Goal: Task Accomplishment & Management: Use online tool/utility

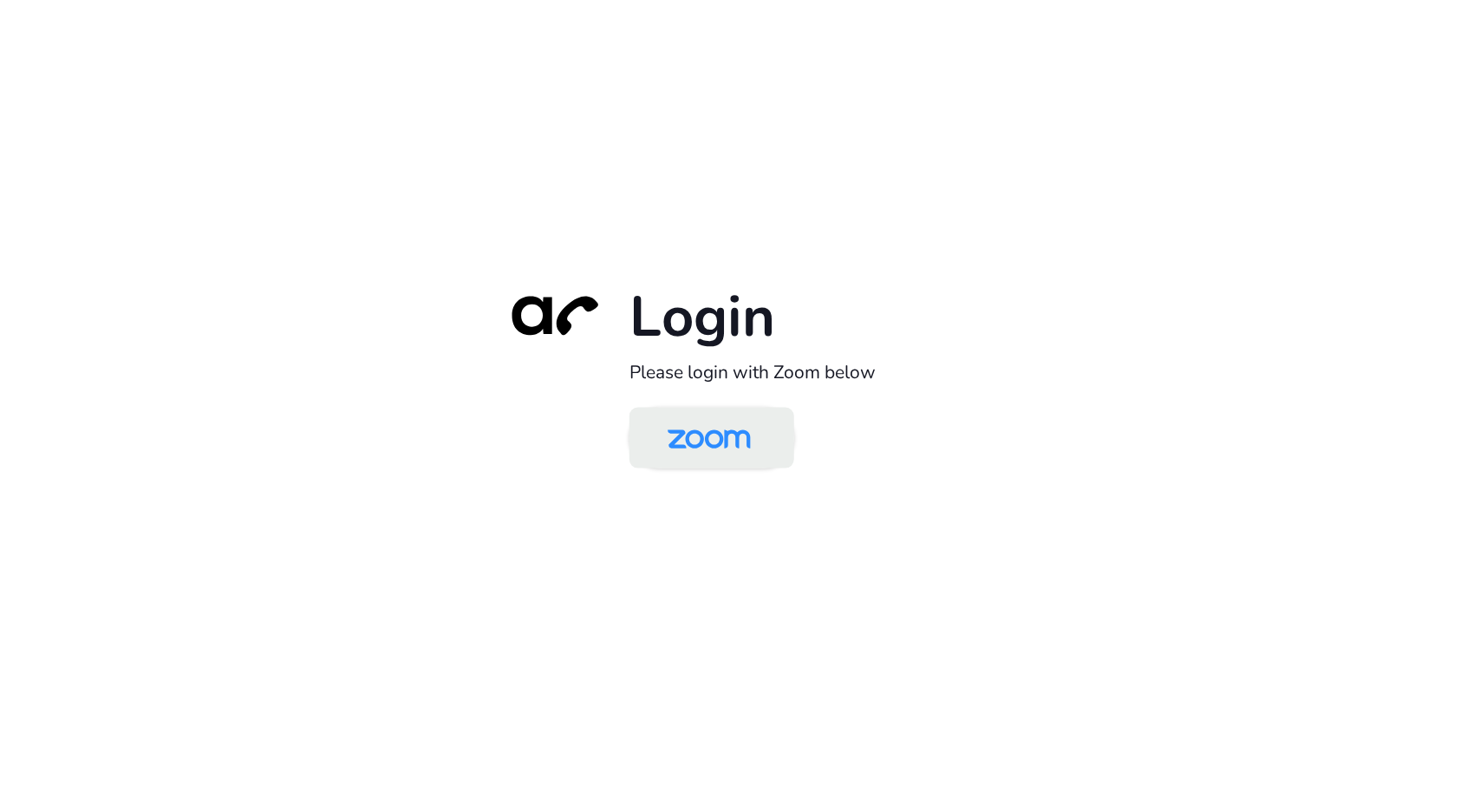
click at [674, 435] on img at bounding box center [709, 439] width 120 height 56
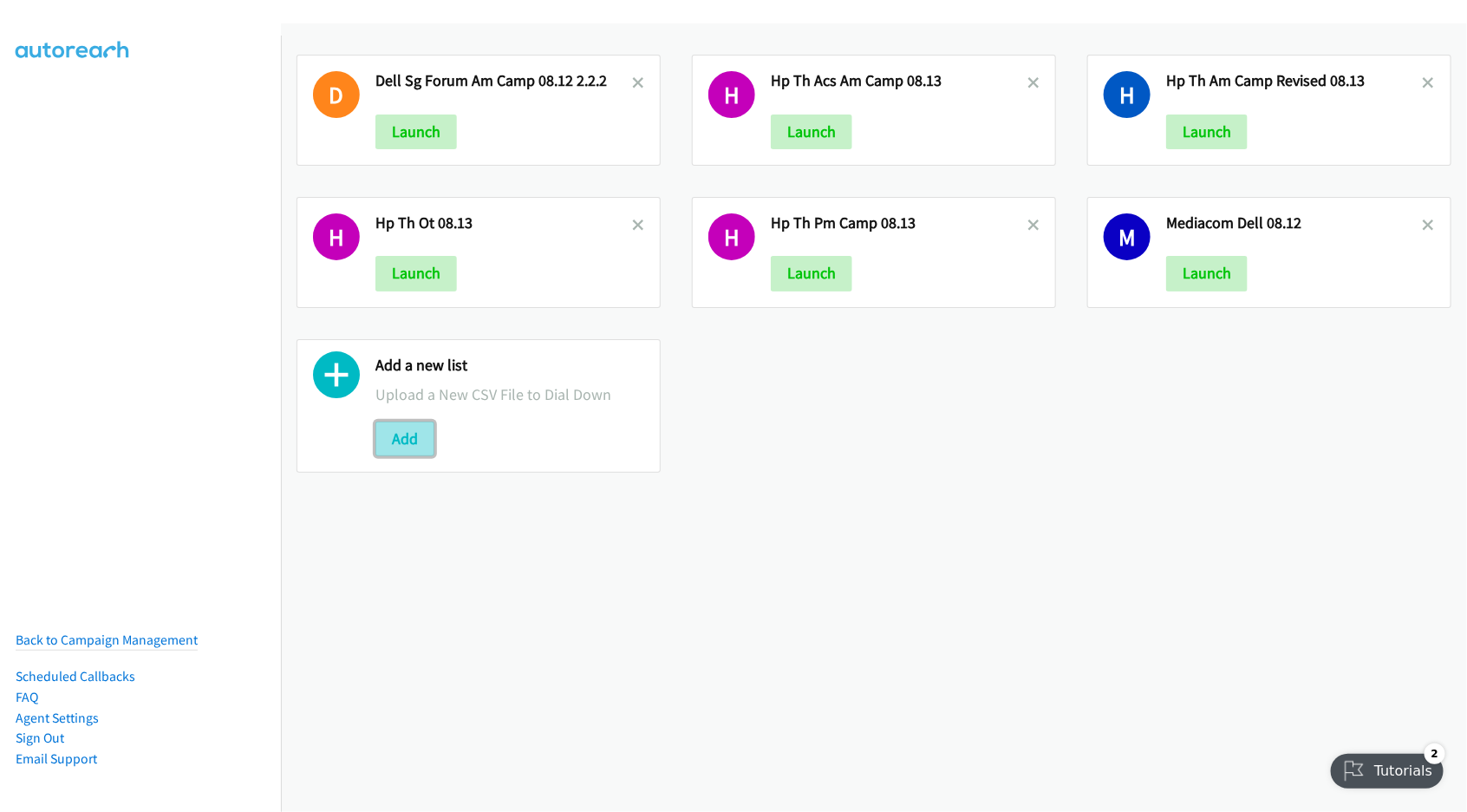
click at [404, 446] on button "Add" at bounding box center [405, 439] width 59 height 35
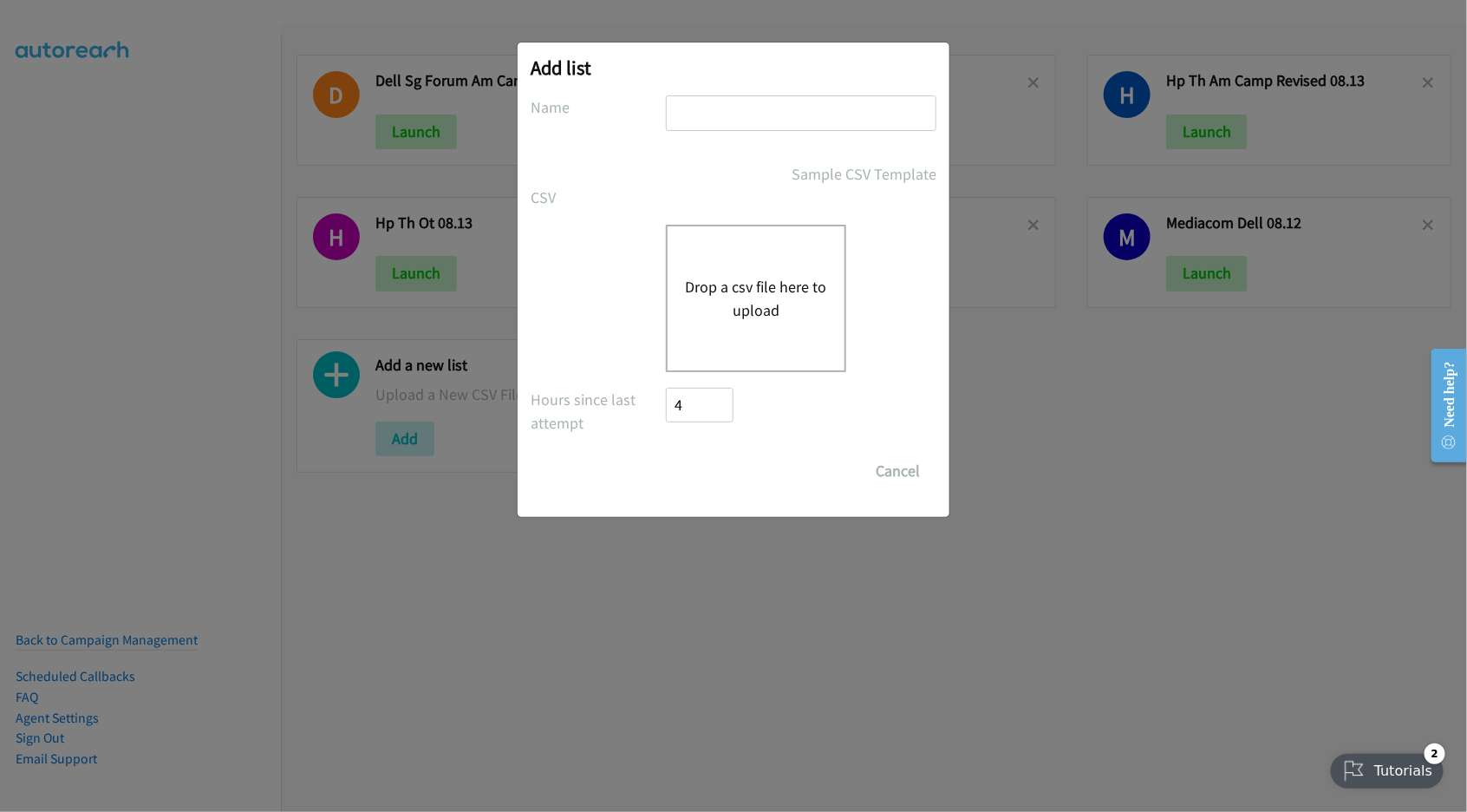
click at [734, 270] on div "Drop a csv file here to upload" at bounding box center [756, 298] width 180 height 148
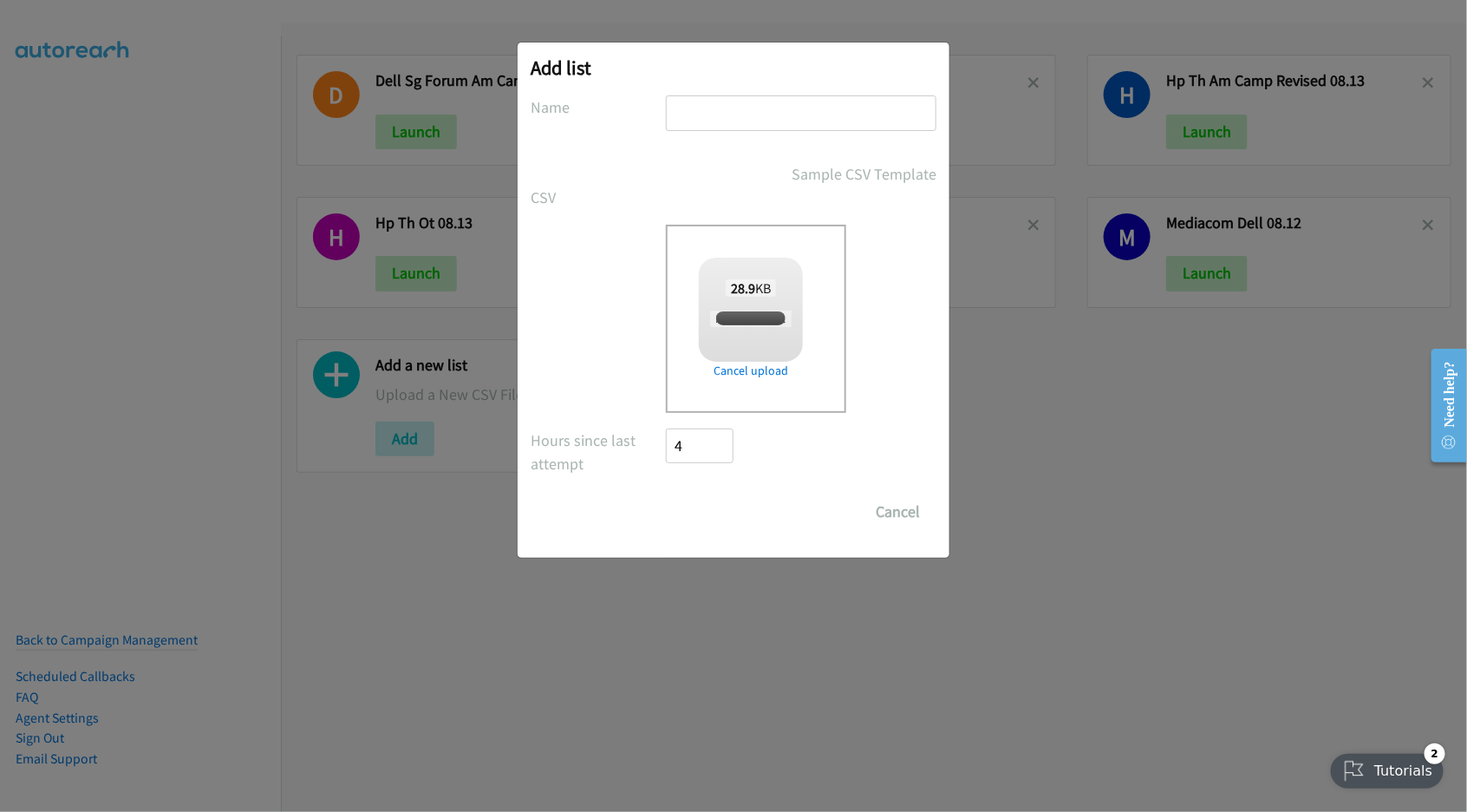
click at [768, 118] on input "text" at bounding box center [801, 113] width 271 height 35
type input "HP TH AM Camp 08"
checkbox input "true"
type input "HP TH AM Camp 08.14"
click at [711, 516] on input "Save List" at bounding box center [711, 512] width 91 height 35
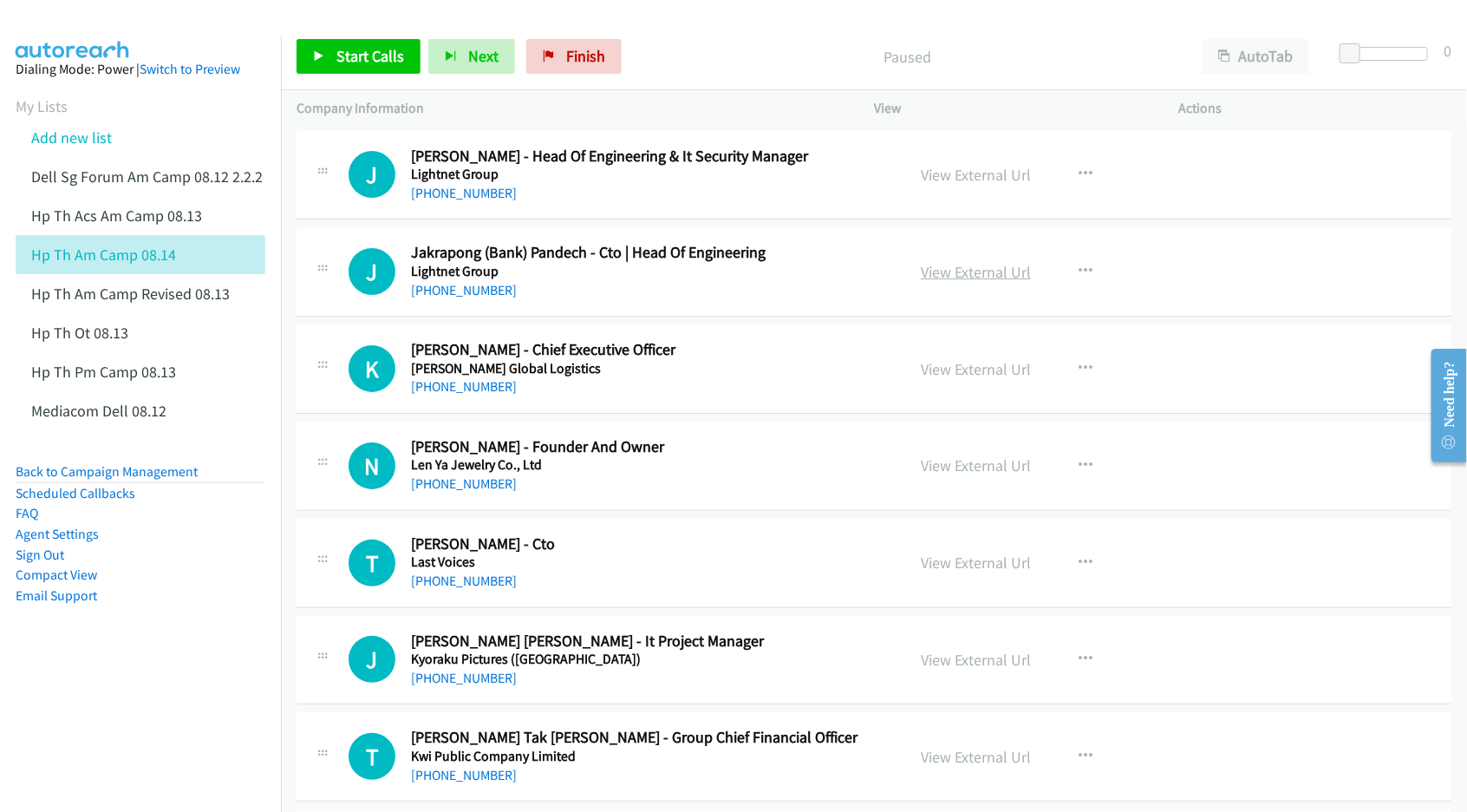
click at [960, 271] on link "View External Url" at bounding box center [976, 272] width 110 height 20
click at [958, 369] on link "View External Url" at bounding box center [976, 370] width 110 height 20
click at [960, 459] on link "View External Url" at bounding box center [976, 466] width 110 height 20
click at [967, 569] on link "View External Url" at bounding box center [976, 563] width 110 height 20
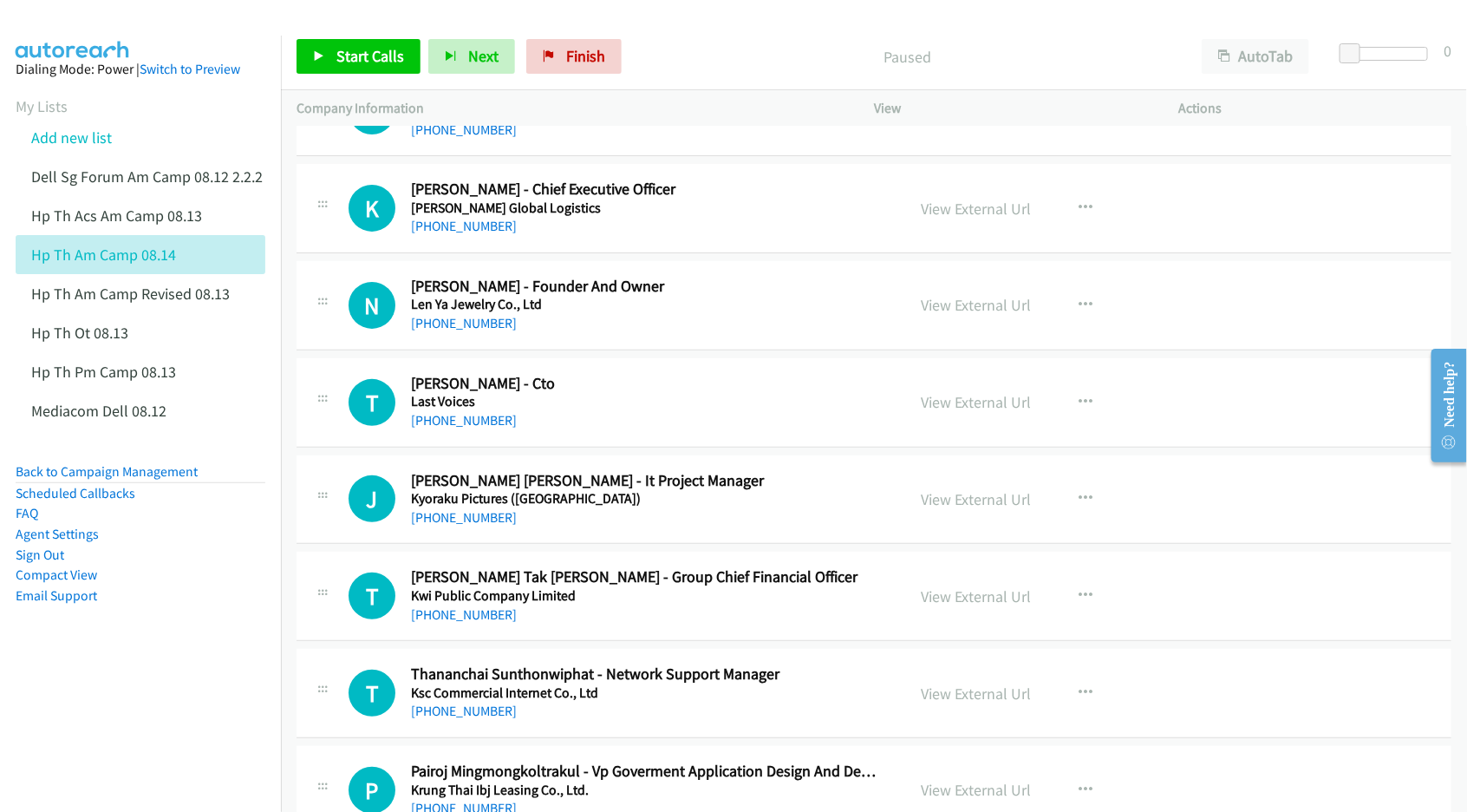
scroll to position [217, 0]
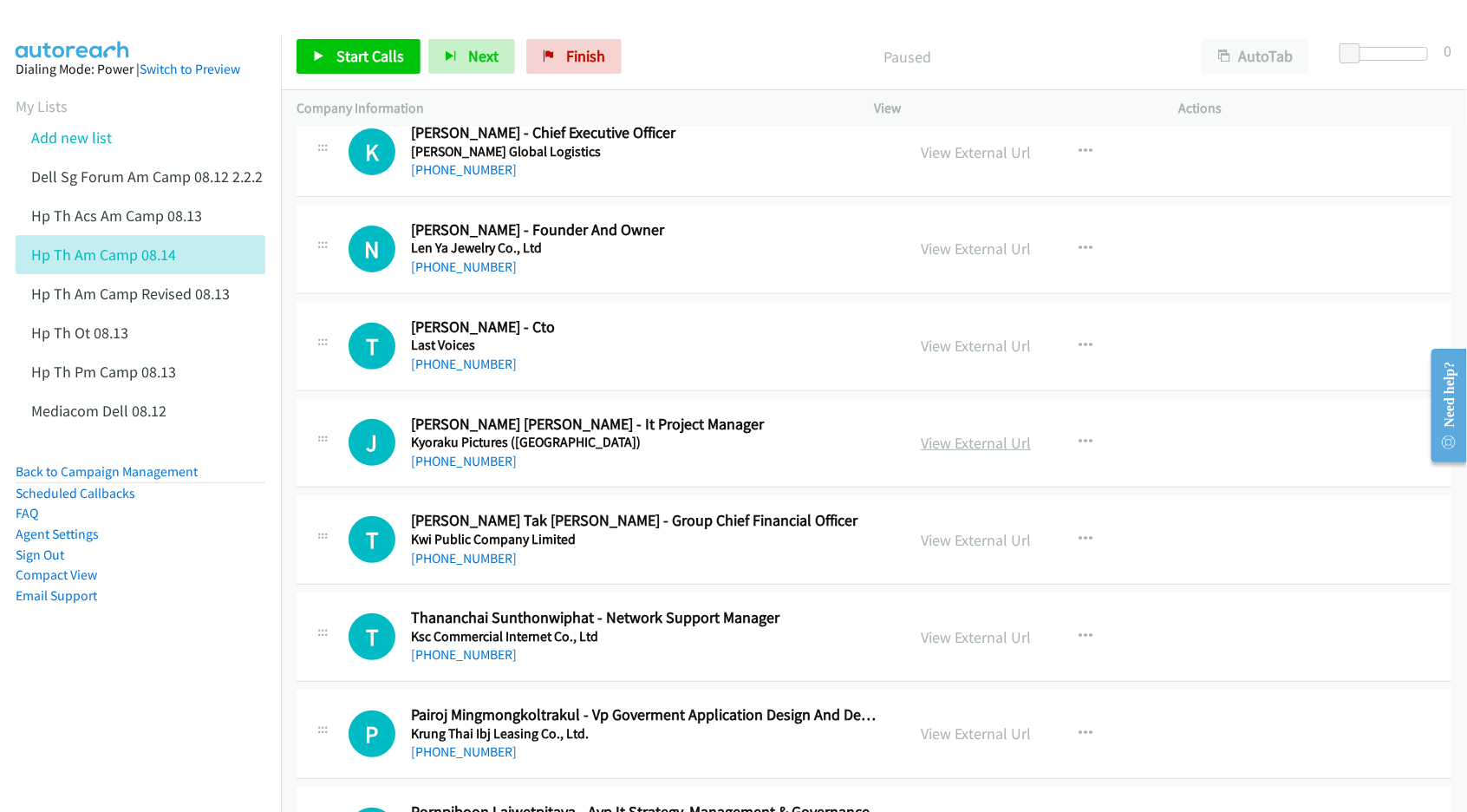
click at [952, 439] on link "View External Url" at bounding box center [976, 442] width 110 height 20
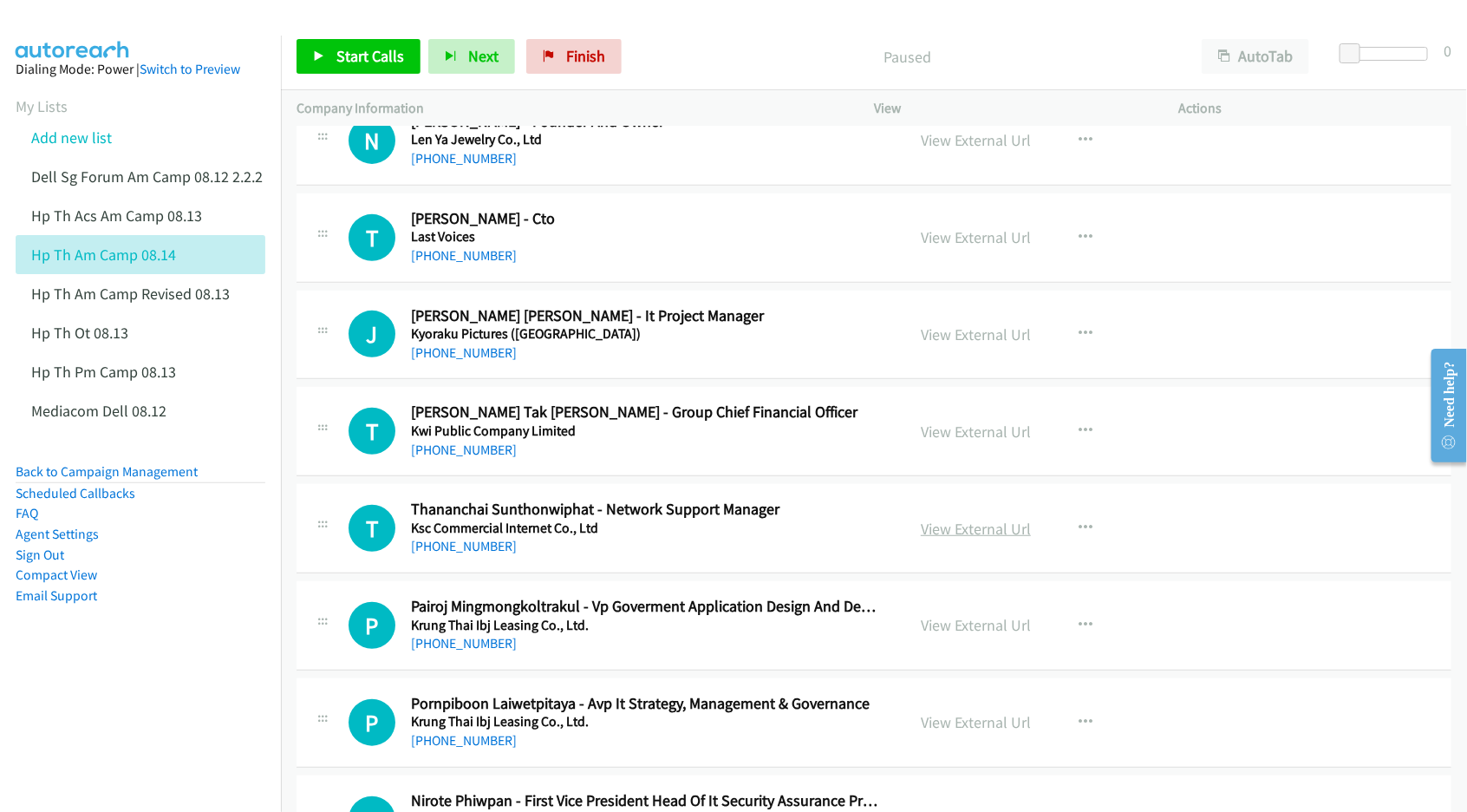
click at [958, 531] on link "View External Url" at bounding box center [976, 528] width 110 height 20
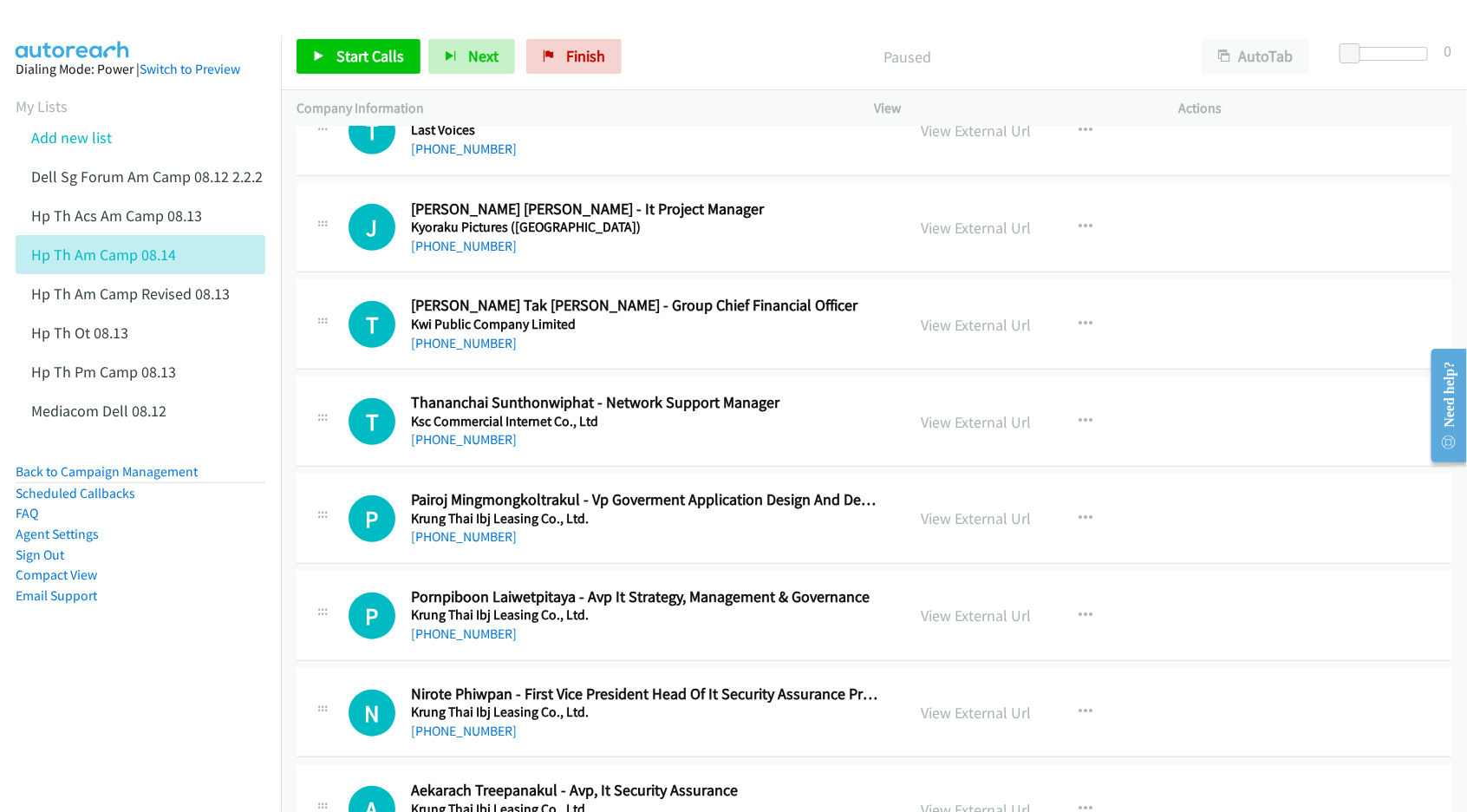
scroll to position [542, 0]
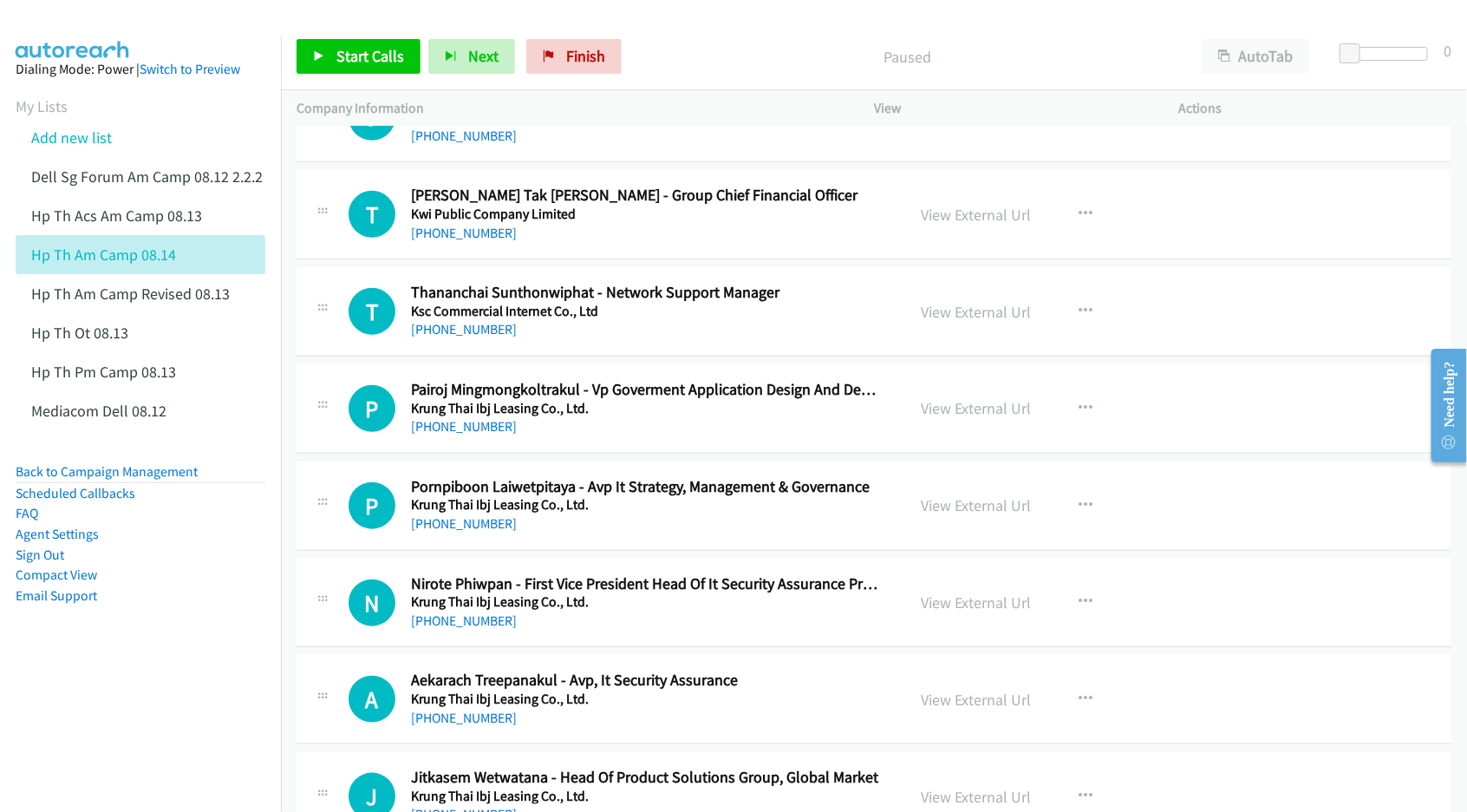
click at [109, 699] on nav "Dialing Mode: Power | Switch to Preview My Lists Add new list Dell Sg Forum Am …" at bounding box center [140, 441] width 282 height 812
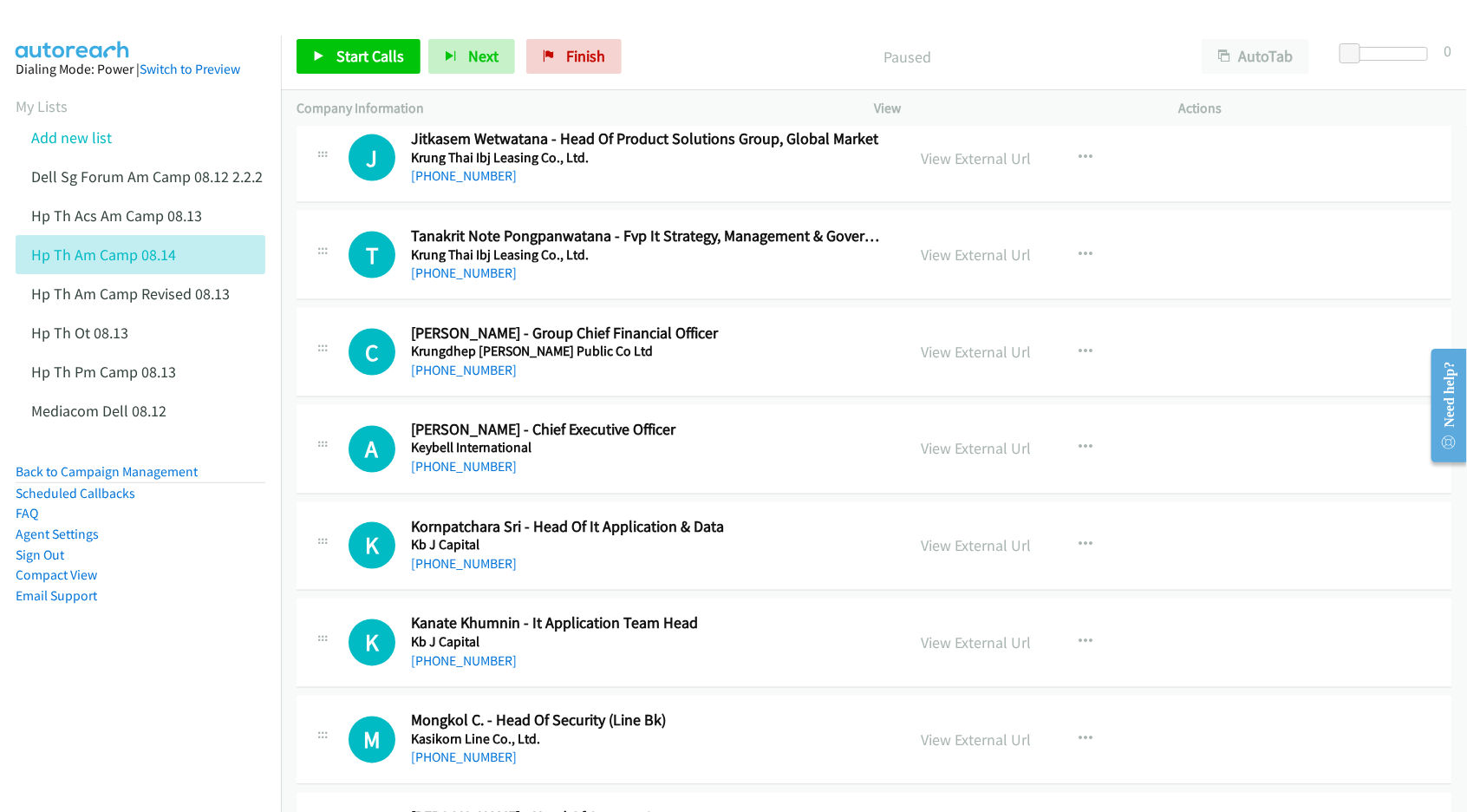
scroll to position [1193, 0]
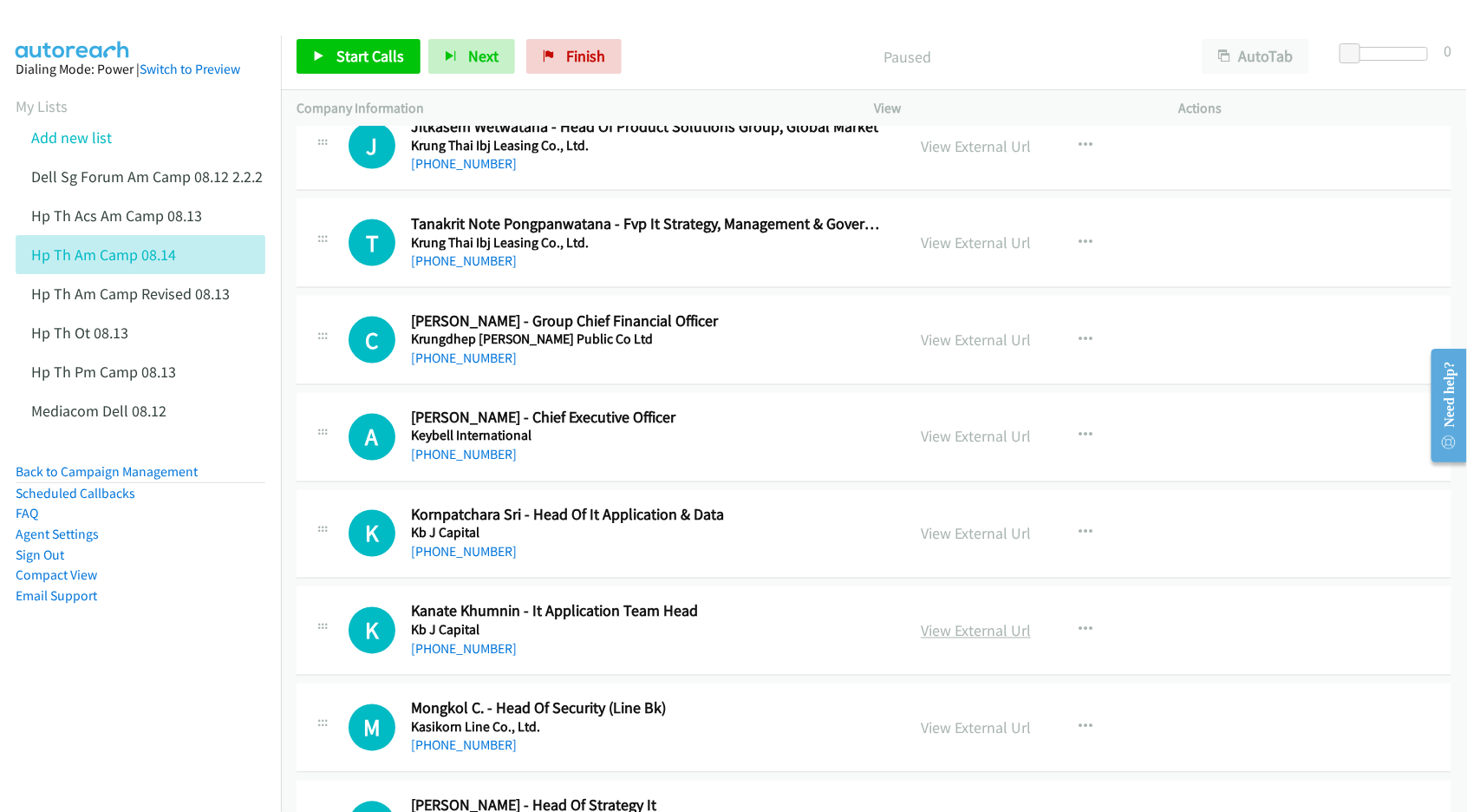
click at [977, 627] on link "View External Url" at bounding box center [976, 631] width 110 height 20
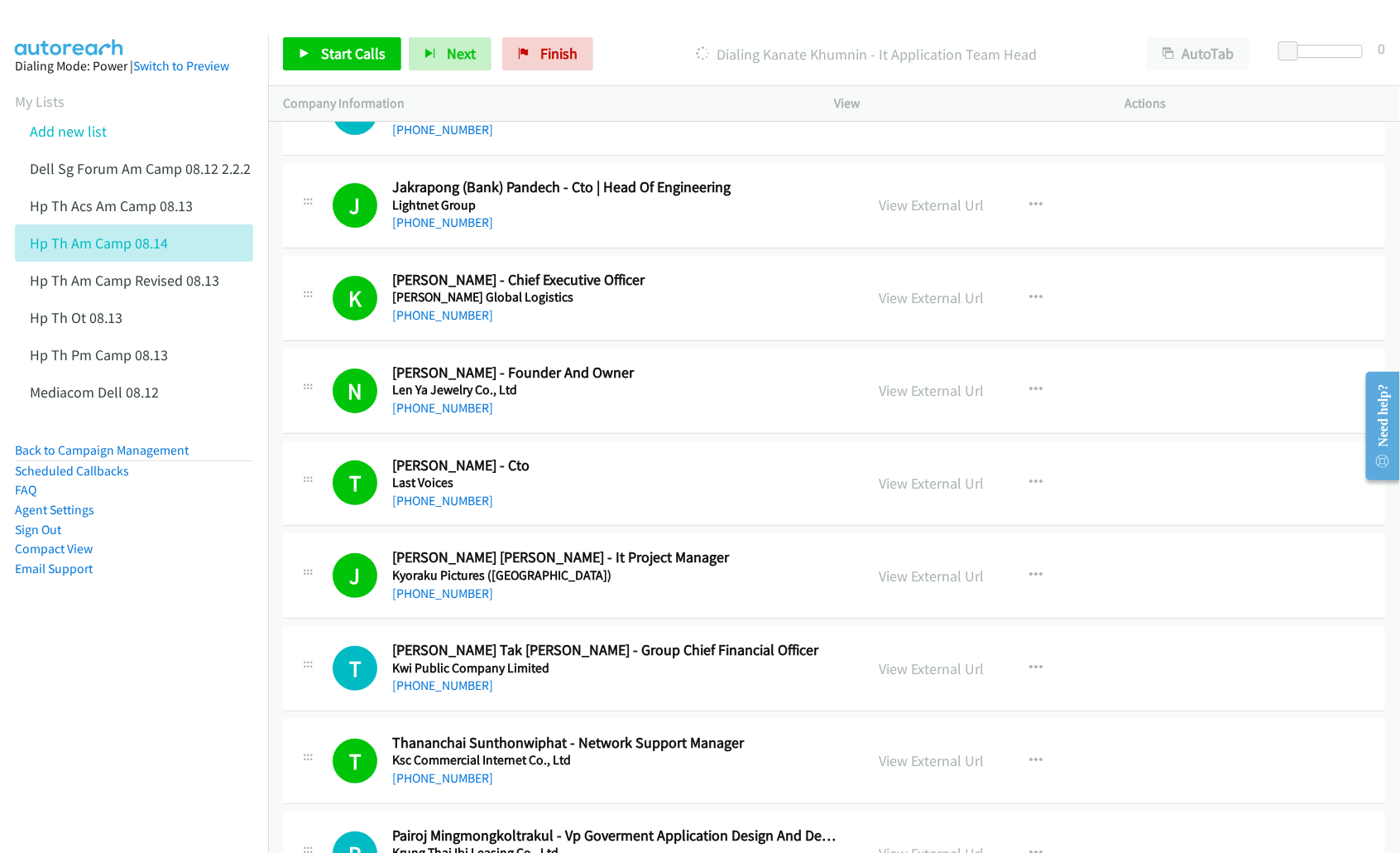
scroll to position [414, 0]
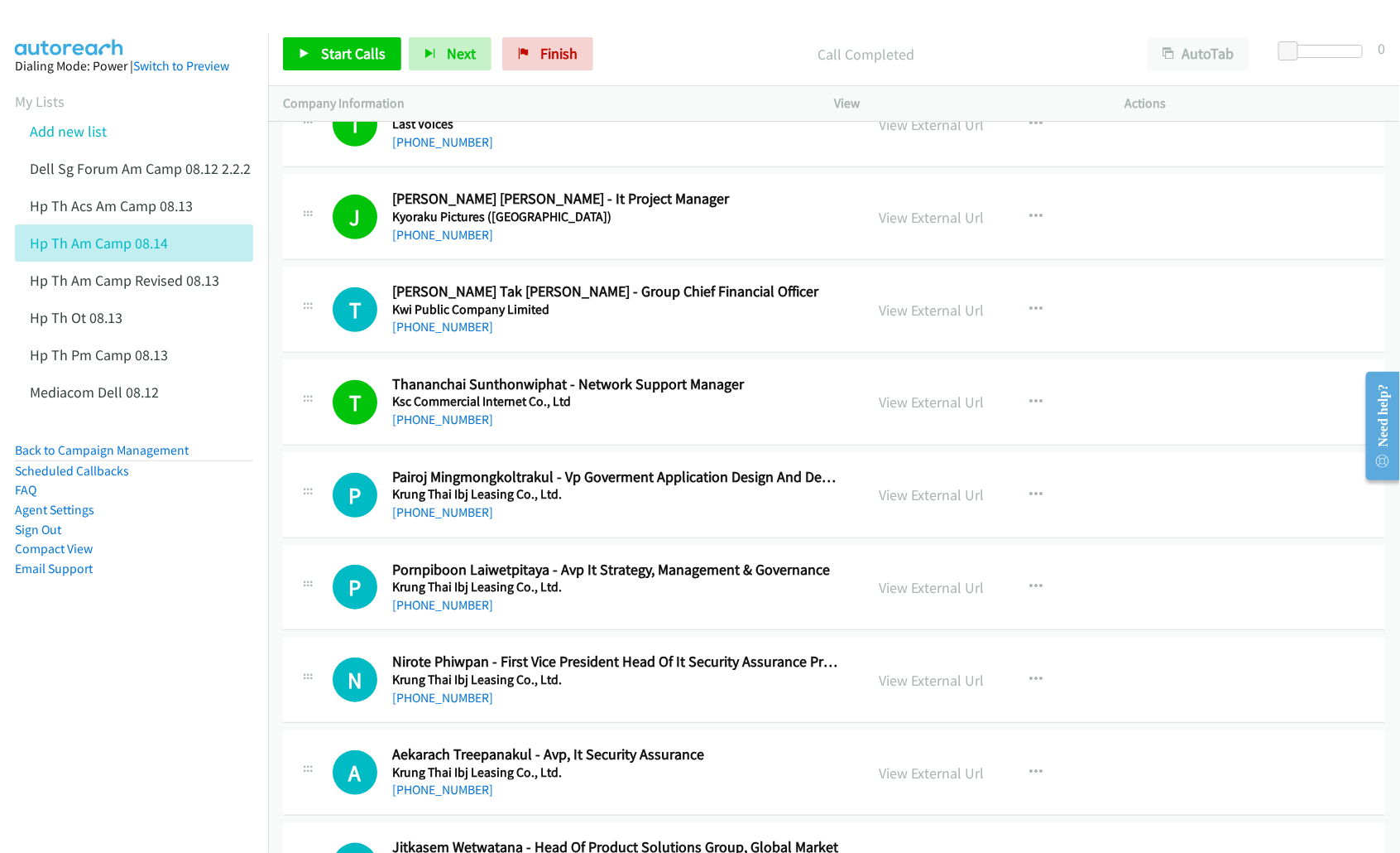
click at [128, 724] on nav "Dialing Mode: Power | Switch to Preview My Lists Add new list Dell Sg Forum Am …" at bounding box center [134, 460] width 269 height 853
click at [935, 587] on link "View External Url" at bounding box center [931, 587] width 105 height 19
click at [924, 679] on link "View External Url" at bounding box center [931, 680] width 105 height 19
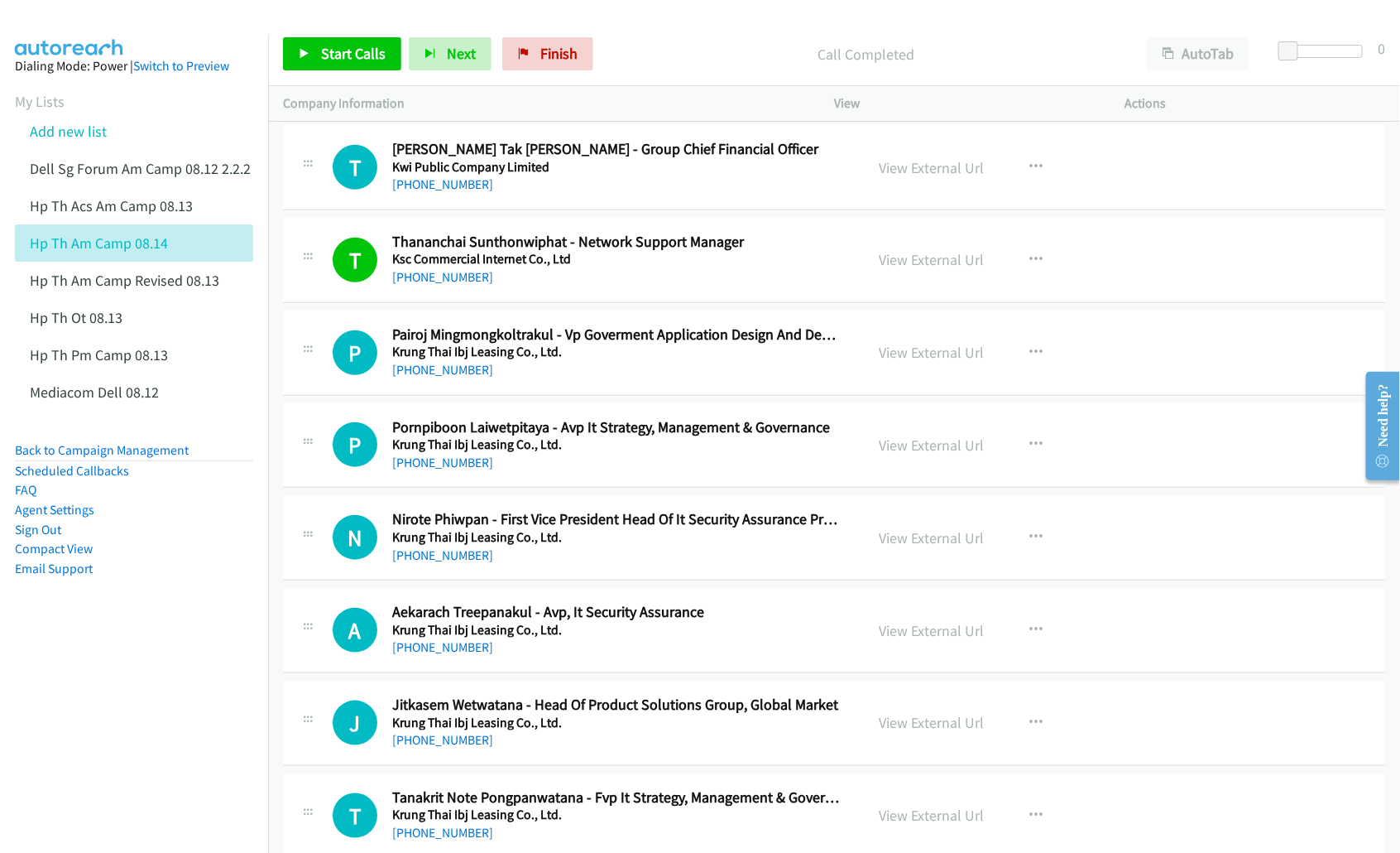
scroll to position [621, 0]
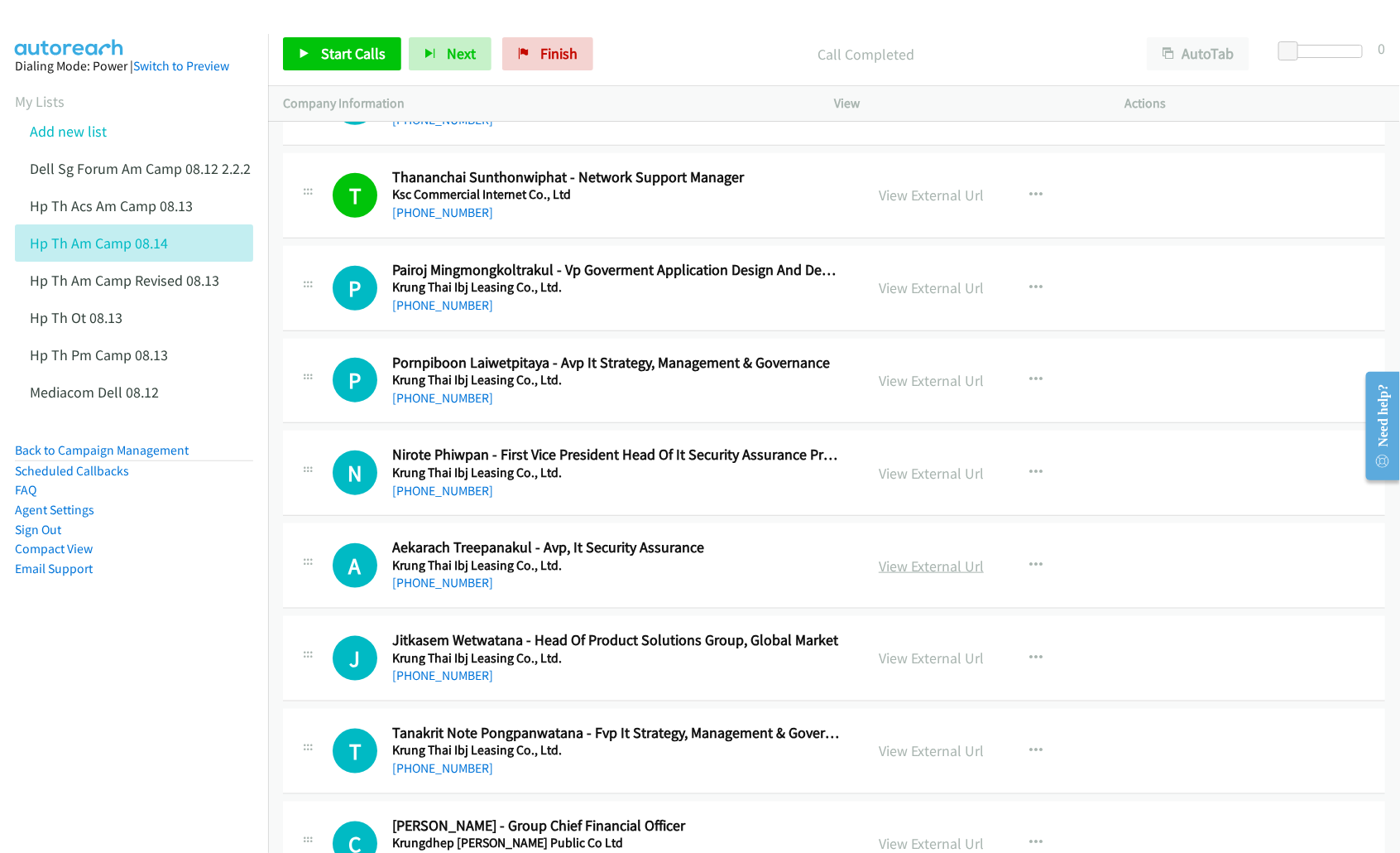
click at [905, 570] on link "View External Url" at bounding box center [931, 566] width 105 height 19
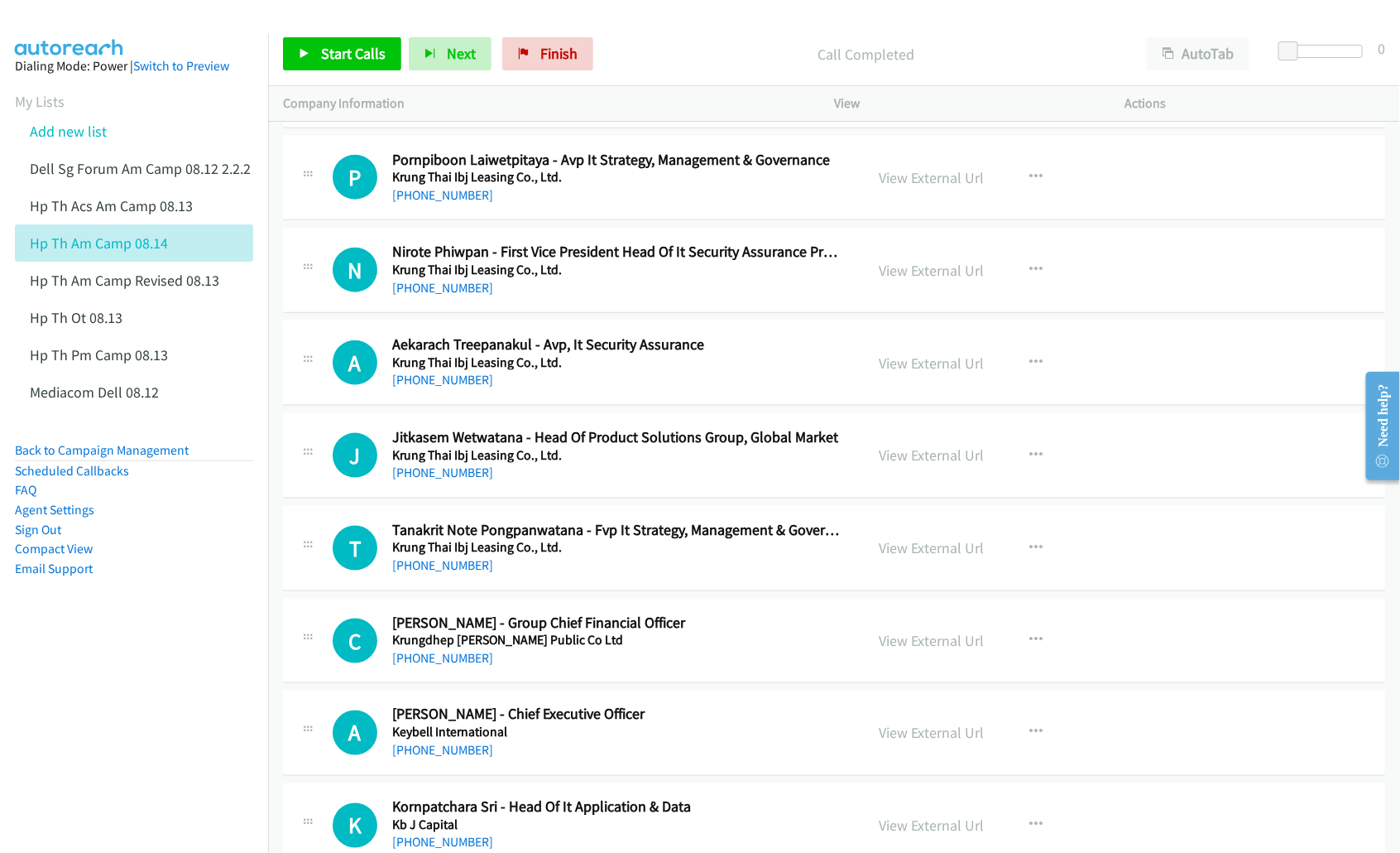
scroll to position [828, 0]
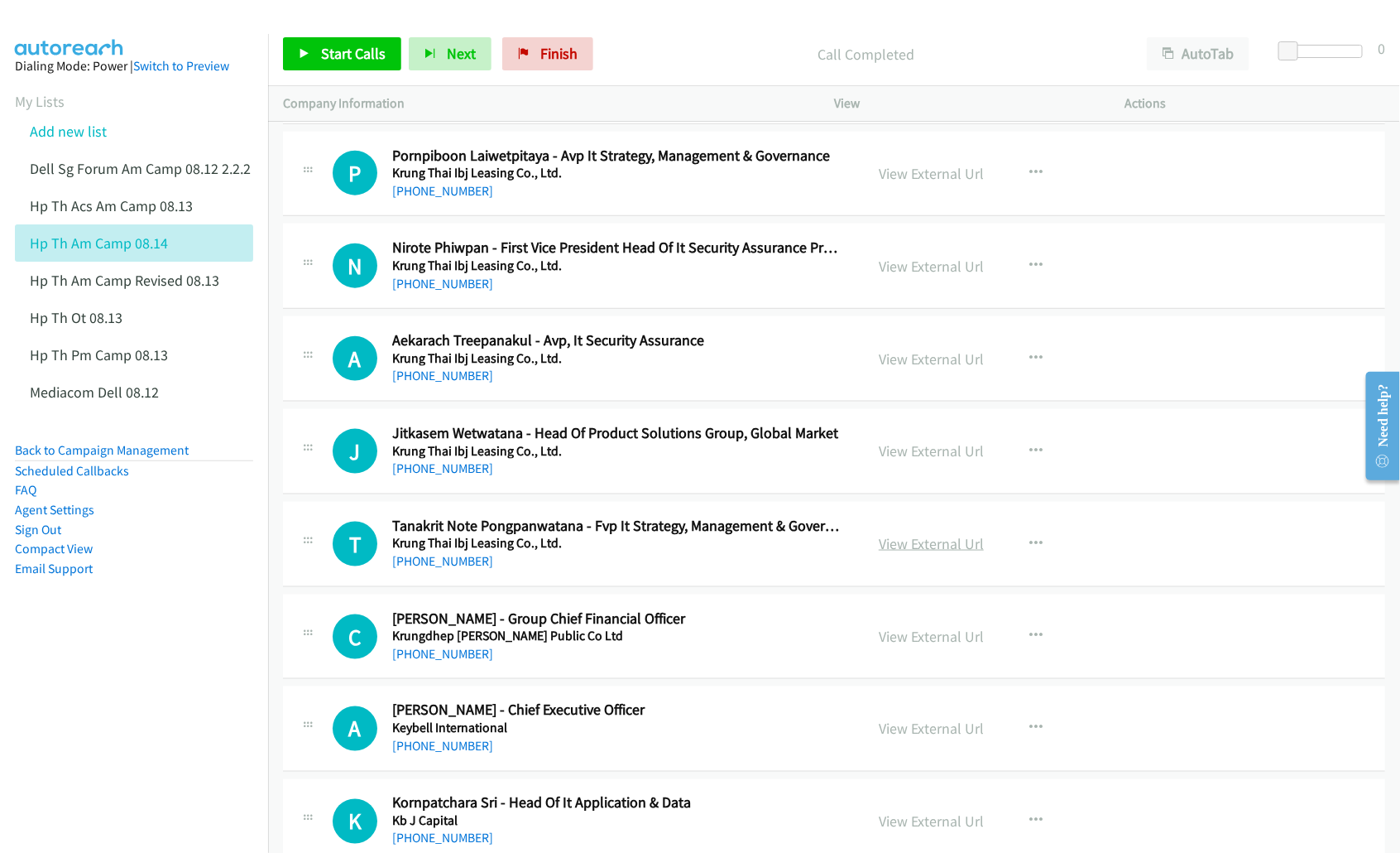
click at [900, 546] on link "View External Url" at bounding box center [931, 543] width 105 height 19
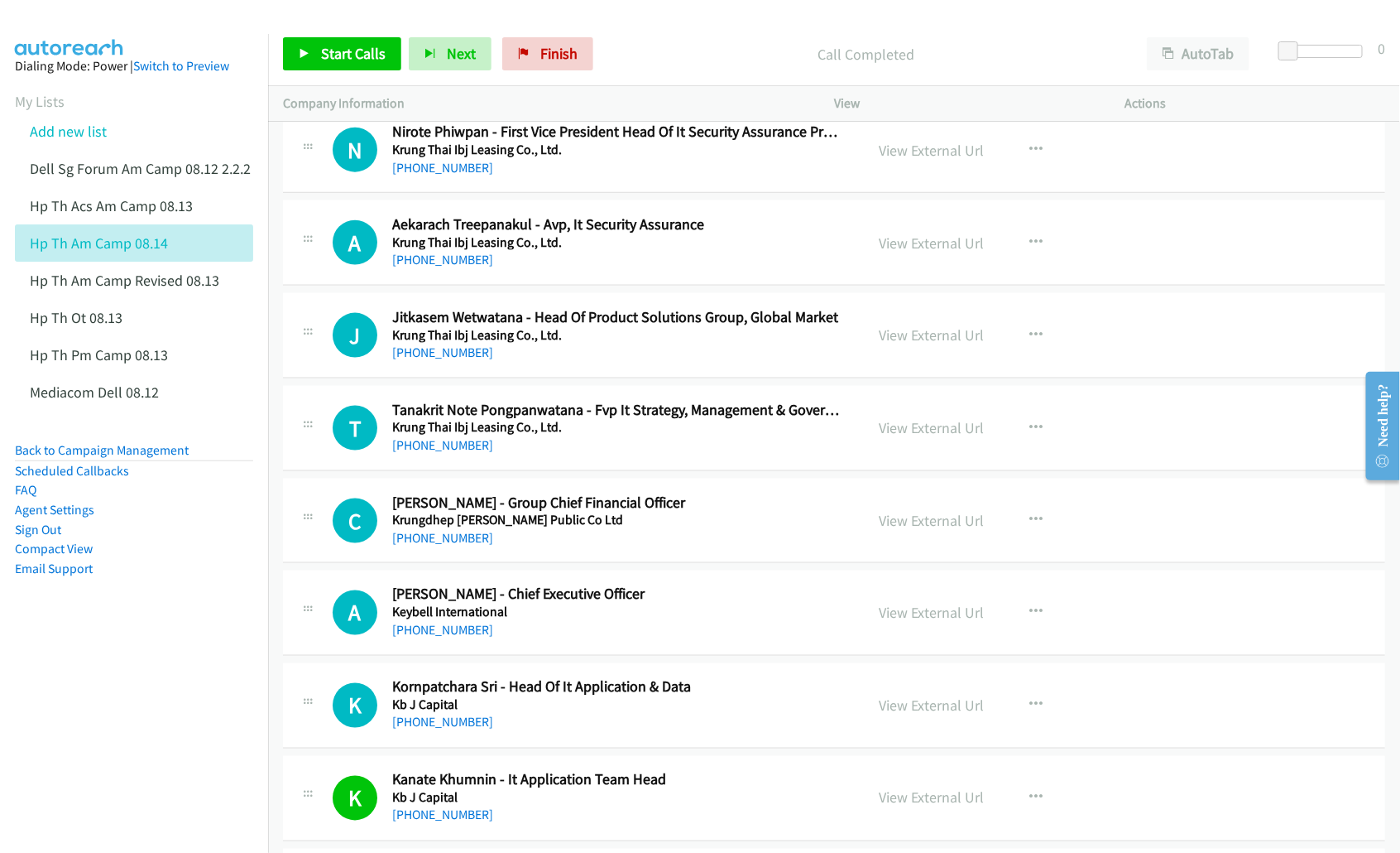
scroll to position [1035, 0]
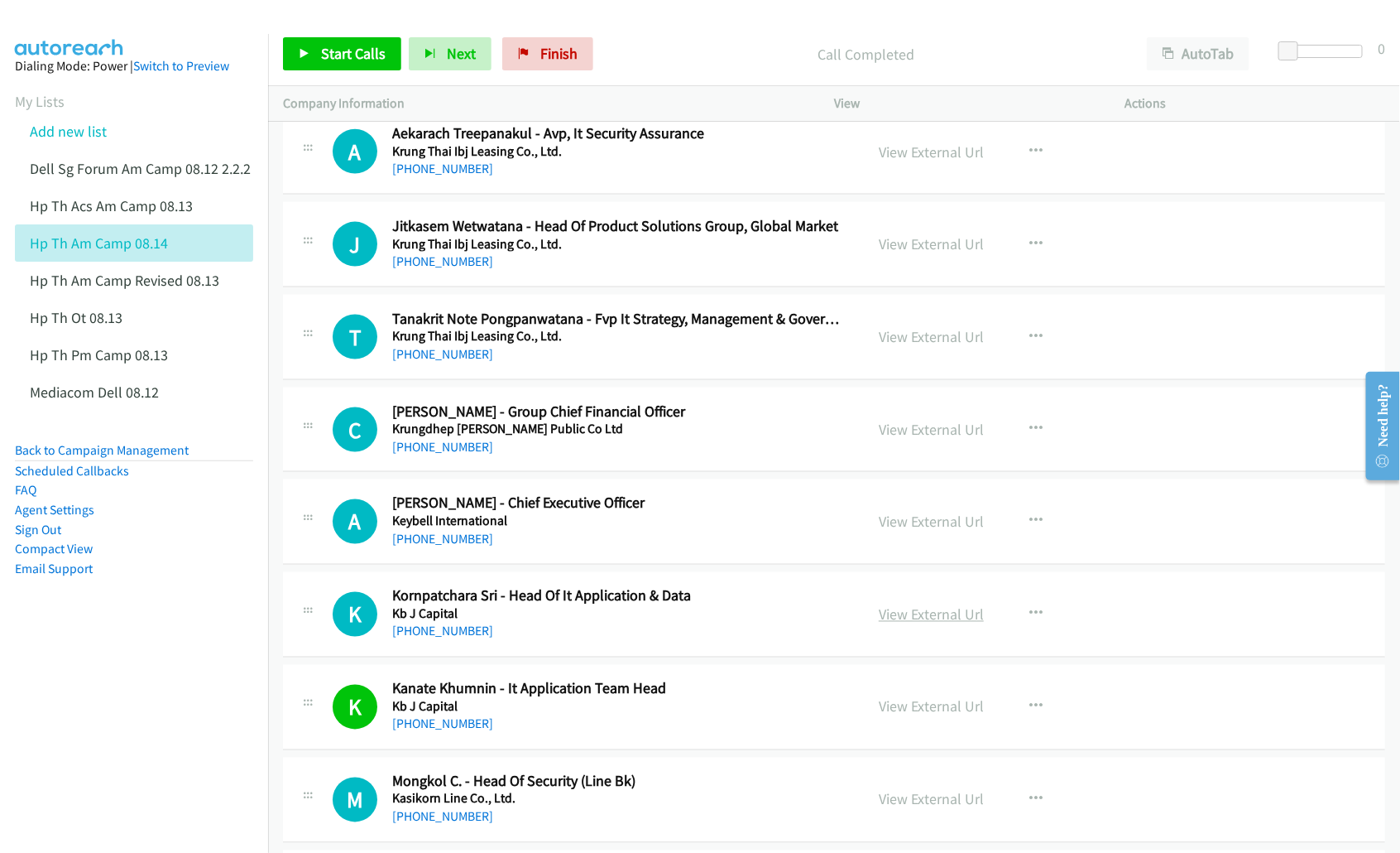
click at [914, 617] on link "View External Url" at bounding box center [931, 615] width 105 height 19
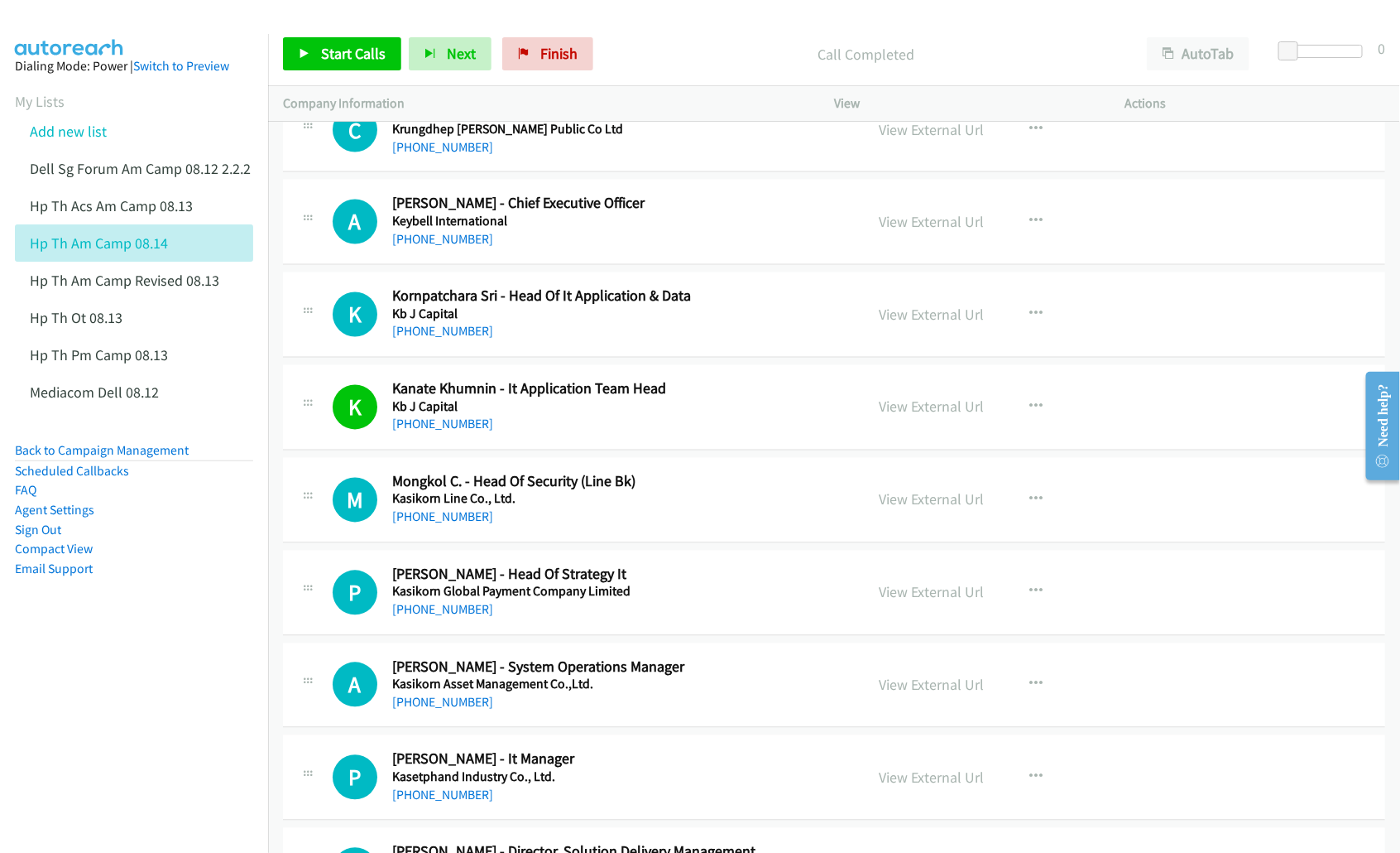
scroll to position [1345, 0]
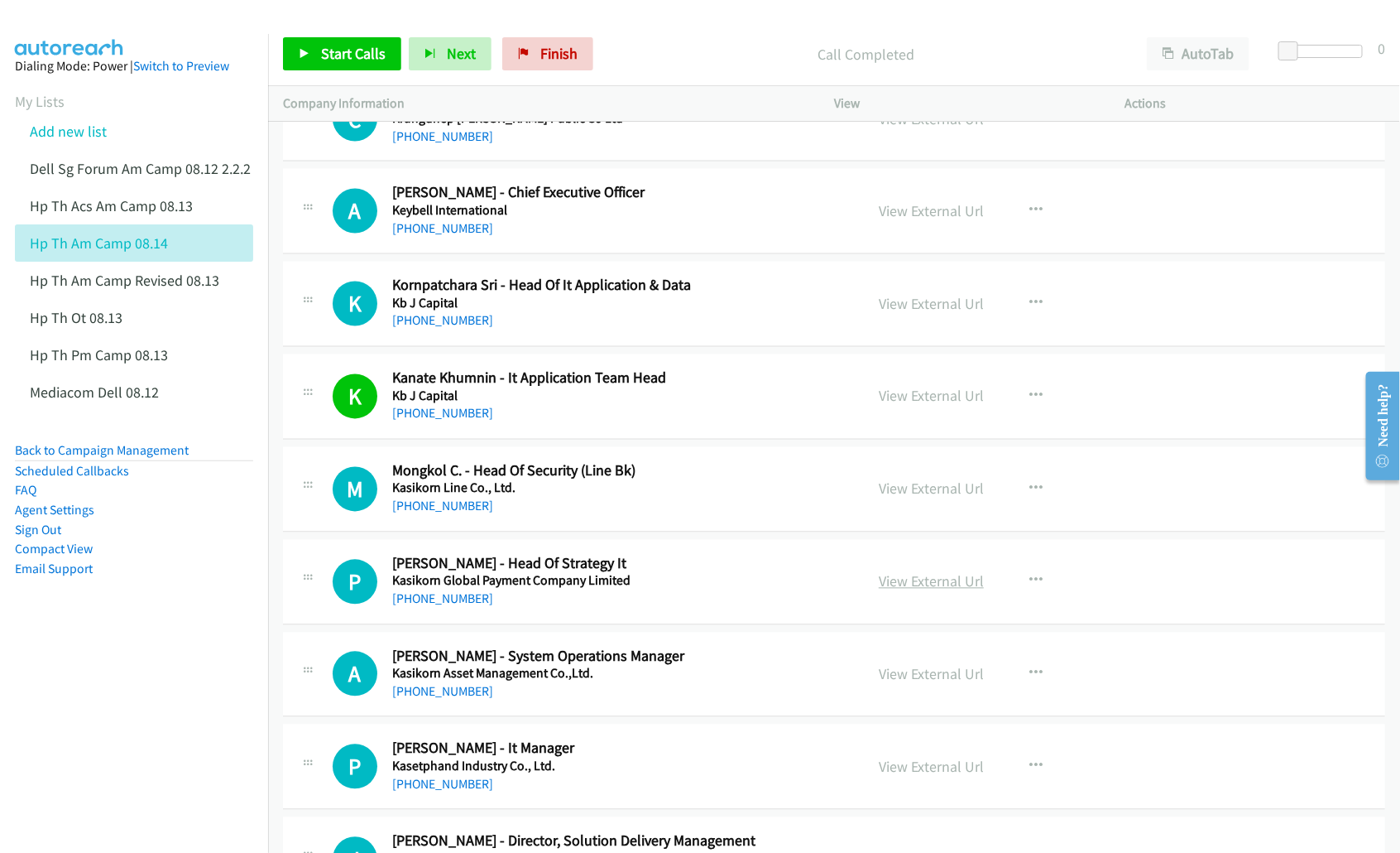
click at [915, 587] on link "View External Url" at bounding box center [931, 582] width 105 height 19
click at [920, 494] on link "View External Url" at bounding box center [931, 489] width 105 height 19
click at [897, 676] on link "View External Url" at bounding box center [931, 675] width 105 height 19
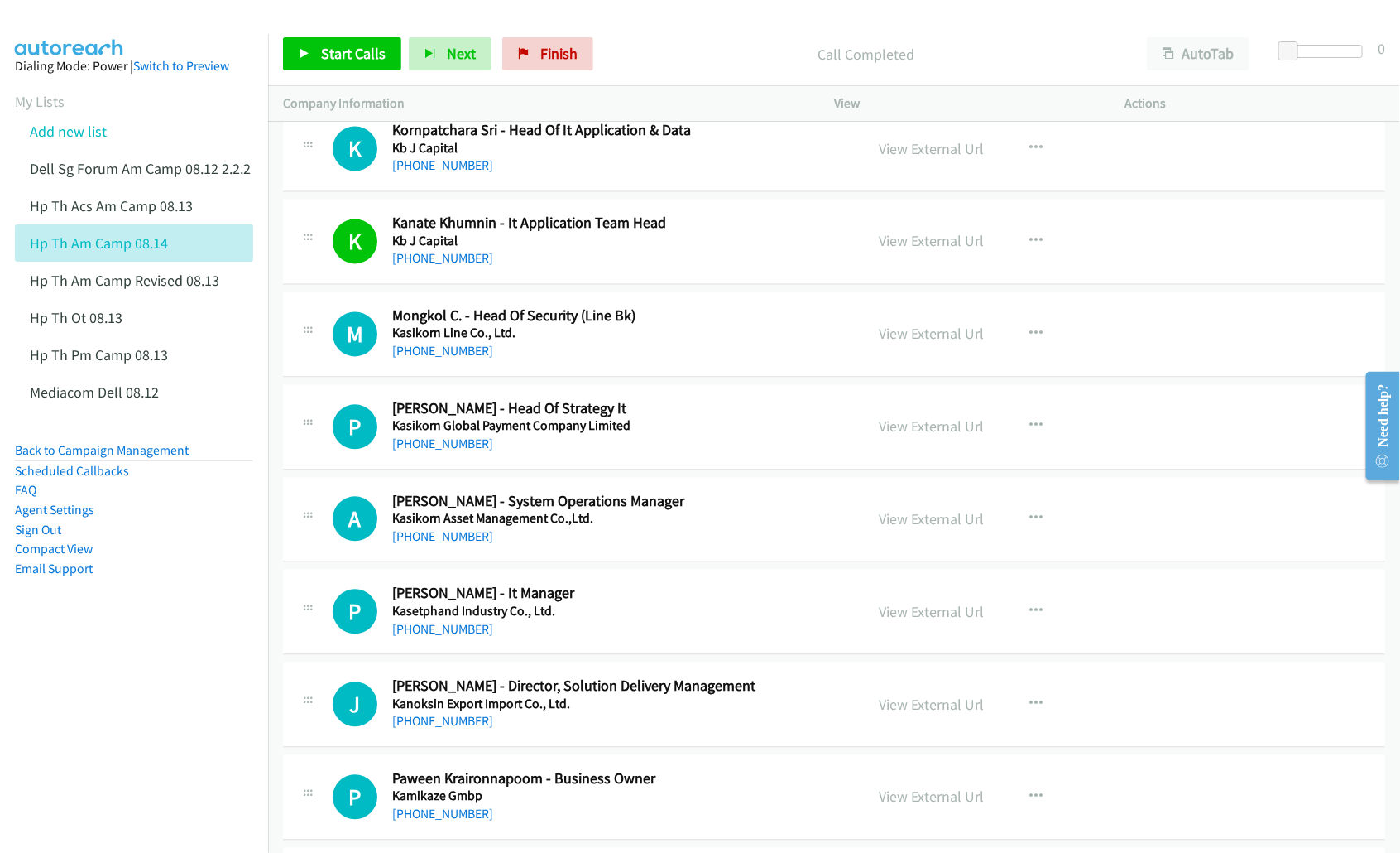
scroll to position [1553, 0]
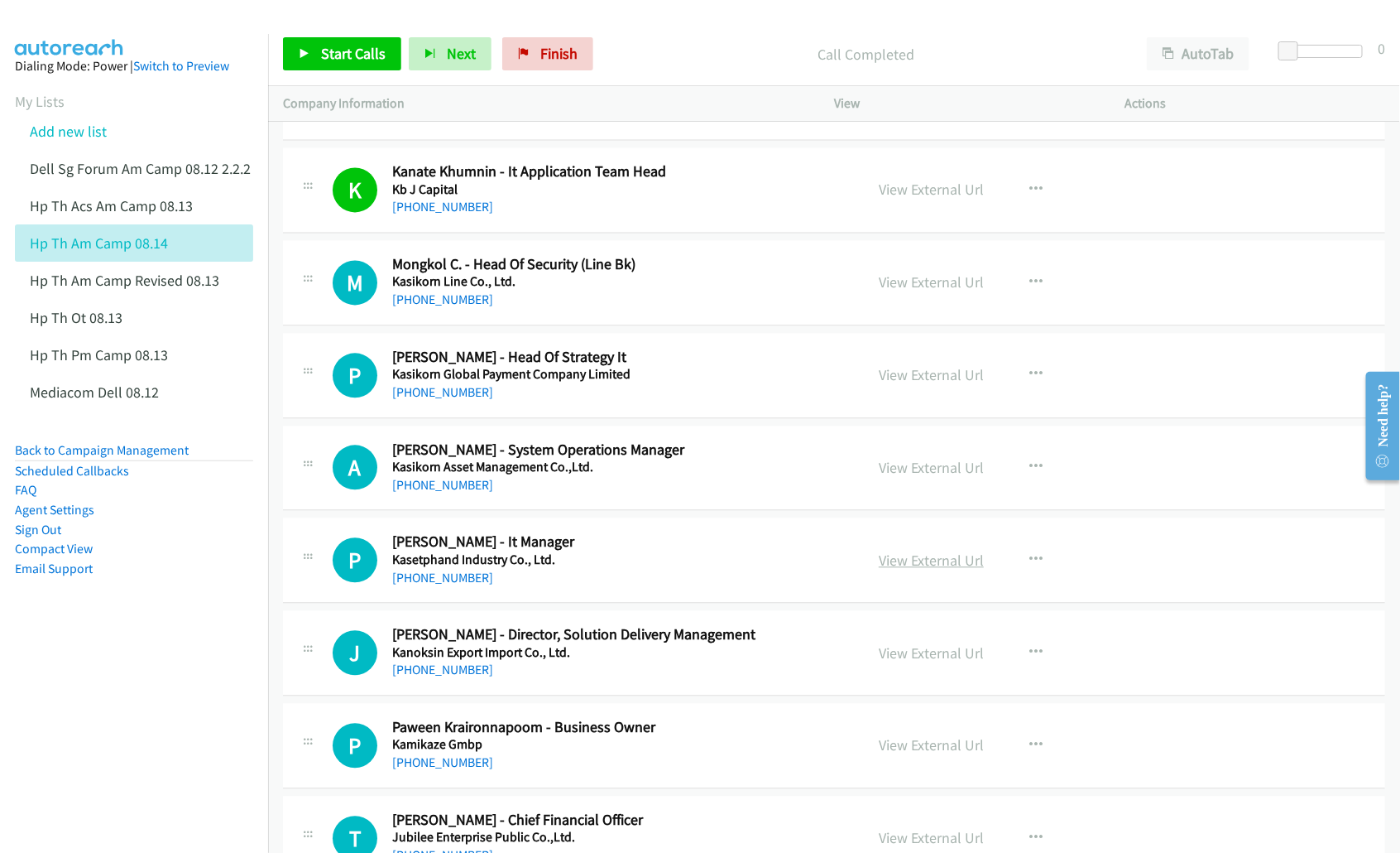
click at [920, 563] on link "View External Url" at bounding box center [931, 560] width 105 height 19
click at [916, 747] on link "View External Url" at bounding box center [931, 745] width 105 height 19
click at [905, 660] on link "View External Url" at bounding box center [931, 653] width 105 height 19
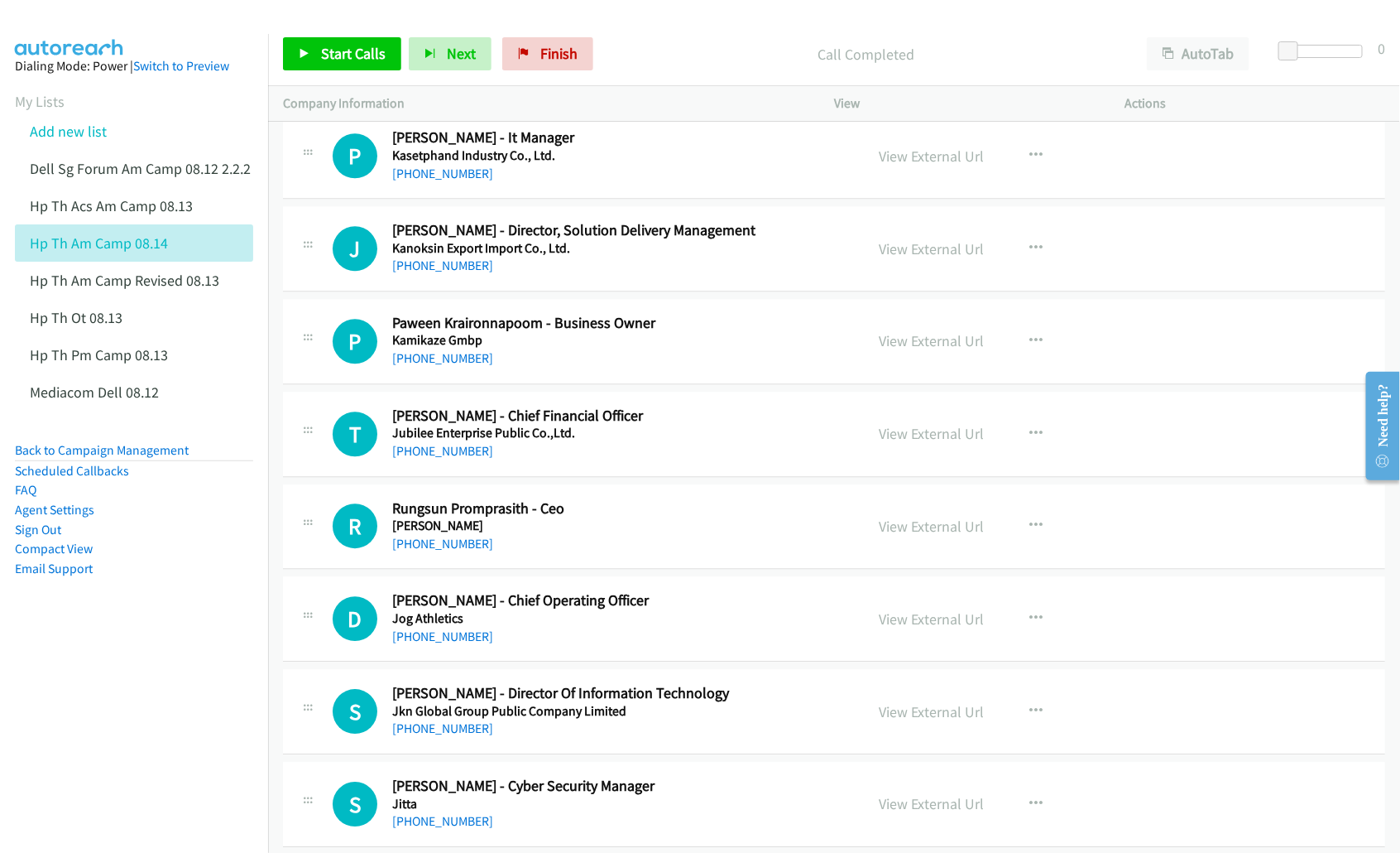
scroll to position [1966, 0]
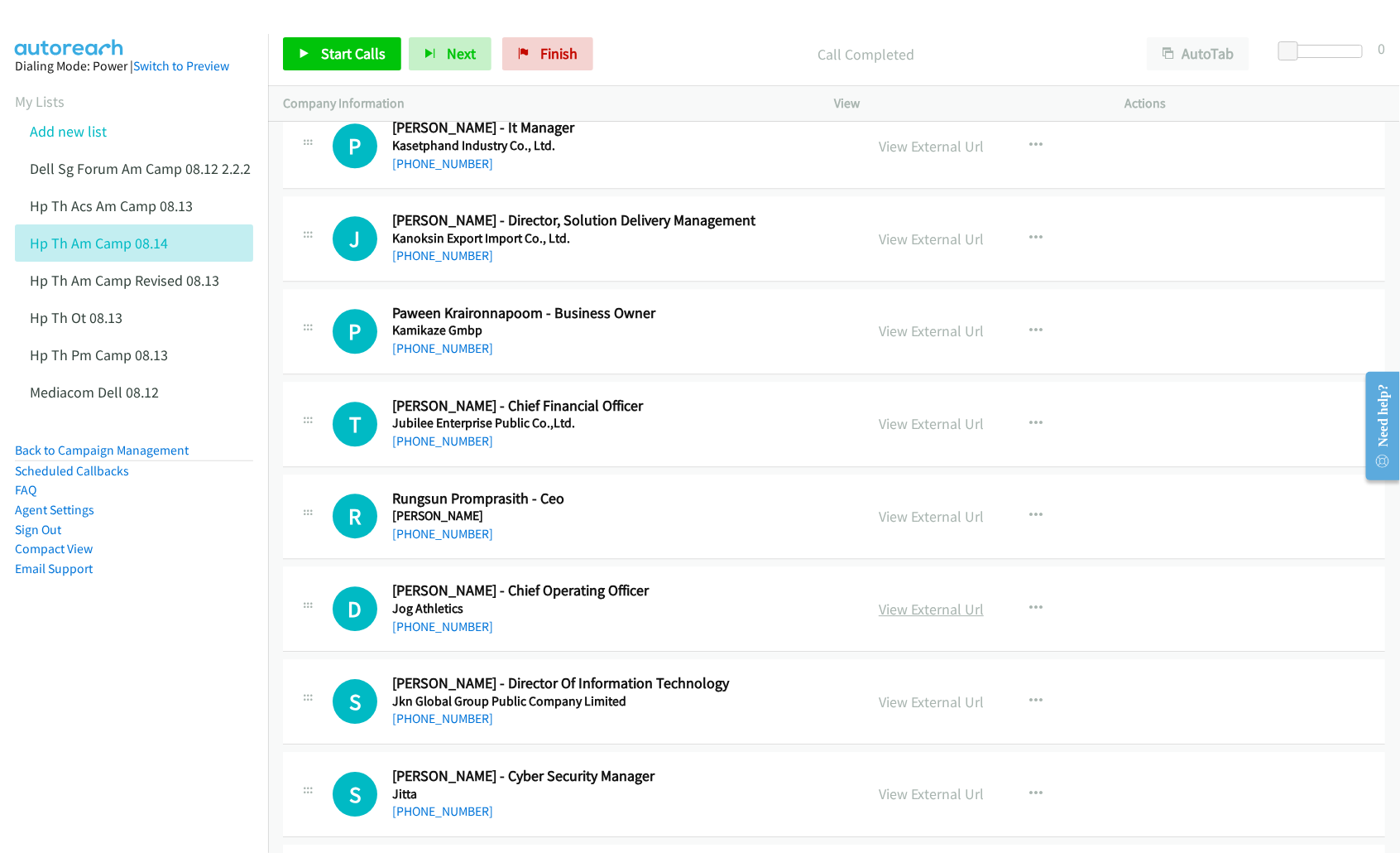
click at [927, 613] on link "View External Url" at bounding box center [931, 610] width 105 height 19
click at [934, 705] on link "View External Url" at bounding box center [931, 702] width 105 height 19
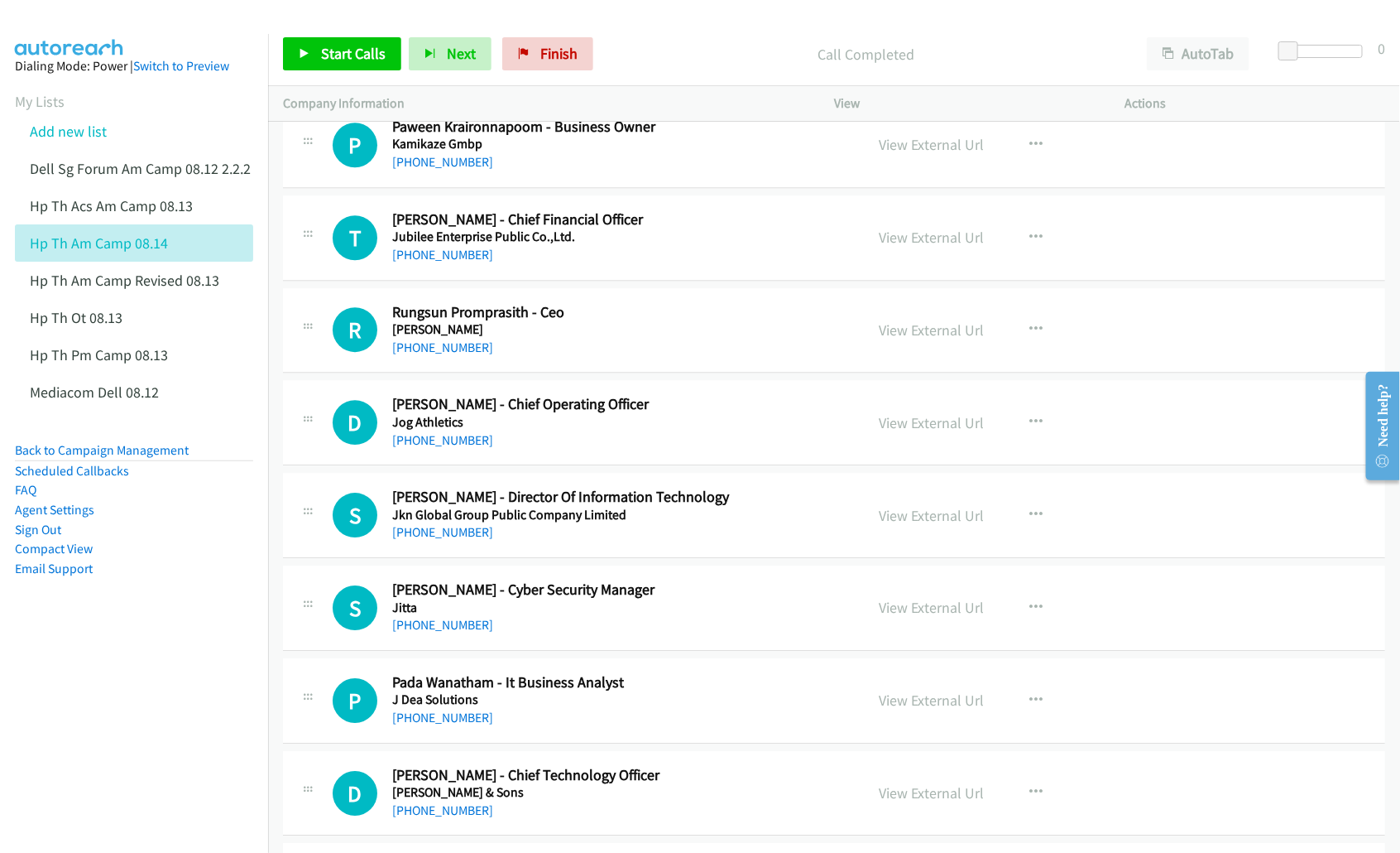
scroll to position [2174, 0]
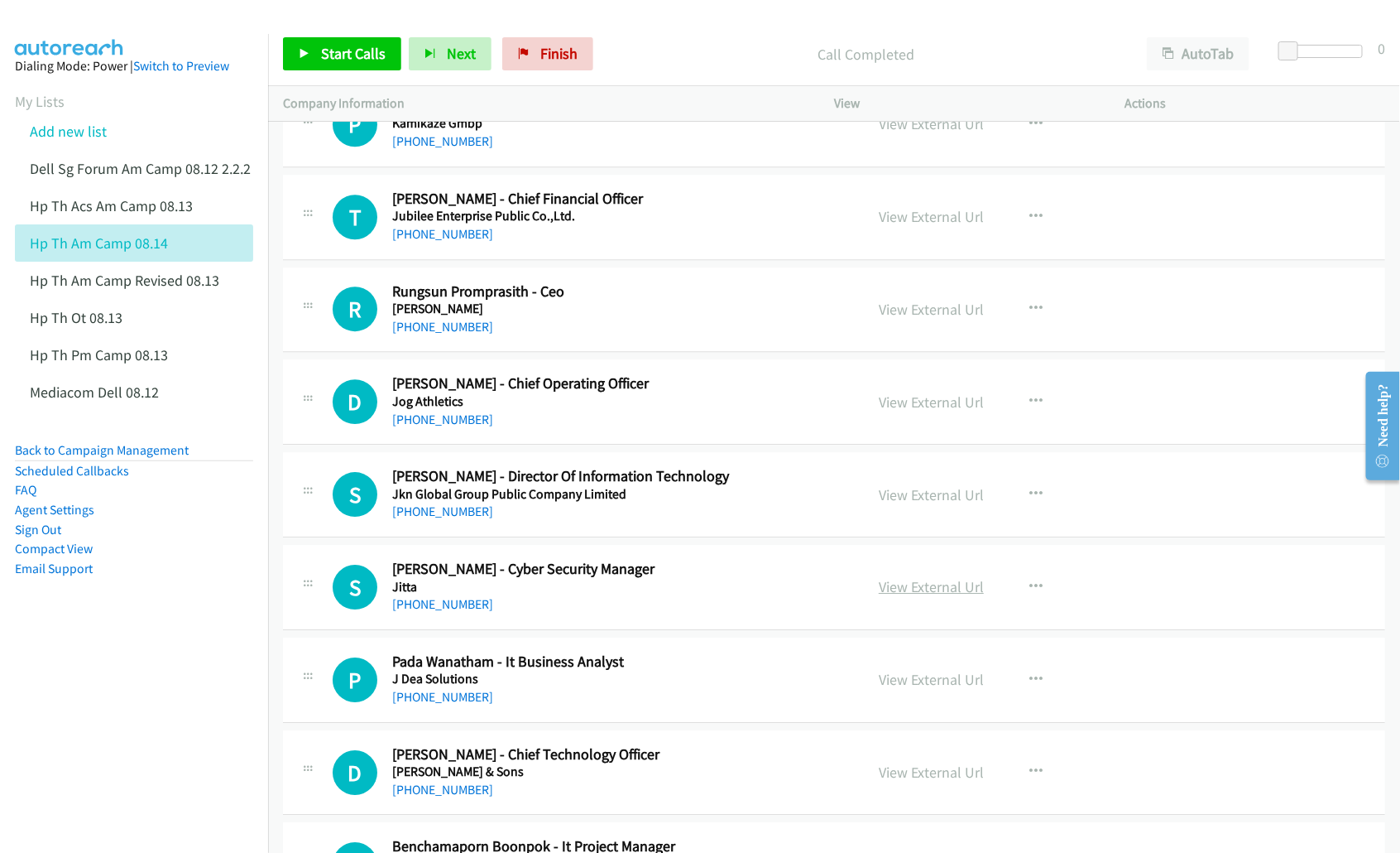
click at [921, 590] on link "View External Url" at bounding box center [931, 587] width 105 height 19
click at [927, 774] on link "View External Url" at bounding box center [931, 772] width 105 height 19
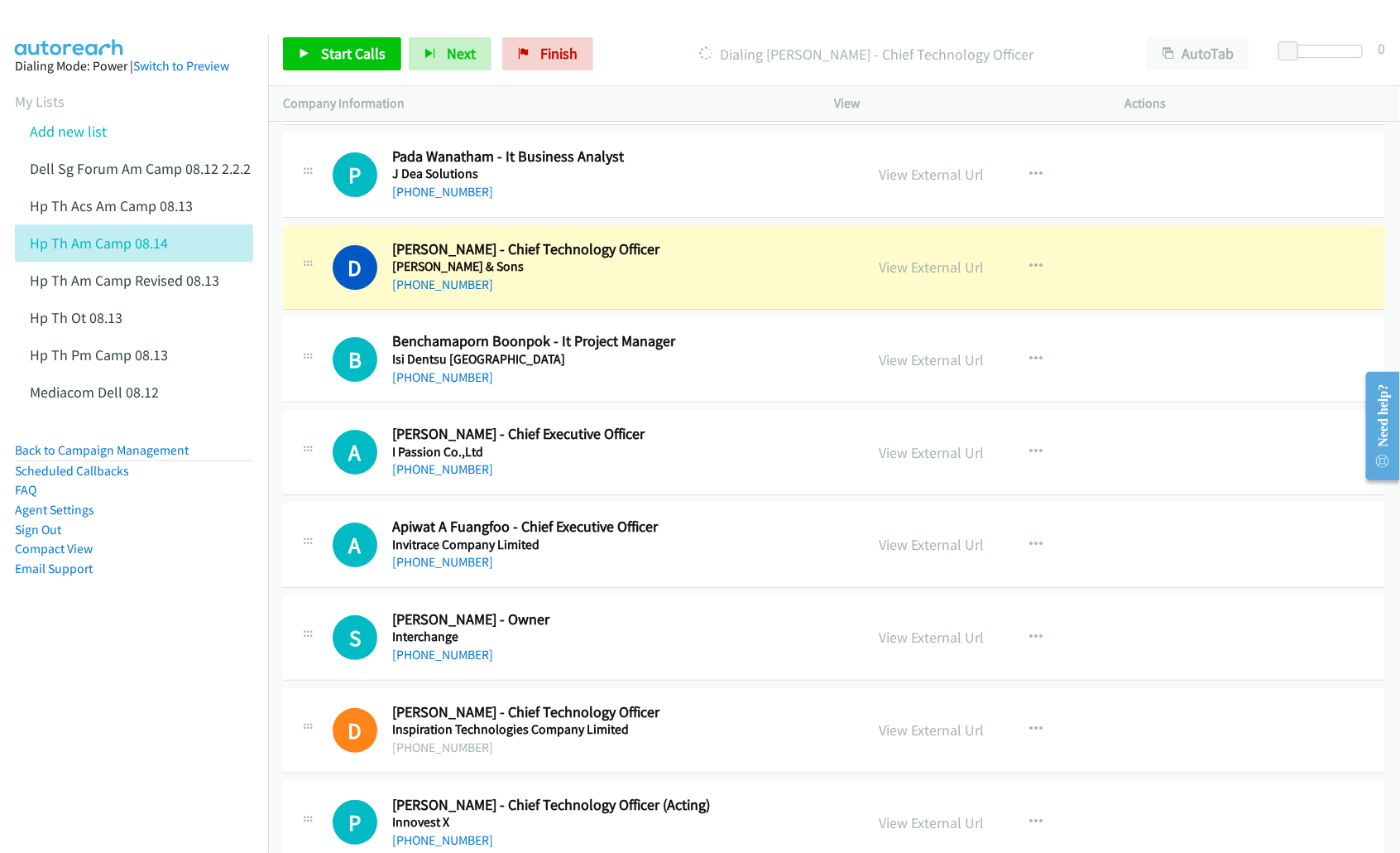
scroll to position [2690, 0]
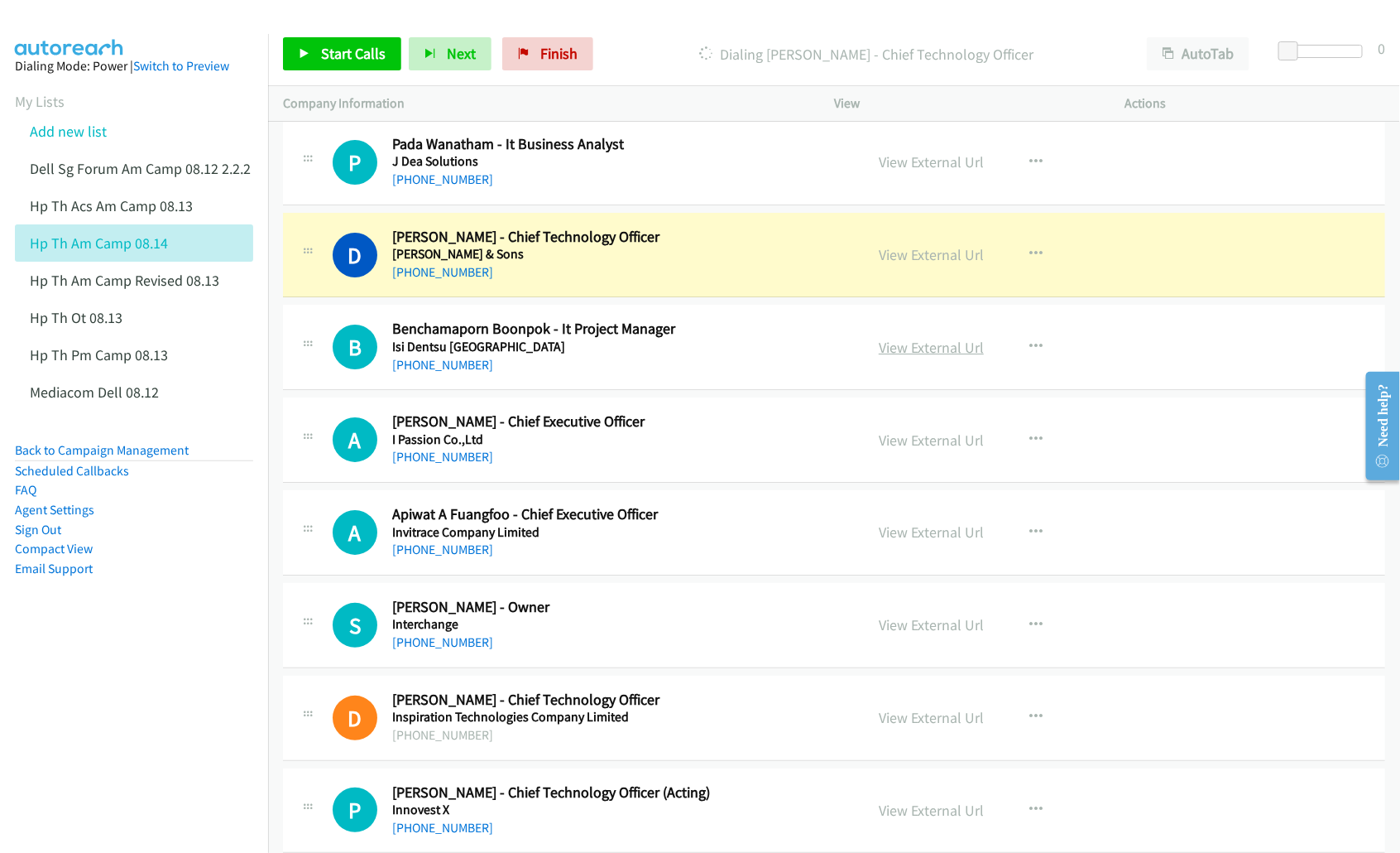
click at [903, 346] on link "View External Url" at bounding box center [931, 348] width 105 height 19
click at [925, 450] on link "View External Url" at bounding box center [931, 440] width 105 height 19
click at [916, 540] on link "View External Url" at bounding box center [931, 532] width 105 height 19
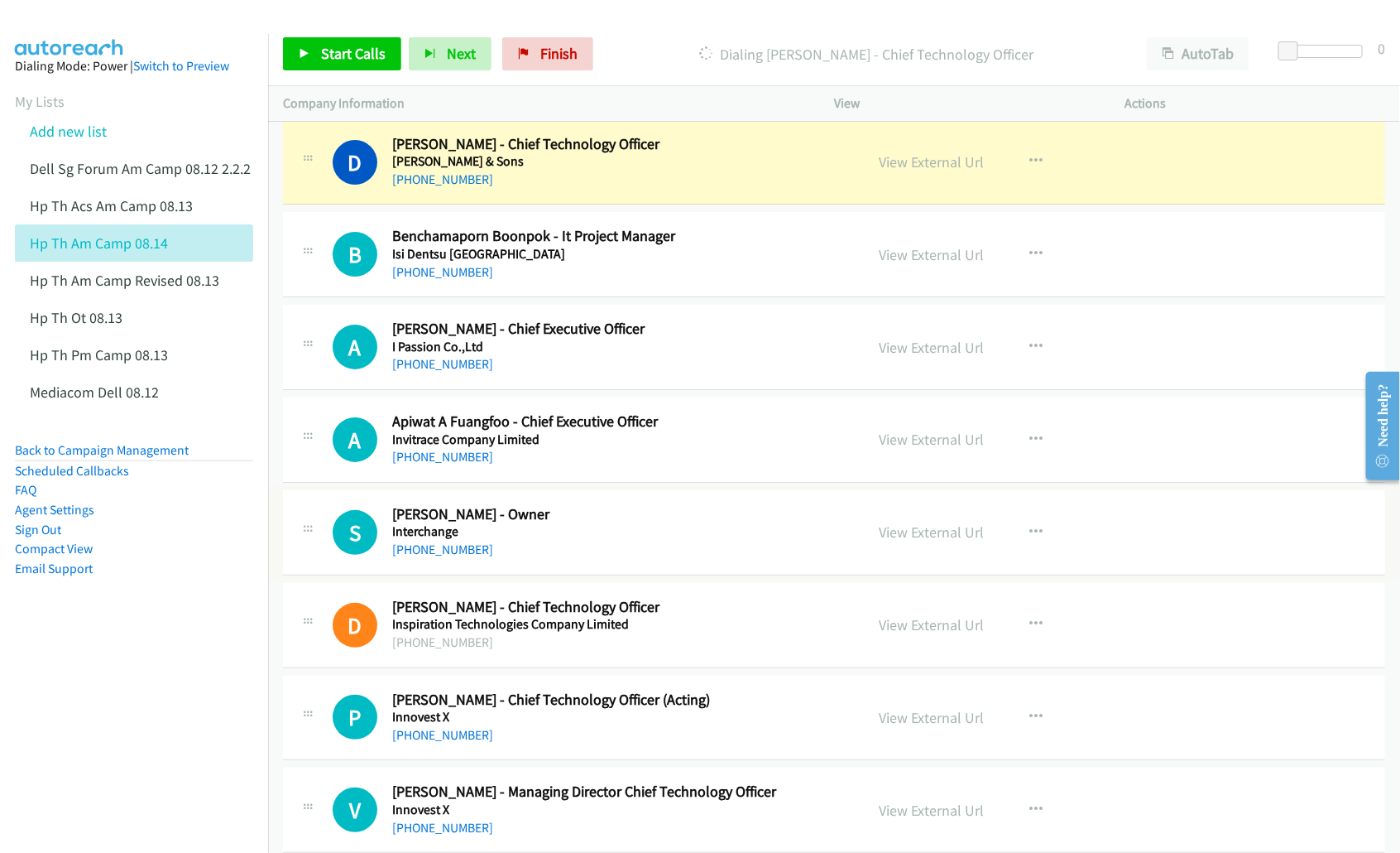
scroll to position [2795, 0]
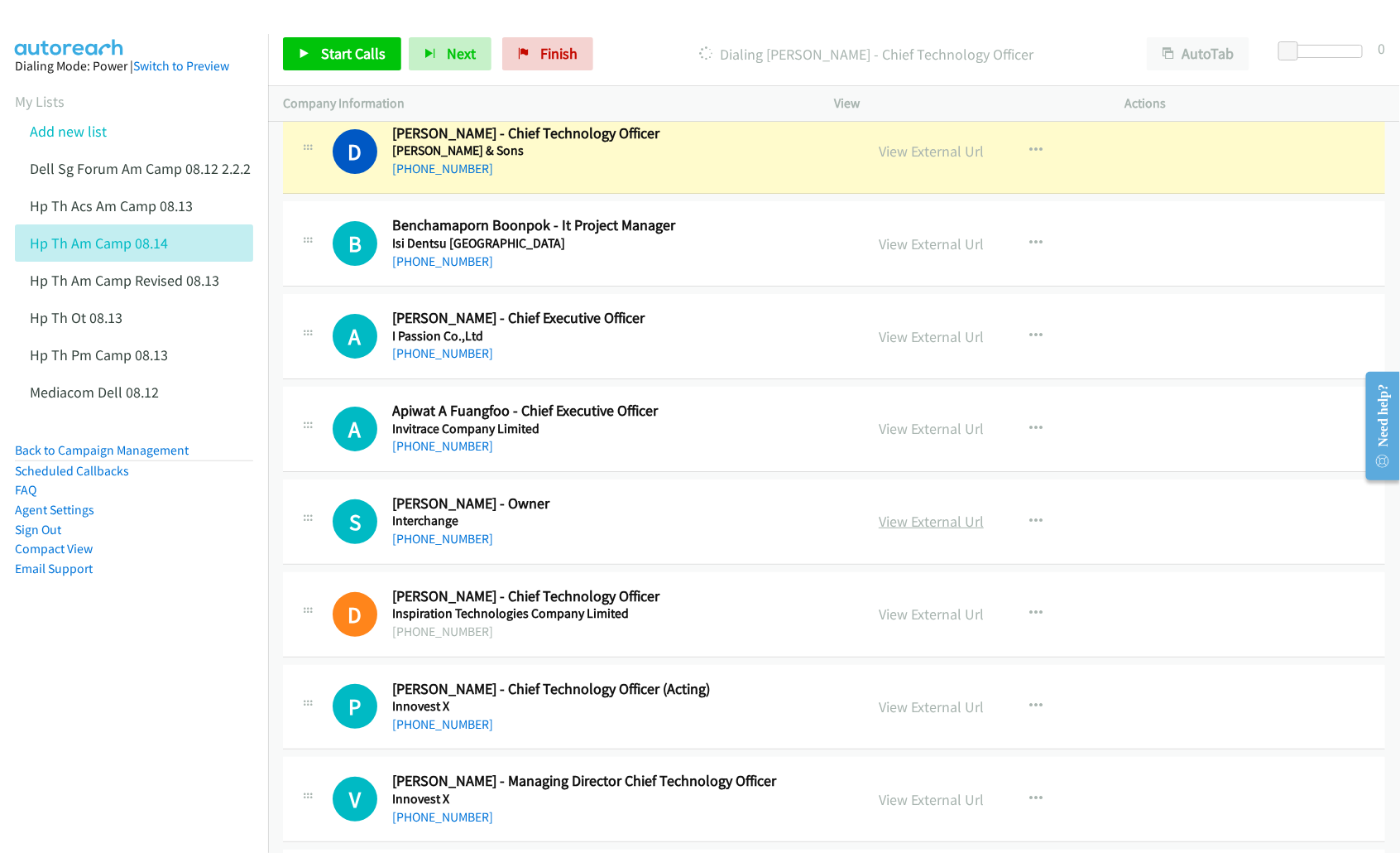
click at [920, 524] on link "View External Url" at bounding box center [931, 521] width 105 height 19
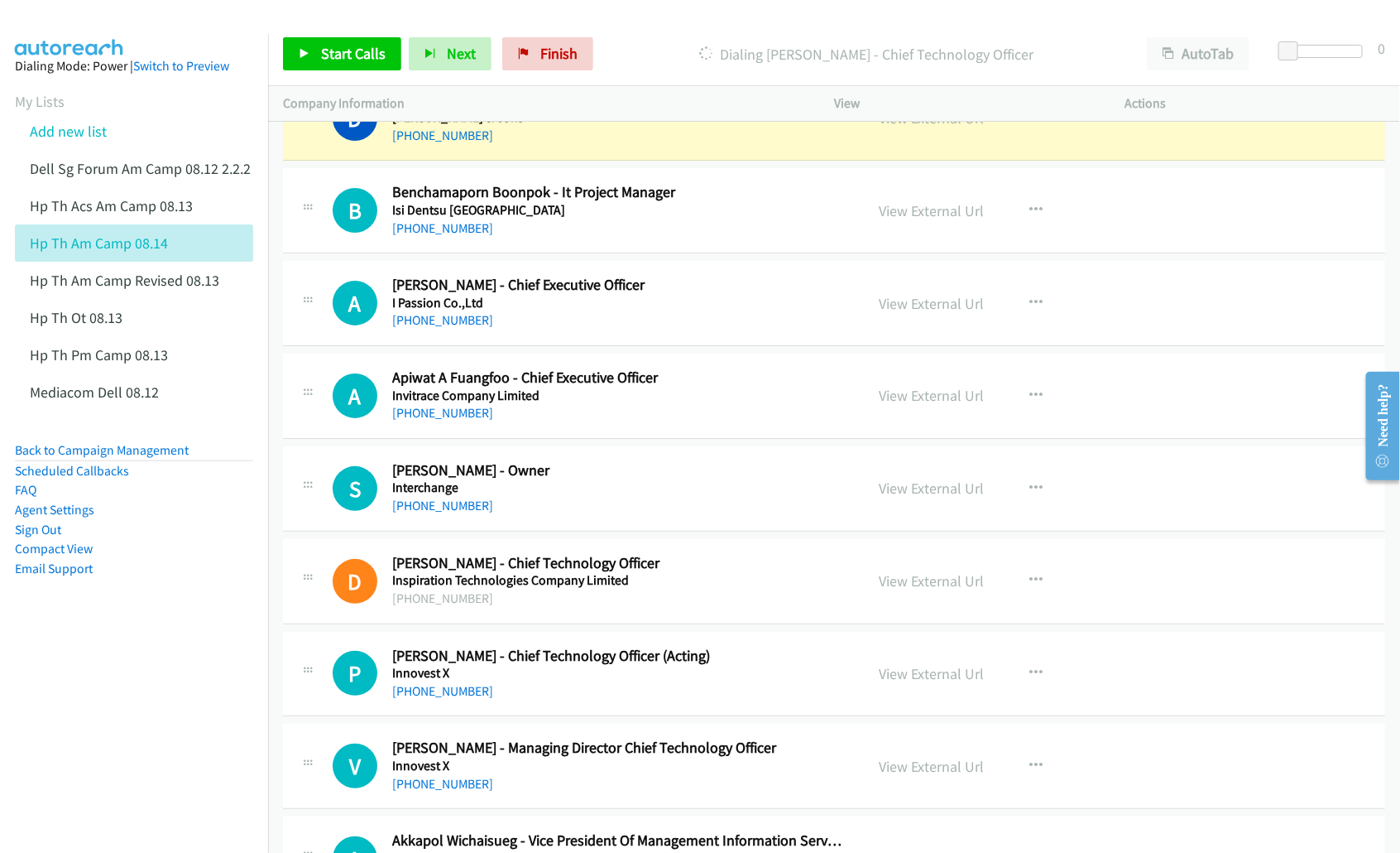
scroll to position [2898, 0]
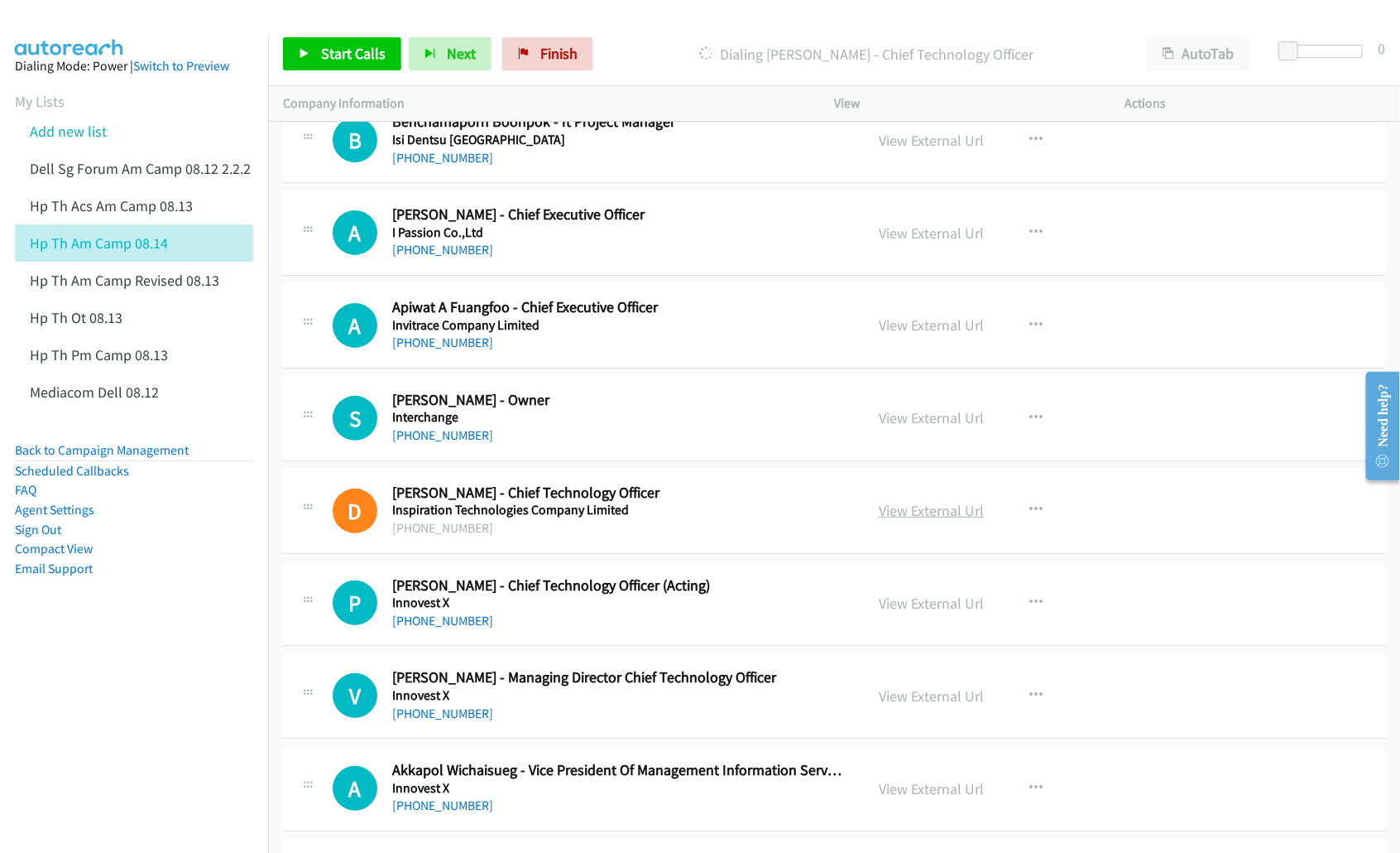
click at [895, 516] on link "View External Url" at bounding box center [931, 511] width 105 height 19
click at [908, 607] on link "View External Url" at bounding box center [931, 603] width 105 height 19
click at [914, 701] on link "View External Url" at bounding box center [931, 696] width 105 height 19
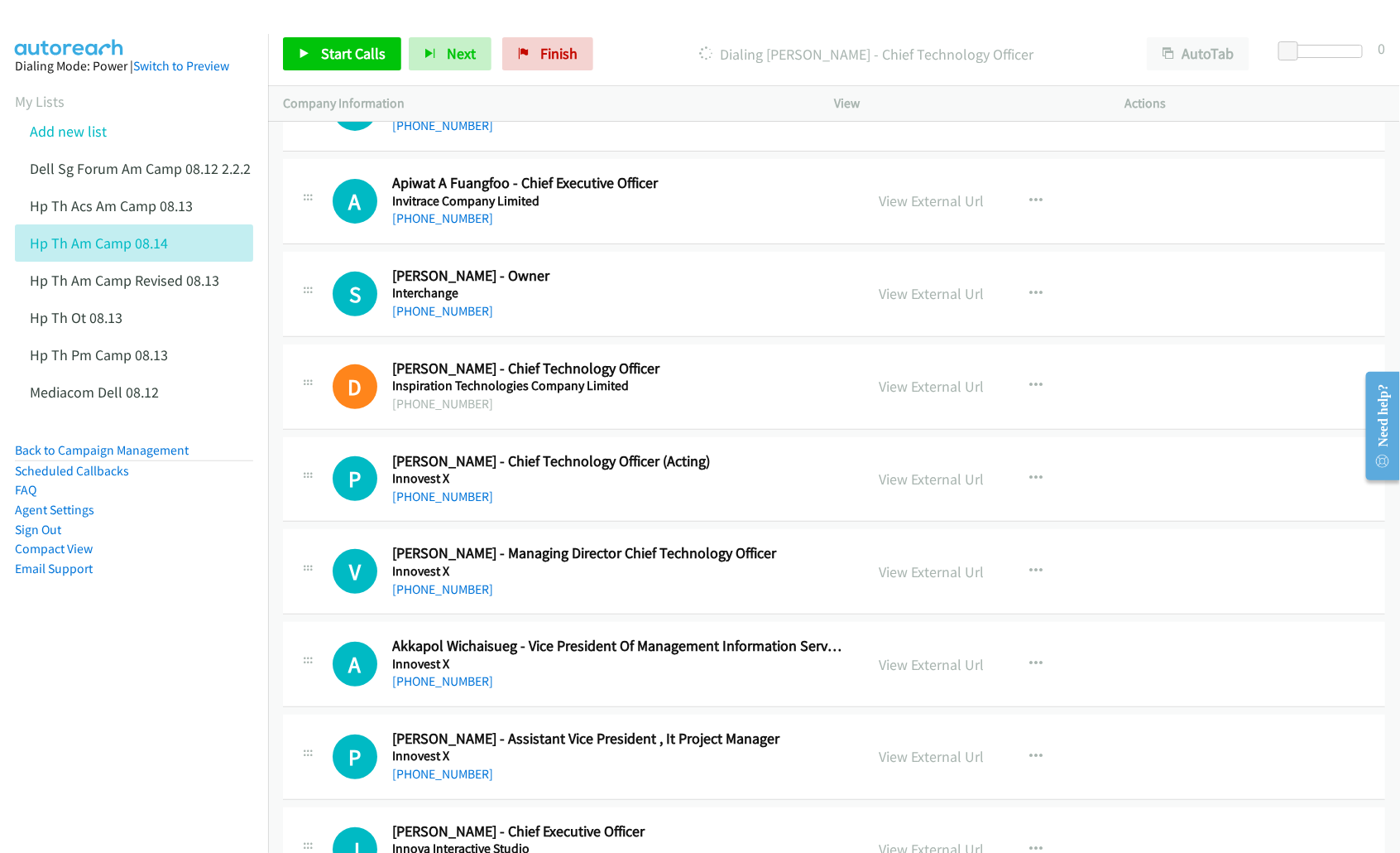
scroll to position [3105, 0]
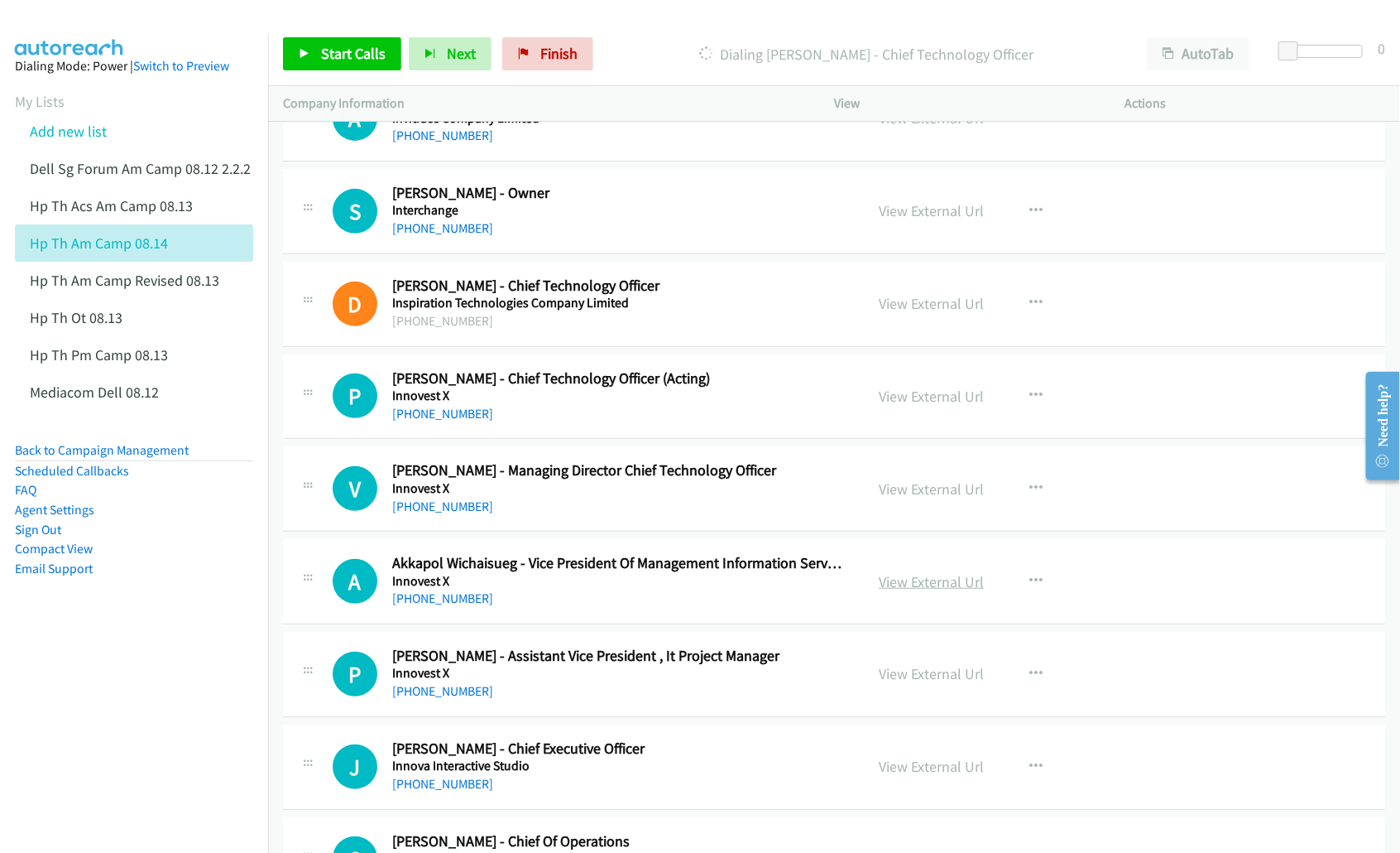
click at [898, 585] on link "View External Url" at bounding box center [931, 582] width 105 height 19
click at [907, 681] on link "View External Url" at bounding box center [931, 674] width 105 height 19
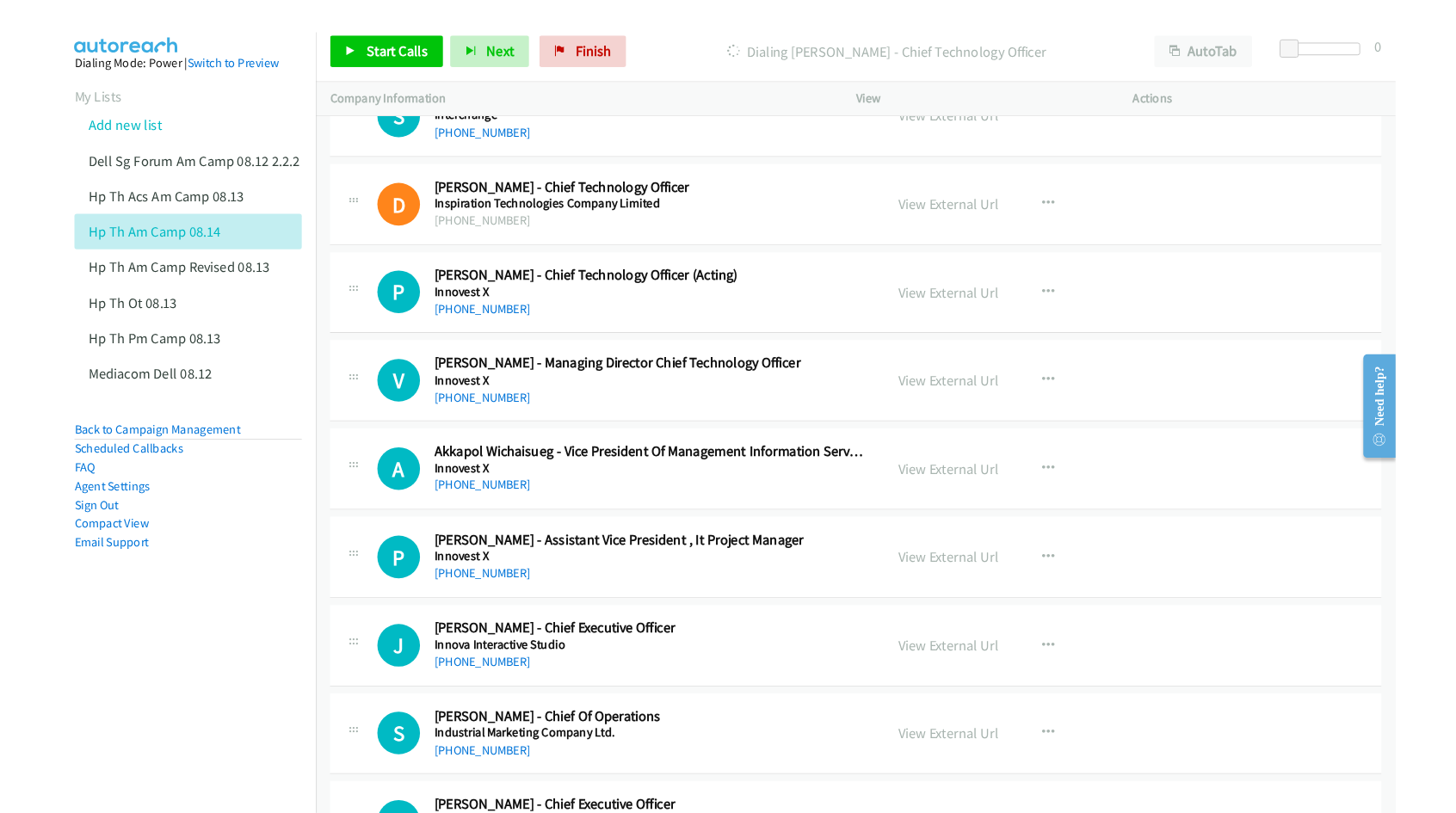
scroll to position [3334, 0]
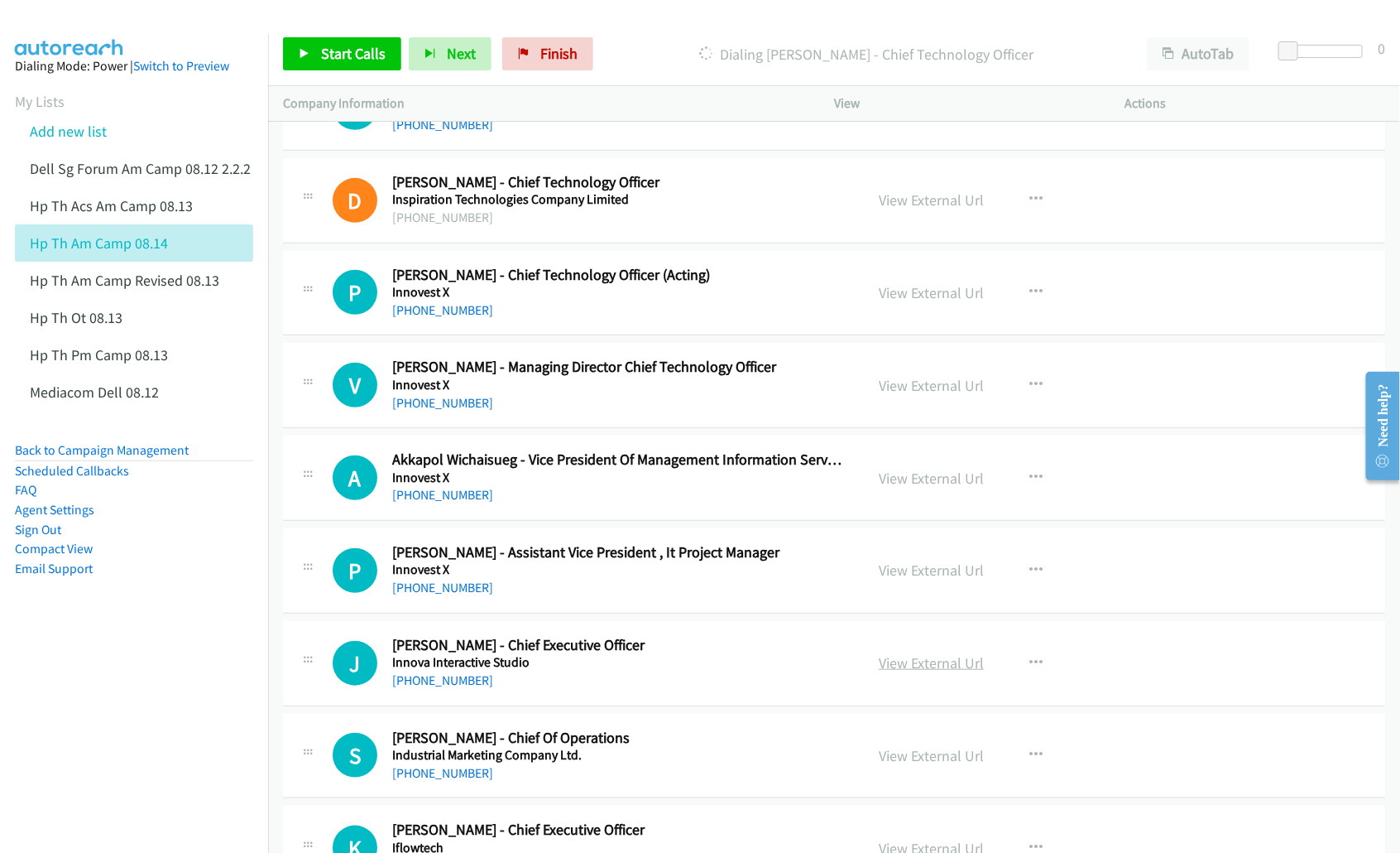
click at [911, 669] on link "View External Url" at bounding box center [931, 663] width 105 height 19
click at [907, 758] on link "View External Url" at bounding box center [931, 756] width 105 height 19
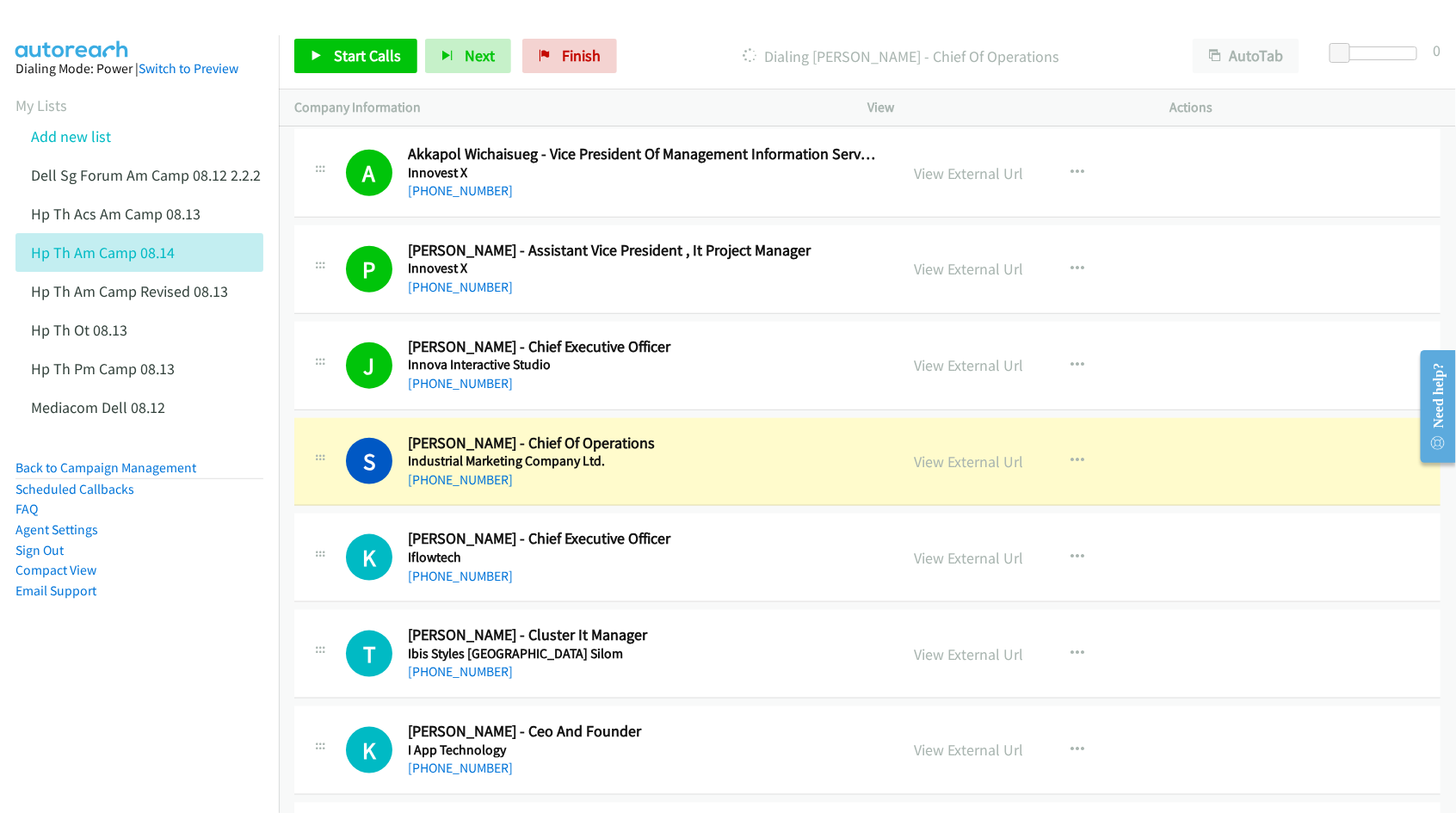
scroll to position [3763, 0]
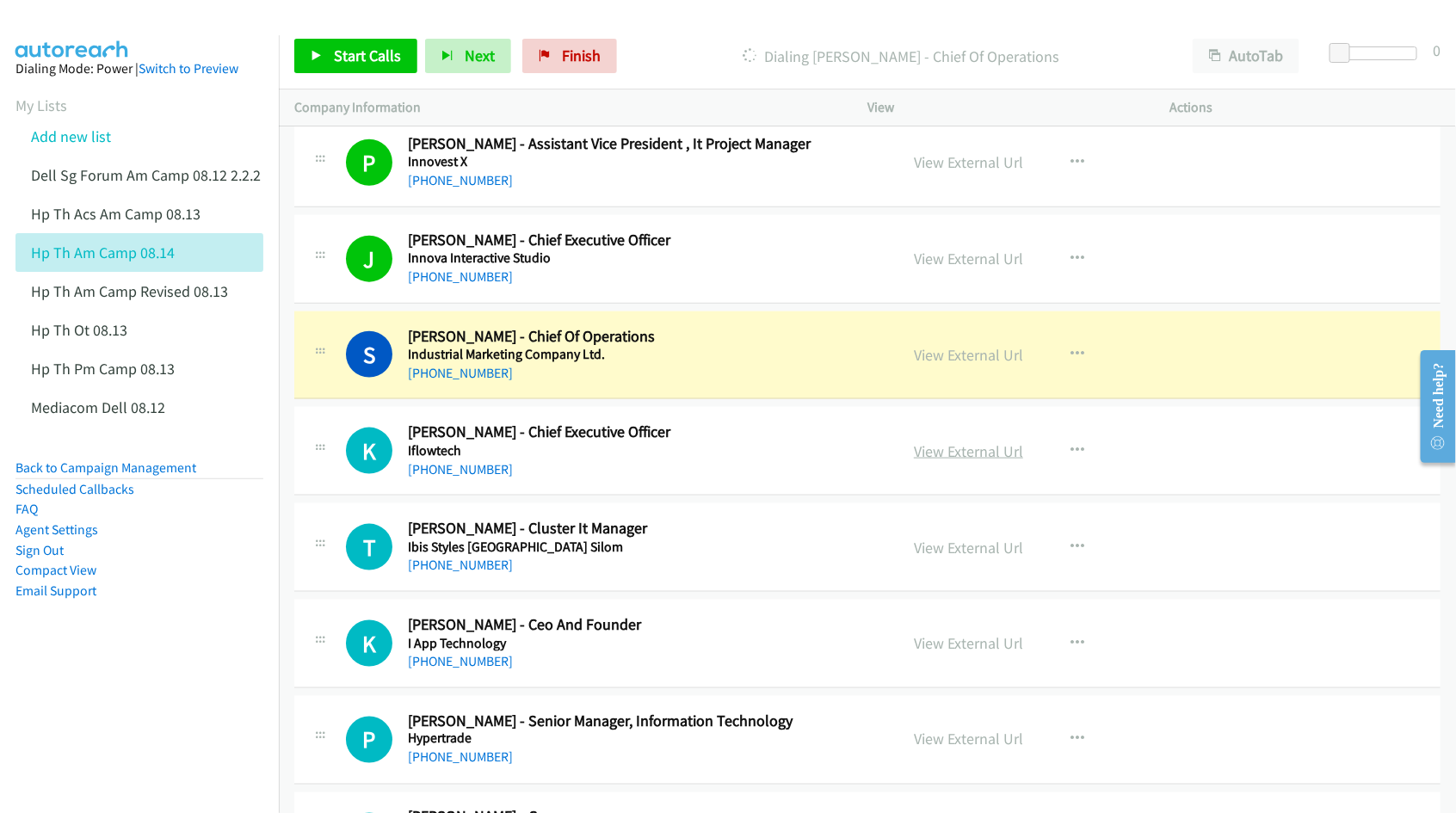
click at [944, 454] on link "View External Url" at bounding box center [968, 451] width 109 height 20
click at [951, 551] on link "View External Url" at bounding box center [968, 548] width 109 height 20
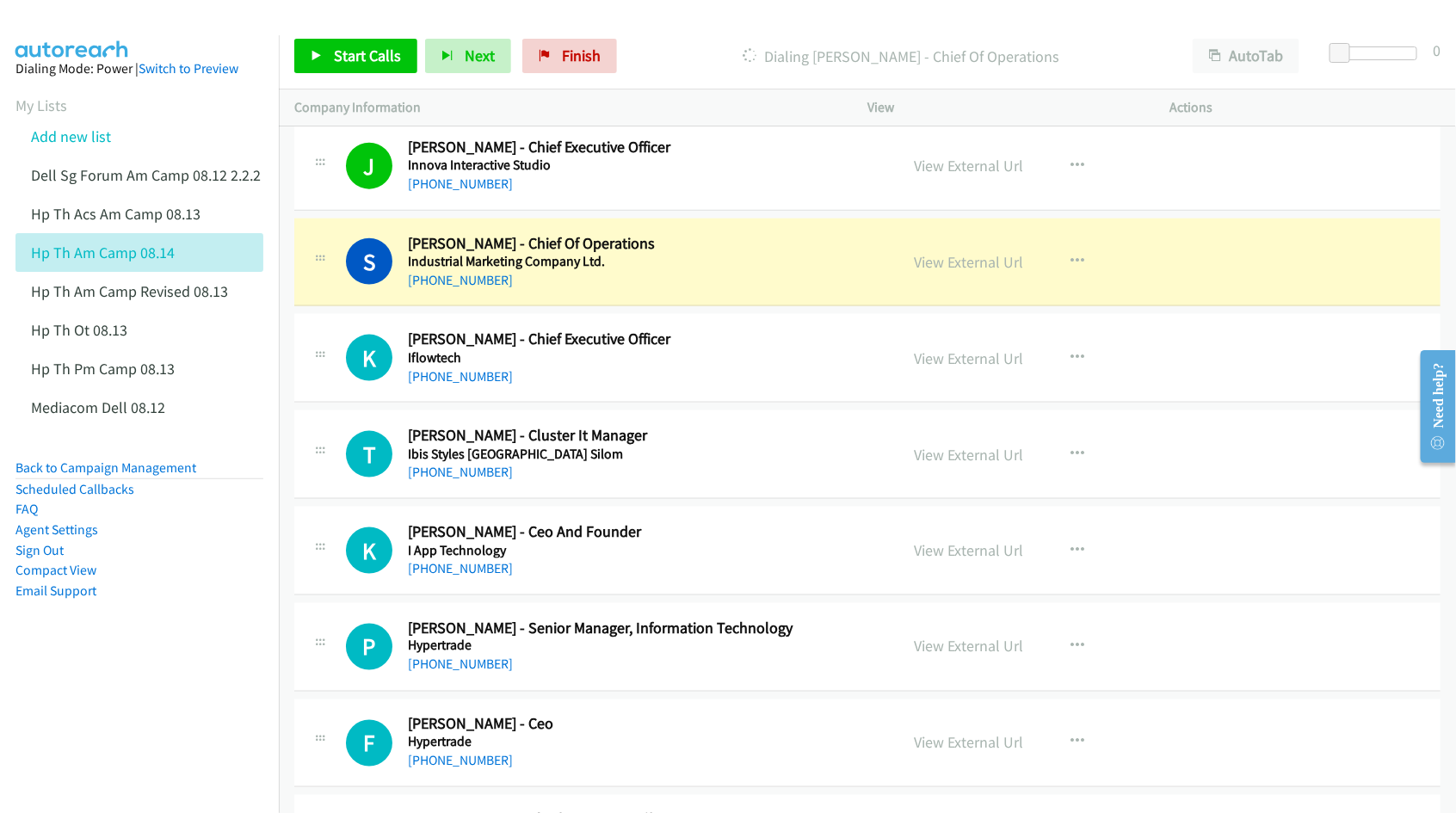
scroll to position [3872, 0]
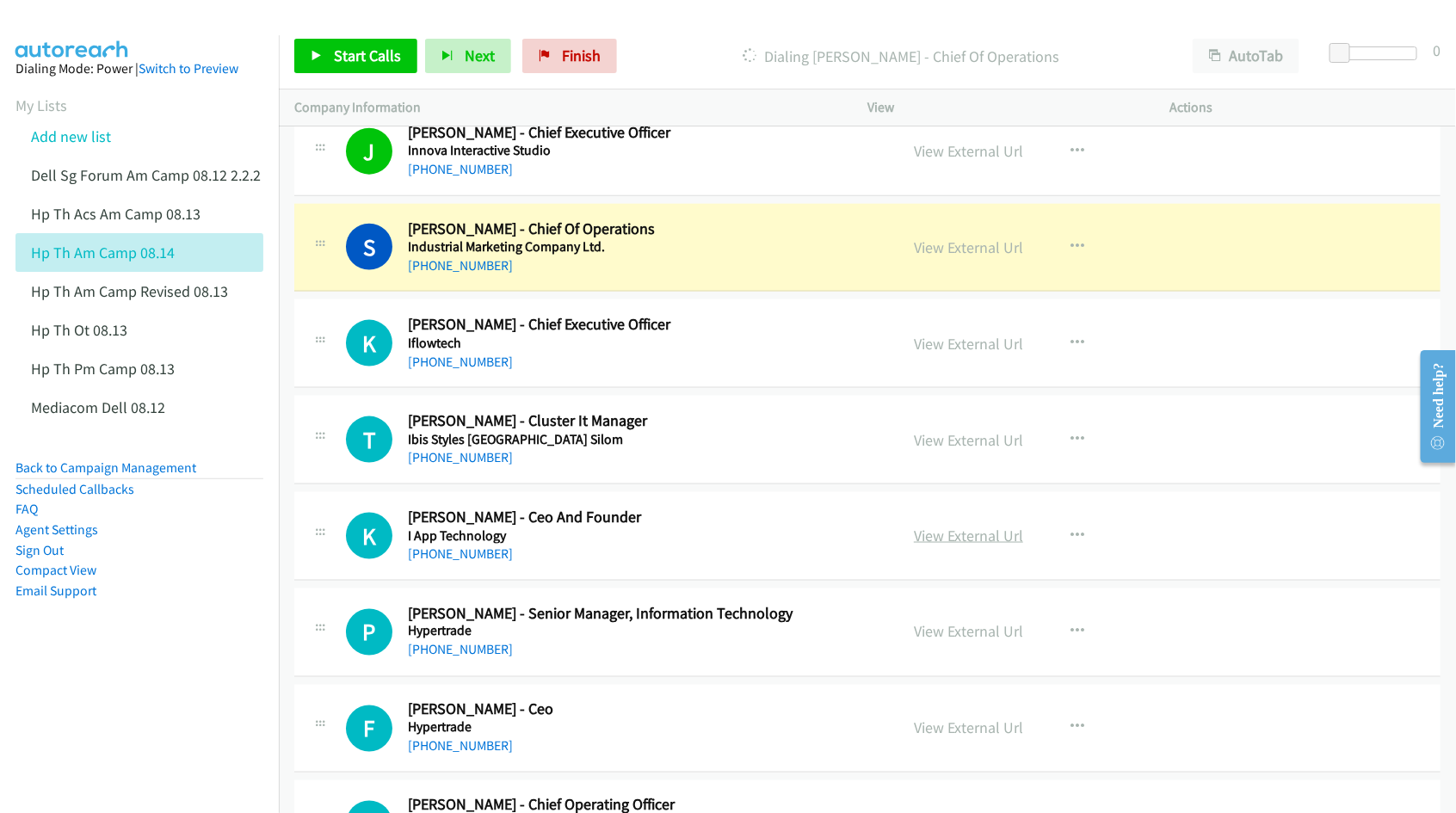
click at [943, 545] on link "View External Url" at bounding box center [968, 535] width 109 height 20
click at [921, 632] on link "View External Url" at bounding box center [968, 632] width 109 height 20
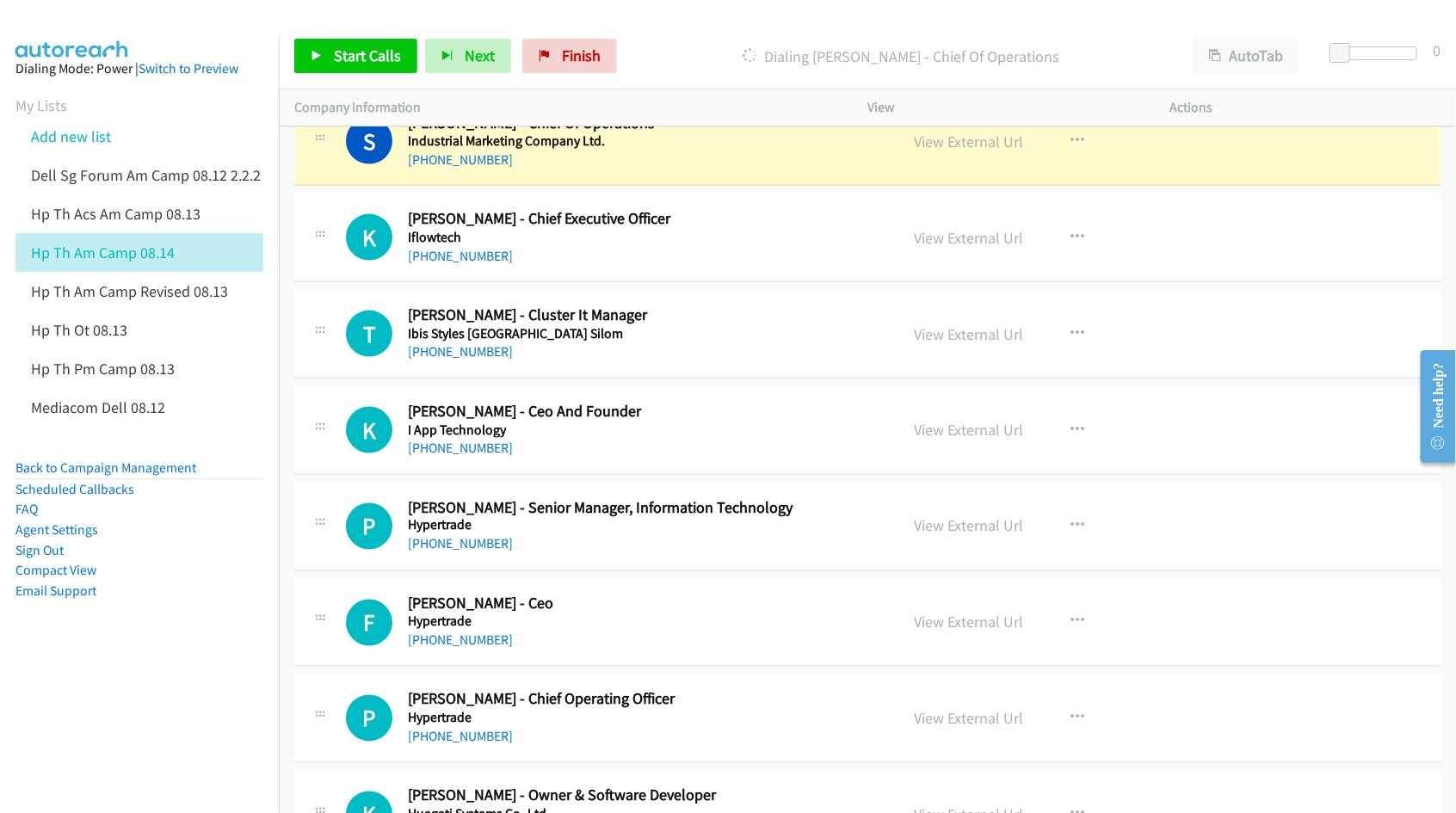
scroll to position [4086, 0]
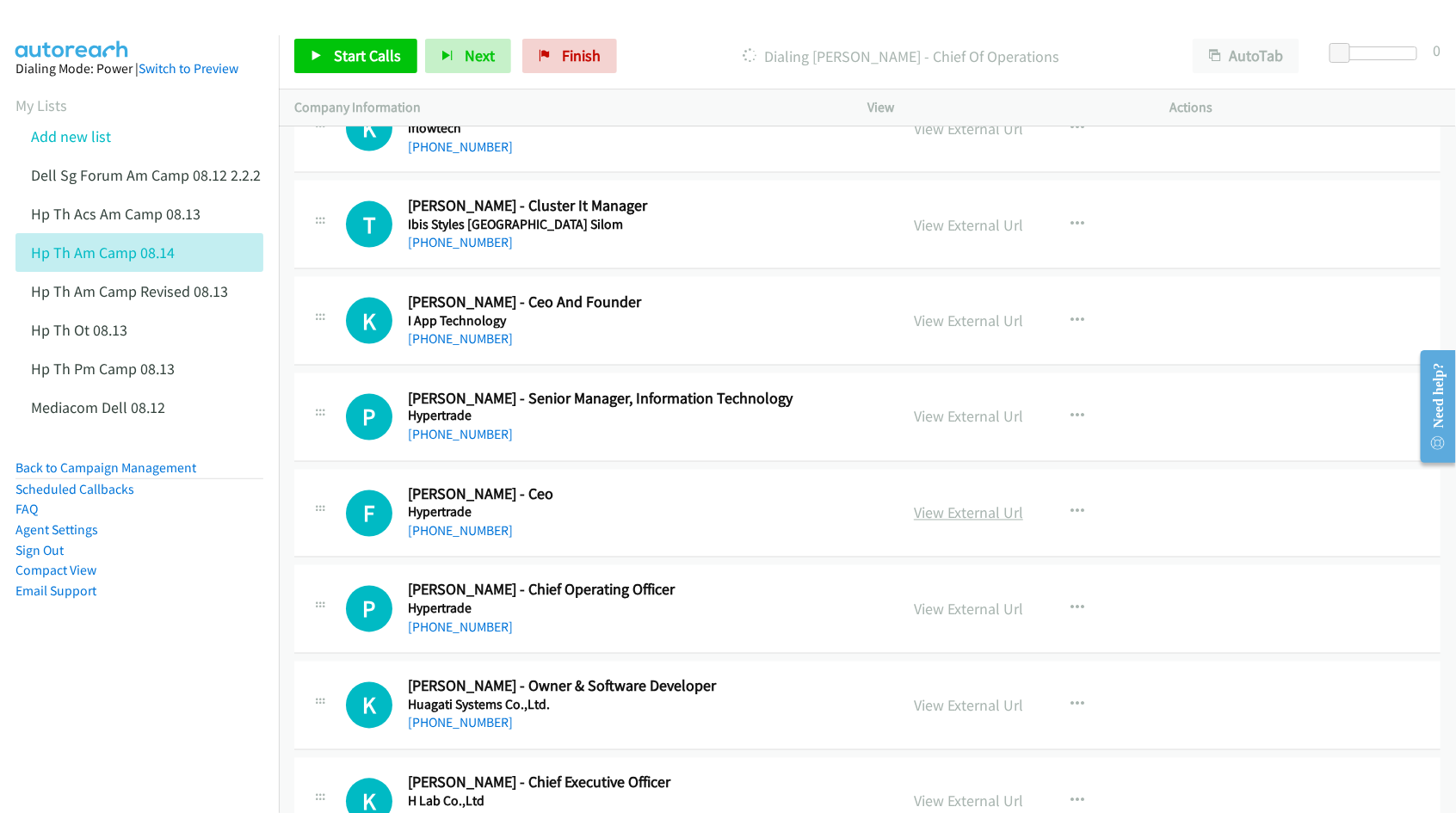
click at [940, 518] on link "View External Url" at bounding box center [968, 513] width 109 height 20
click at [965, 620] on link "View External Url" at bounding box center [968, 610] width 109 height 20
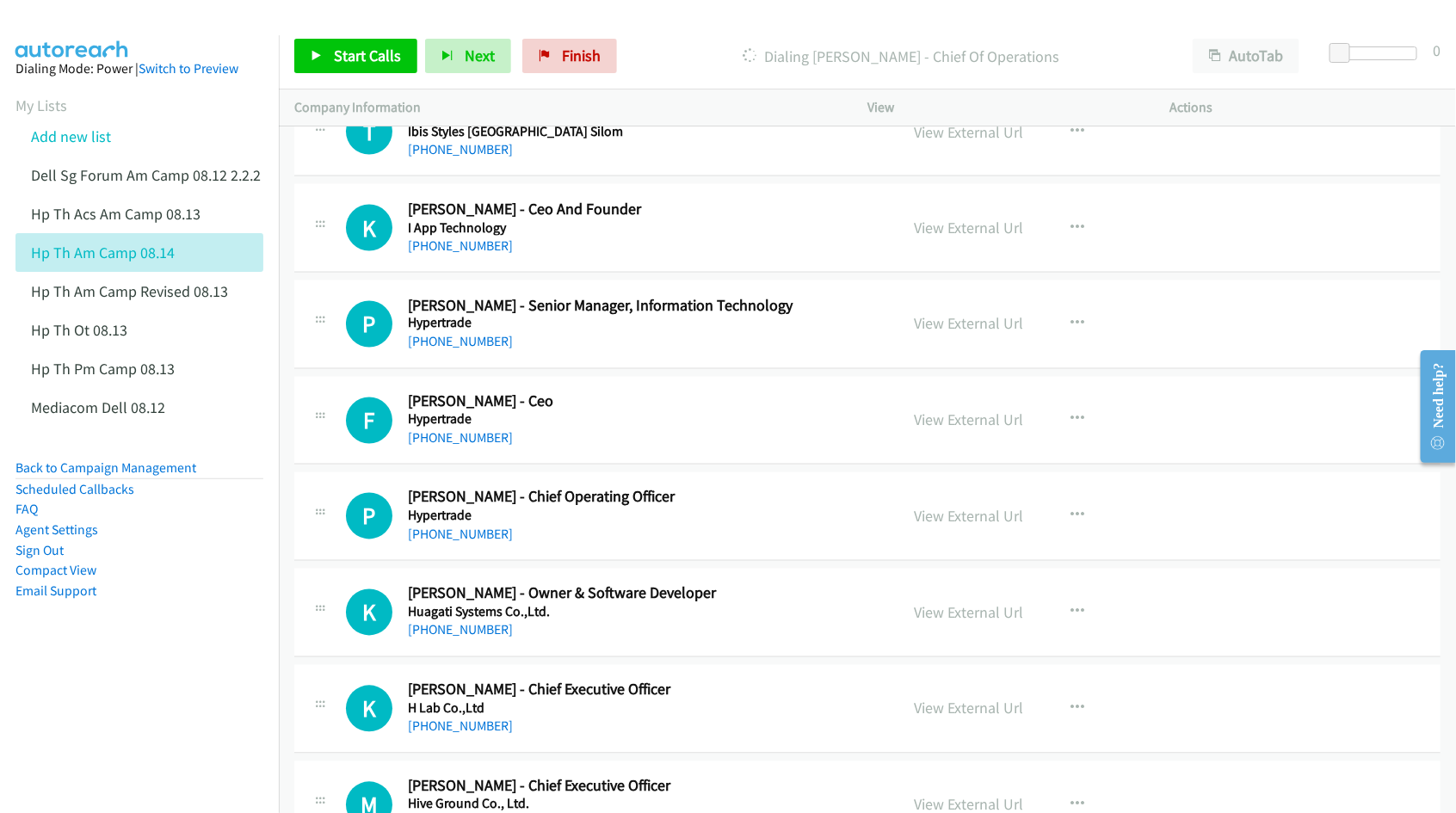
scroll to position [4194, 0]
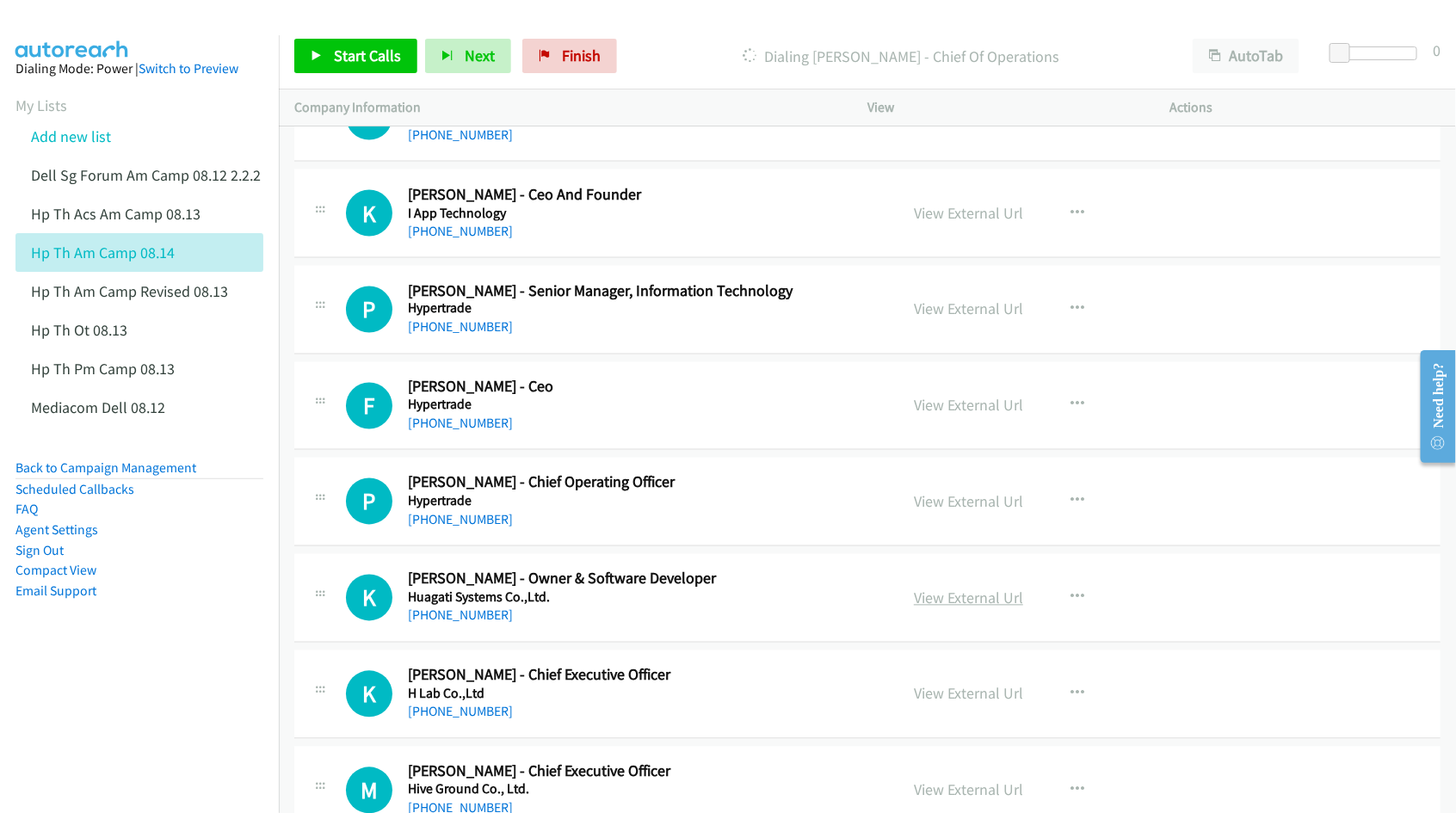
click at [936, 609] on link "View External Url" at bounding box center [968, 599] width 109 height 20
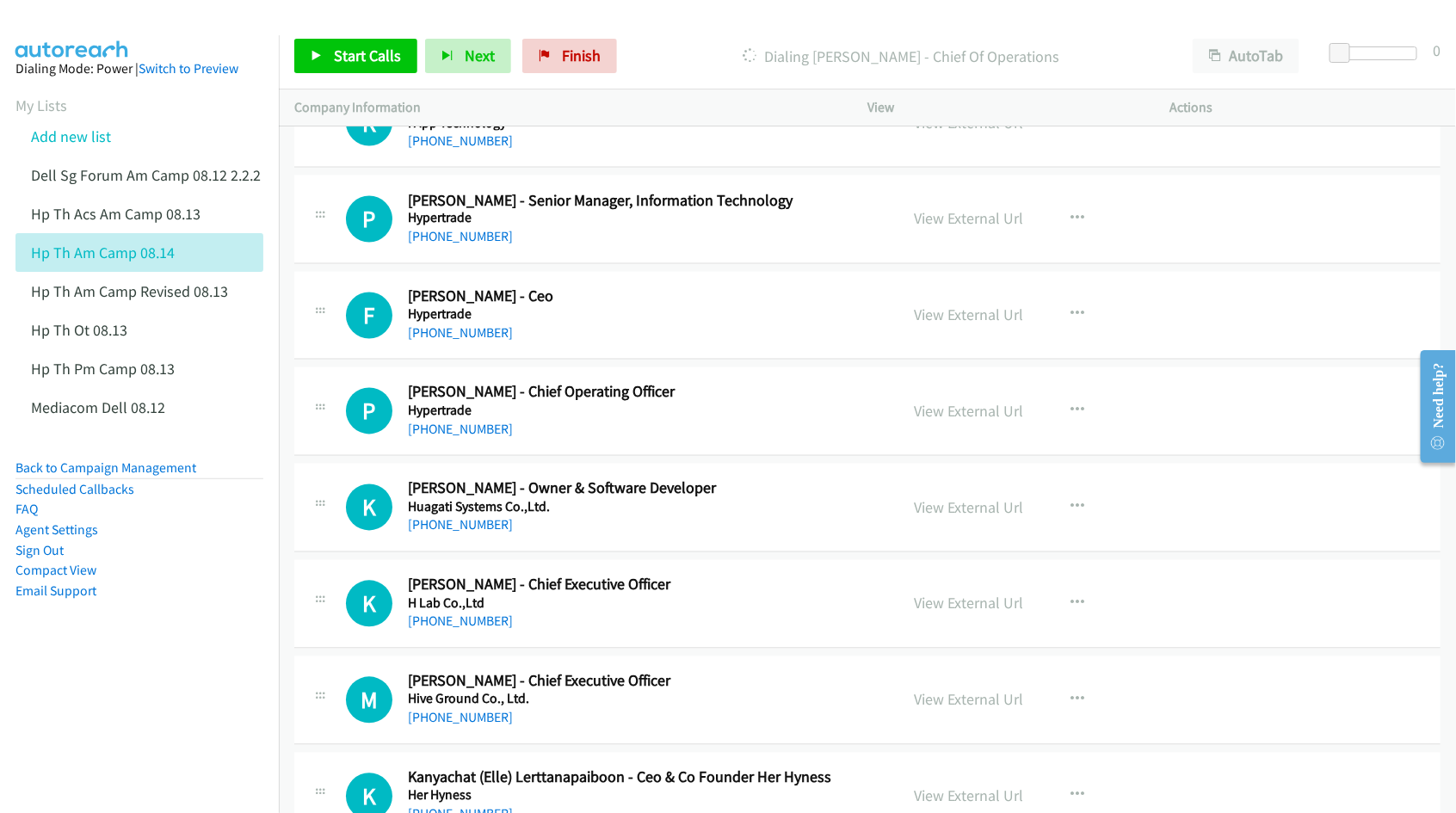
scroll to position [4301, 0]
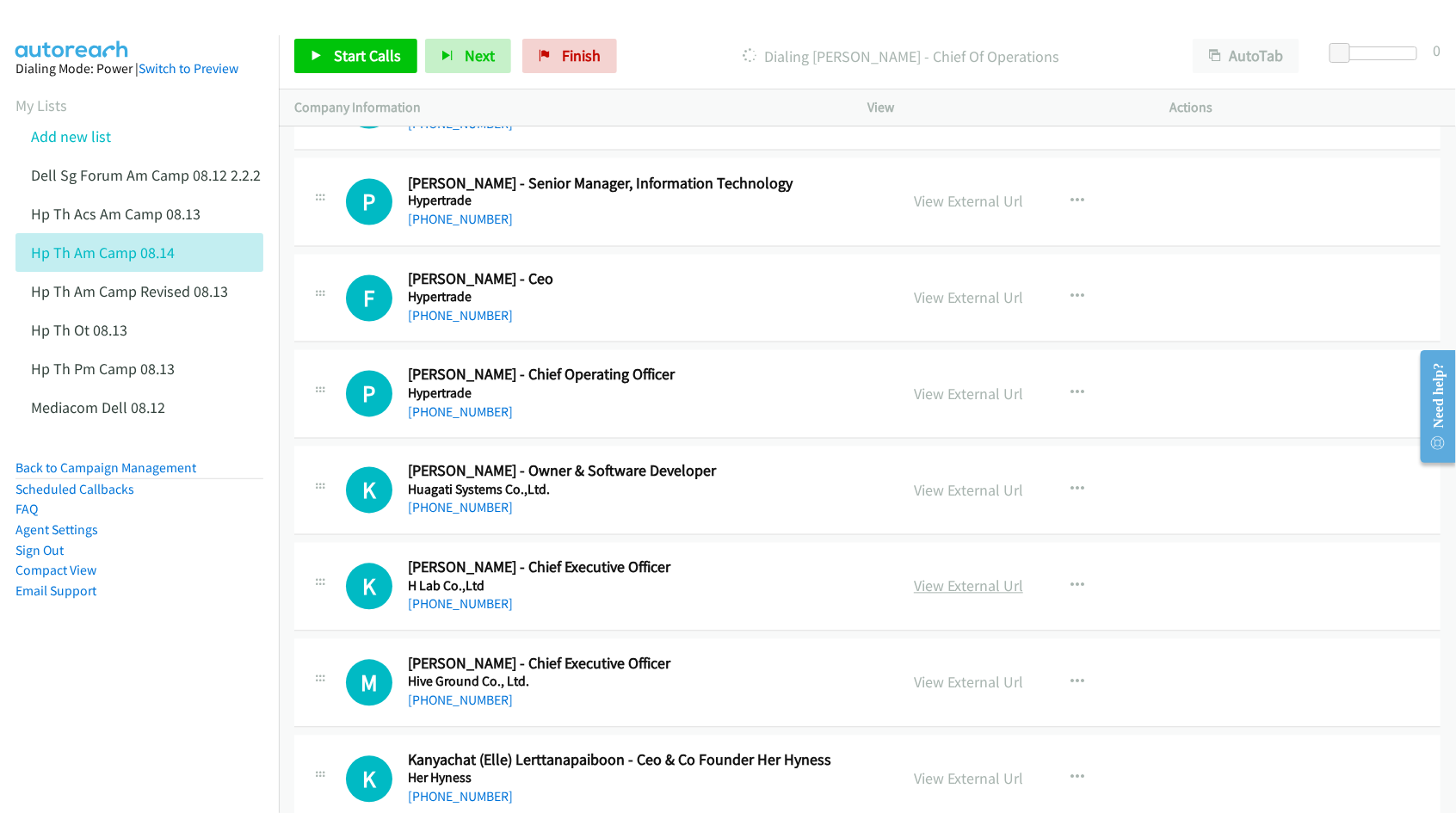
click at [930, 591] on link "View External Url" at bounding box center [968, 587] width 109 height 20
click at [949, 690] on link "View External Url" at bounding box center [968, 683] width 109 height 20
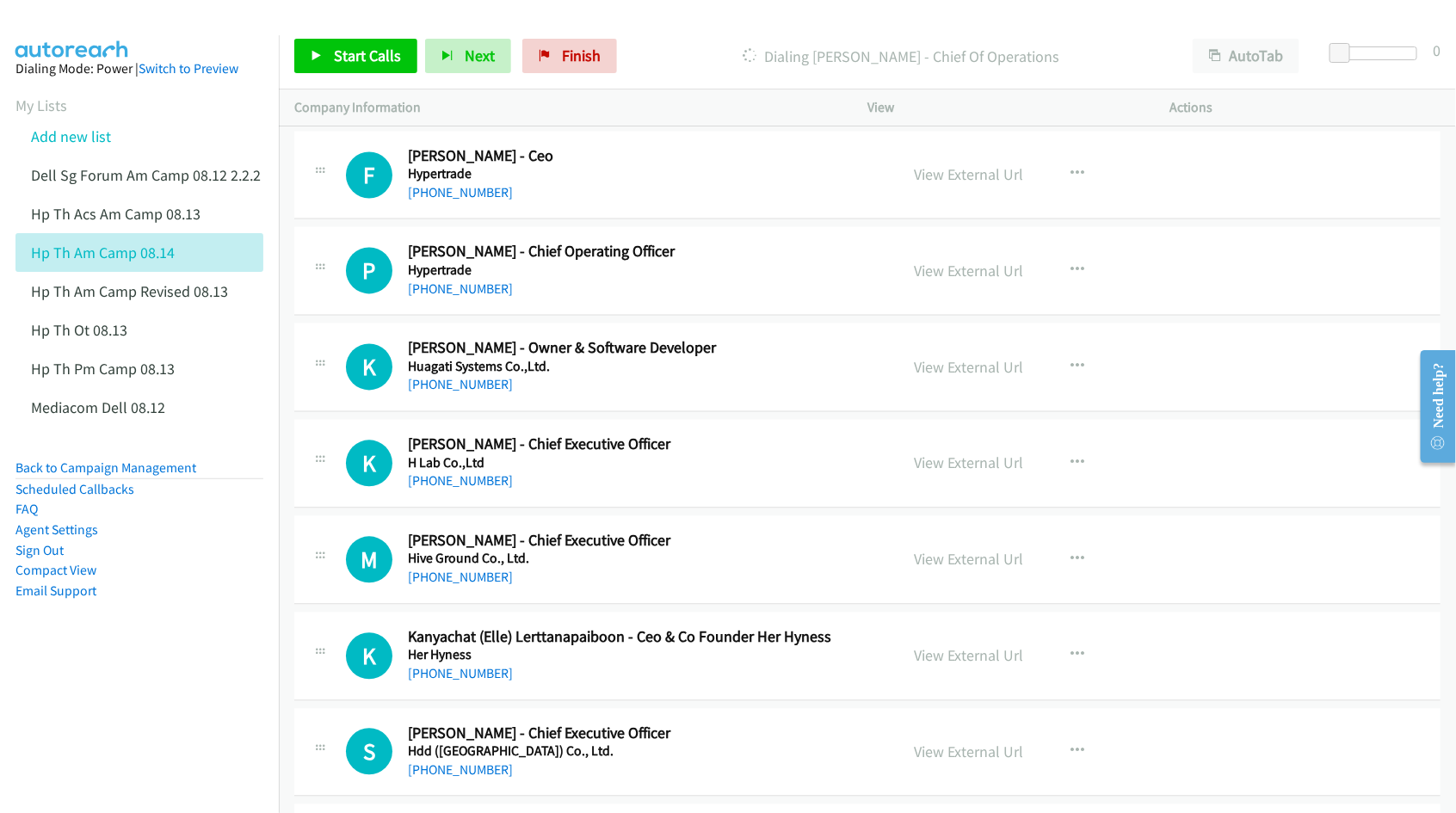
scroll to position [4517, 0]
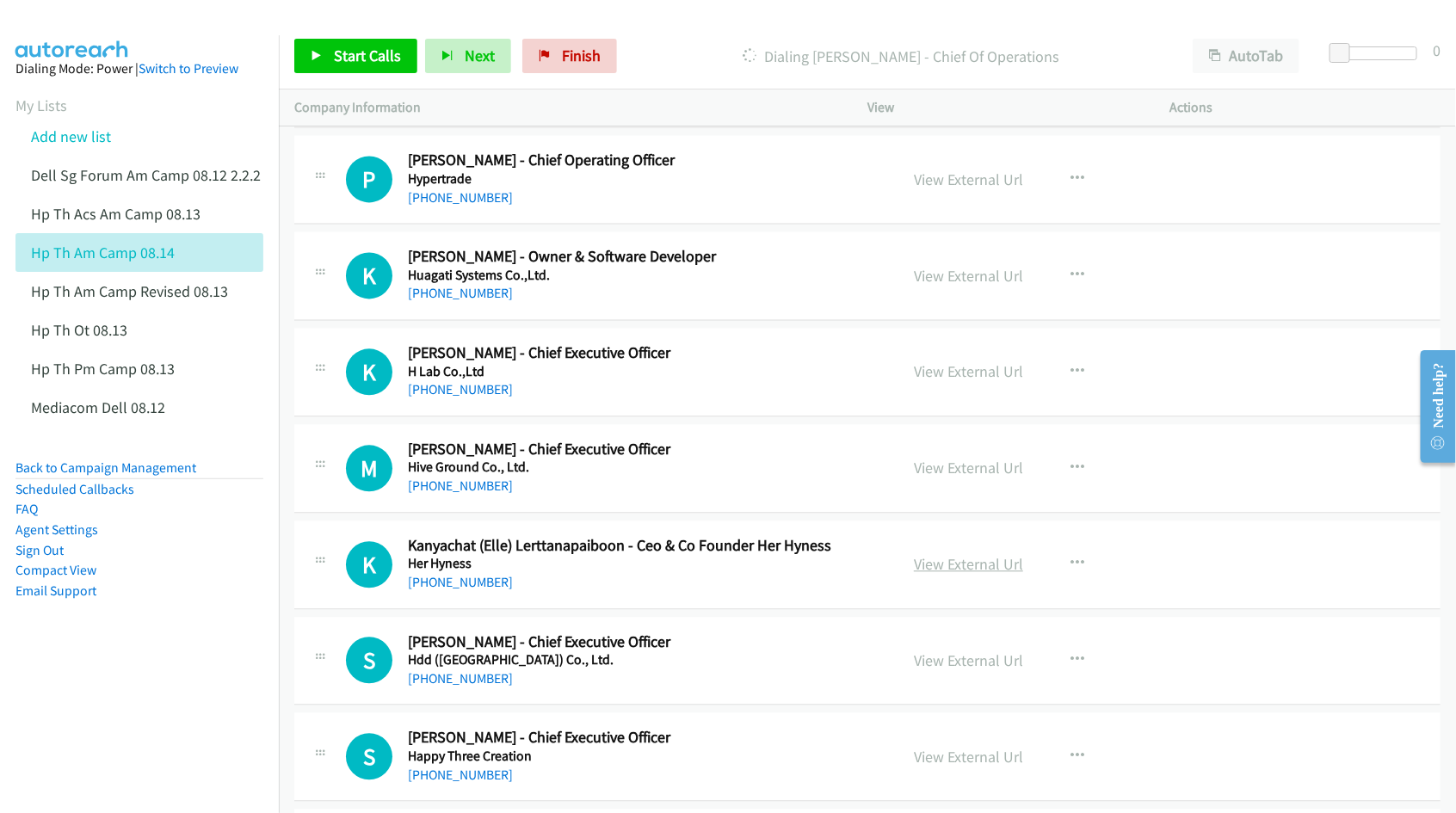
click at [971, 574] on link "View External Url" at bounding box center [968, 564] width 109 height 20
click at [955, 666] on link "View External Url" at bounding box center [968, 661] width 109 height 20
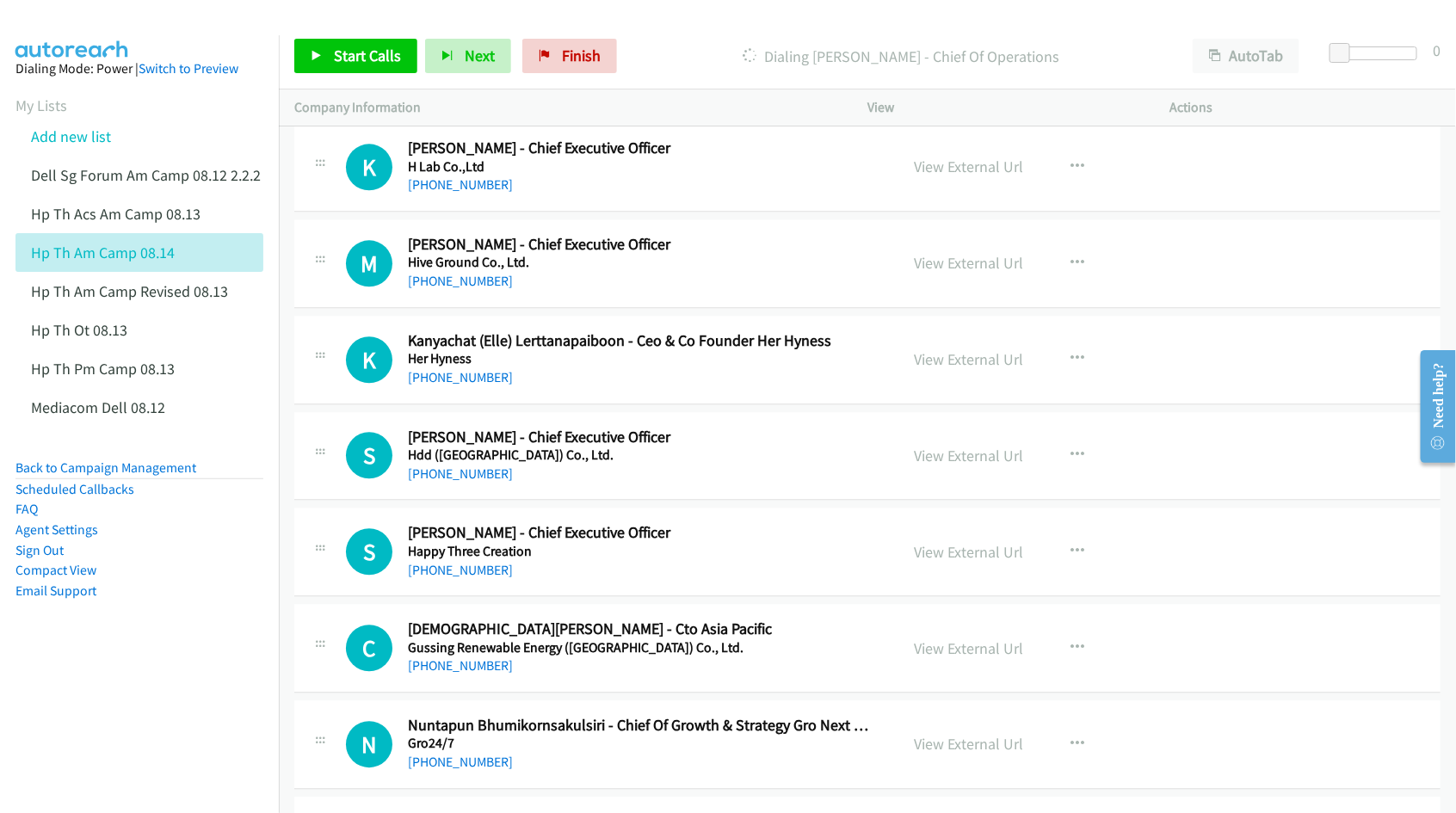
scroll to position [4731, 0]
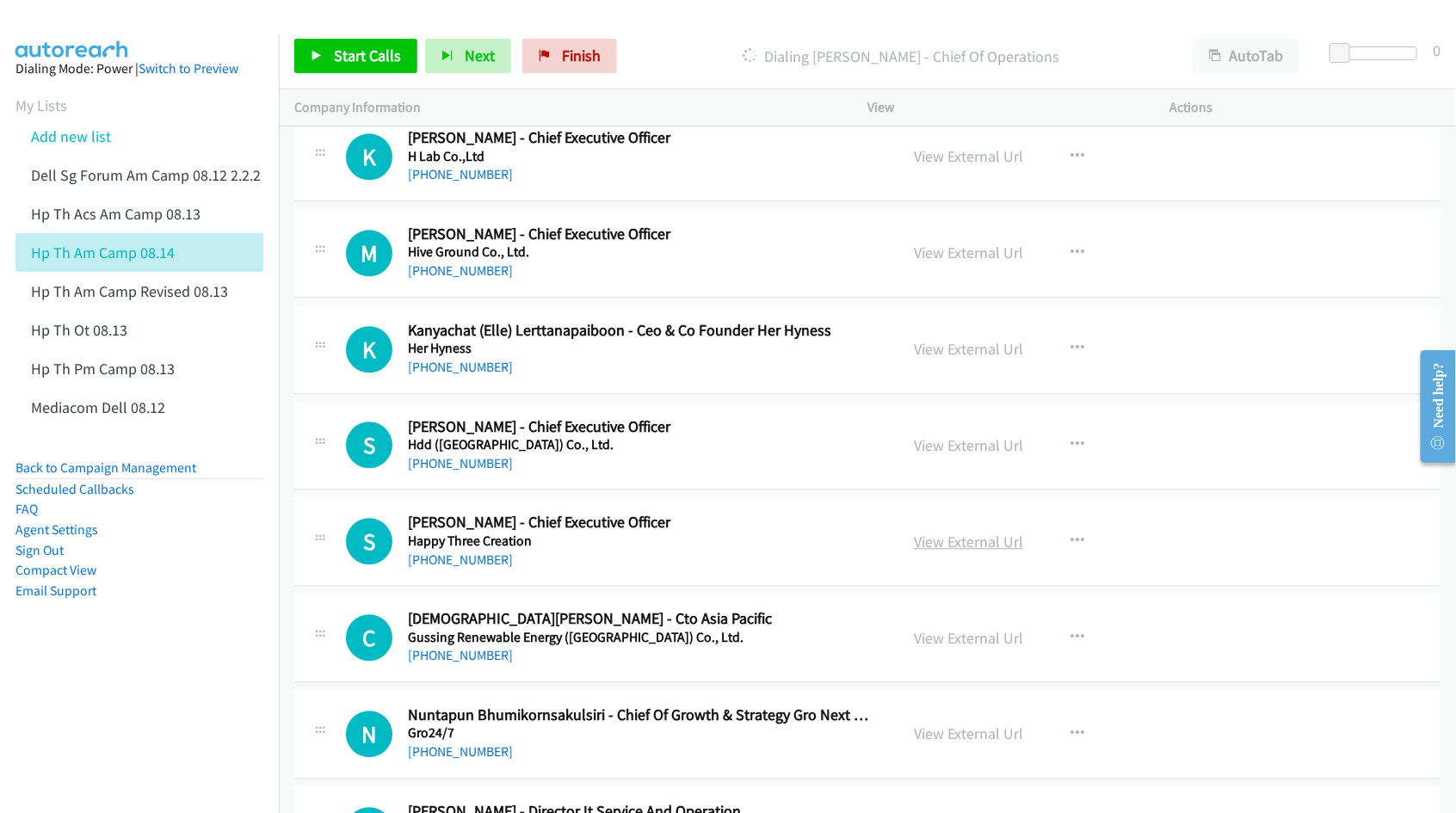
click at [958, 552] on link "View External Url" at bounding box center [968, 542] width 109 height 20
click at [936, 643] on link "View External Url" at bounding box center [968, 638] width 109 height 20
click at [943, 737] on link "View External Url" at bounding box center [968, 733] width 109 height 20
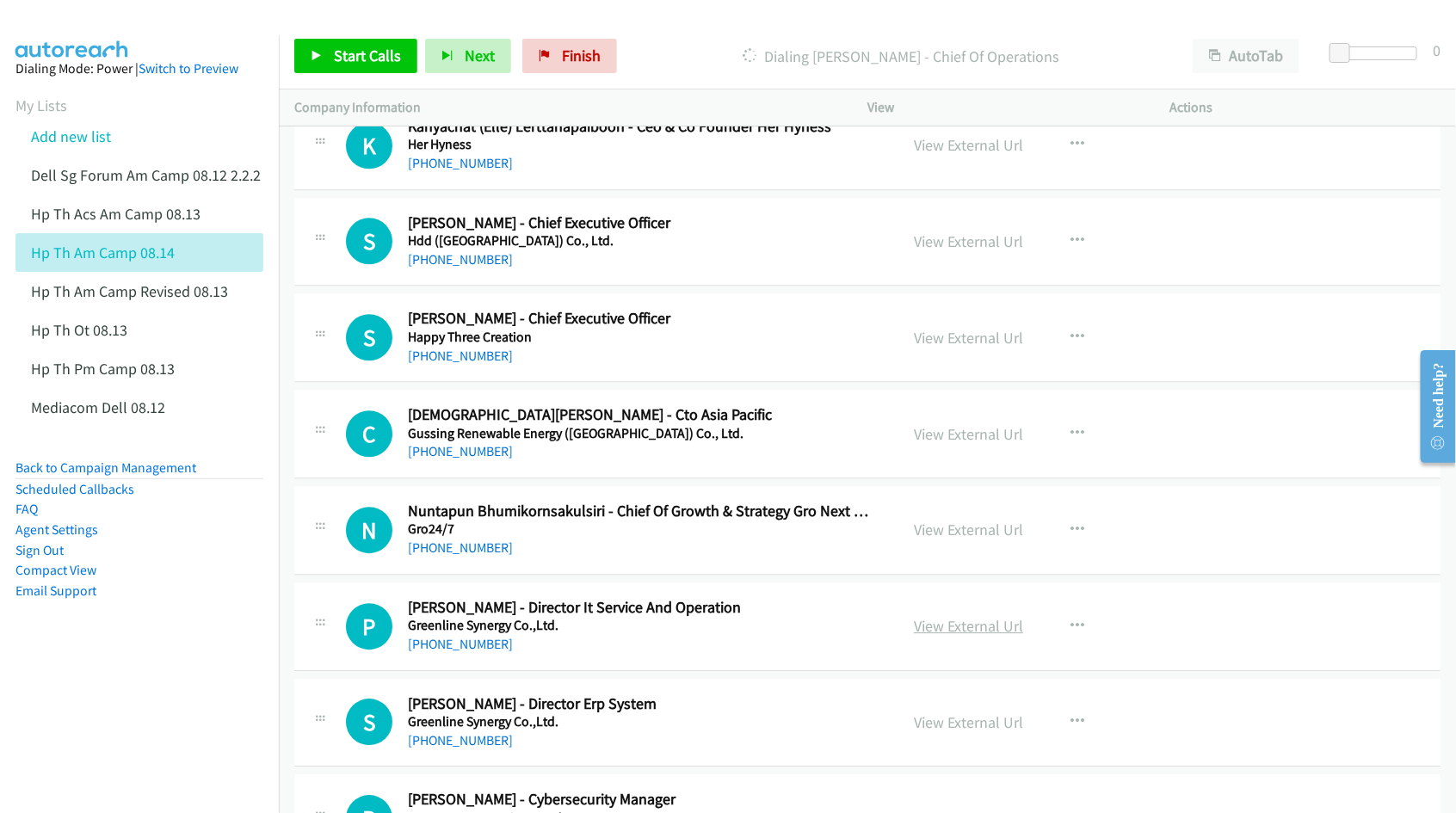
scroll to position [4947, 0]
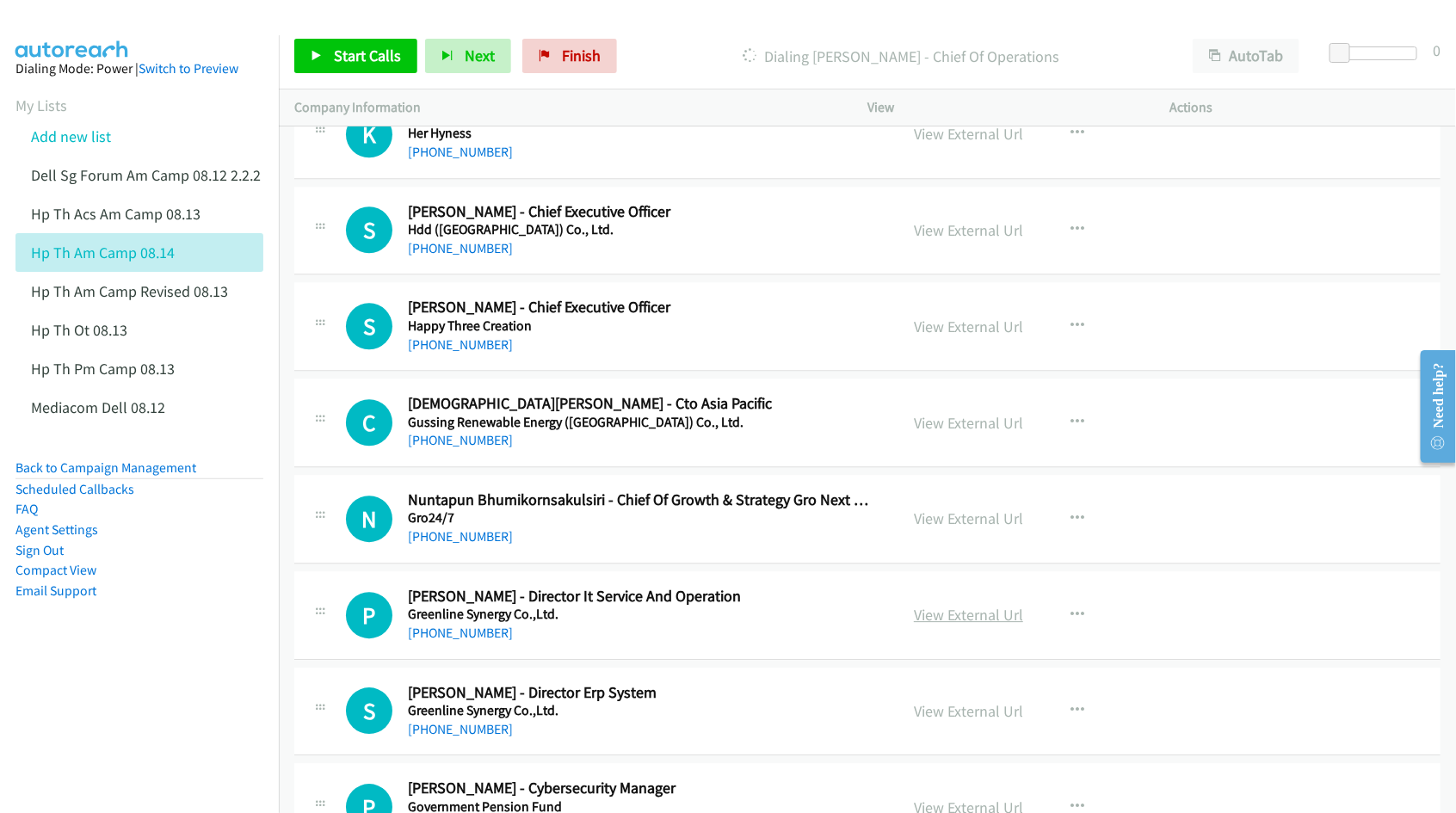
click at [946, 618] on link "View External Url" at bounding box center [968, 615] width 109 height 20
click at [974, 720] on link "View External Url" at bounding box center [968, 711] width 109 height 20
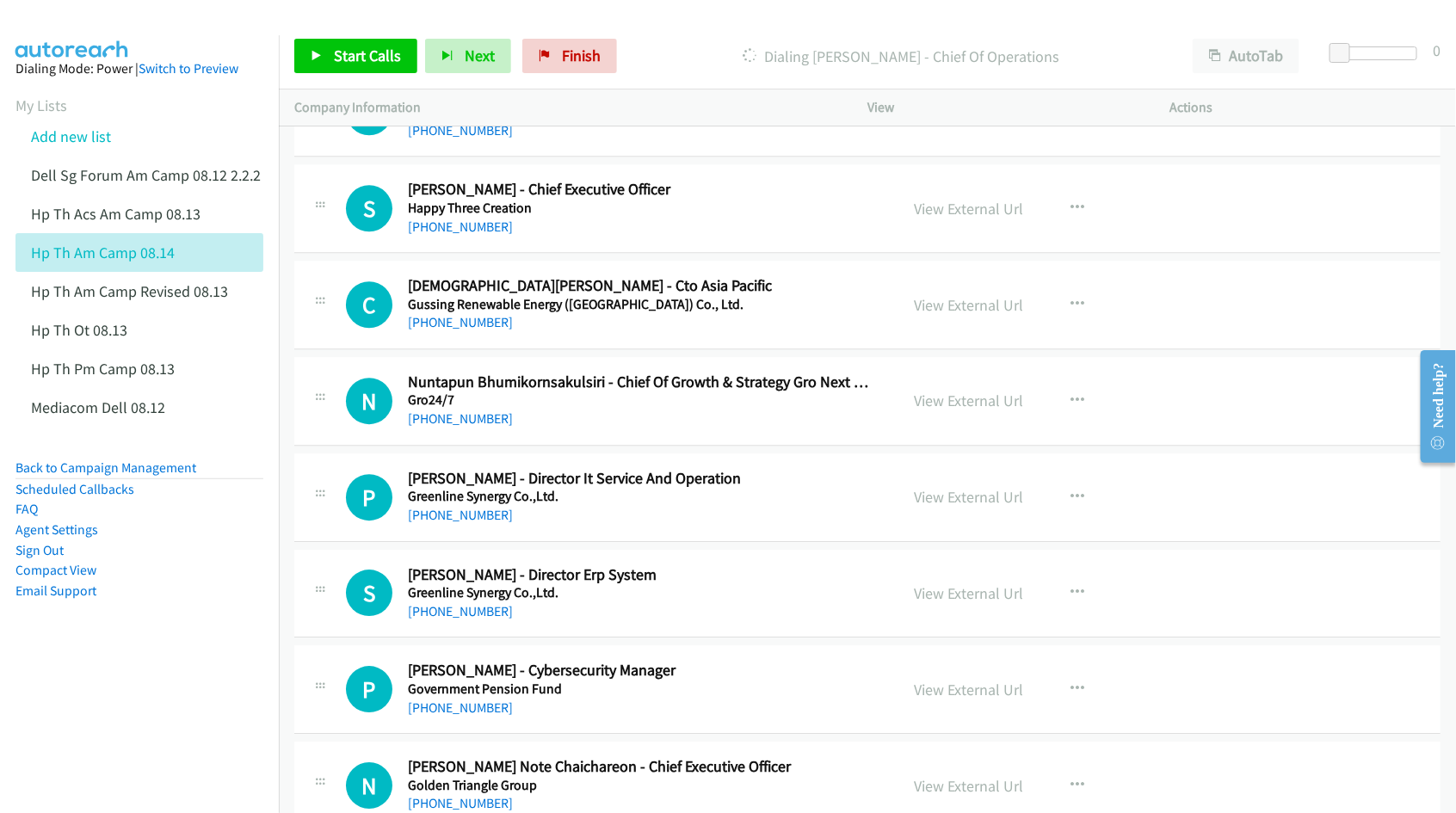
scroll to position [5161, 0]
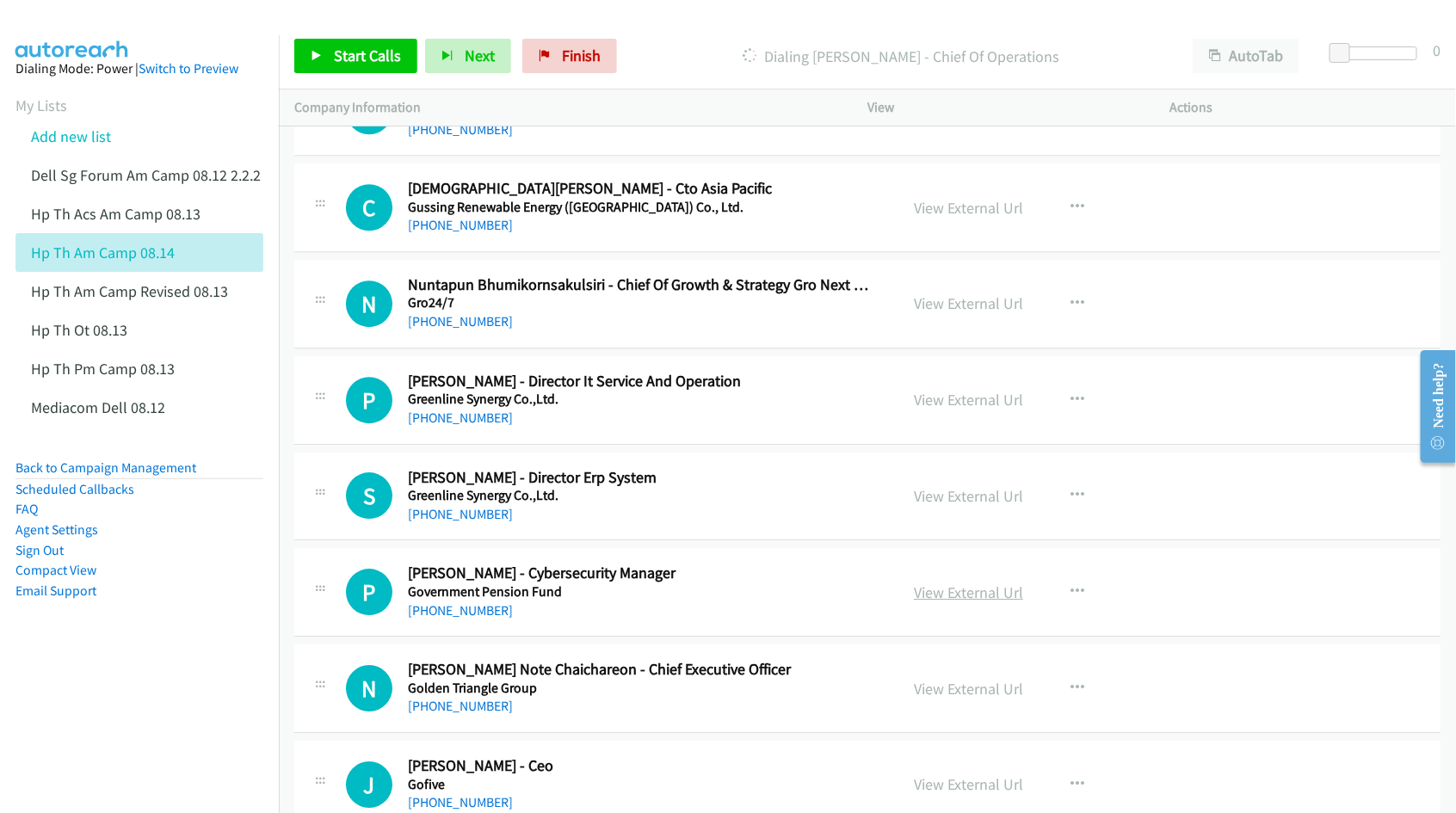
click at [941, 602] on link "View External Url" at bounding box center [968, 592] width 109 height 20
click at [938, 697] on link "View External Url" at bounding box center [968, 689] width 109 height 20
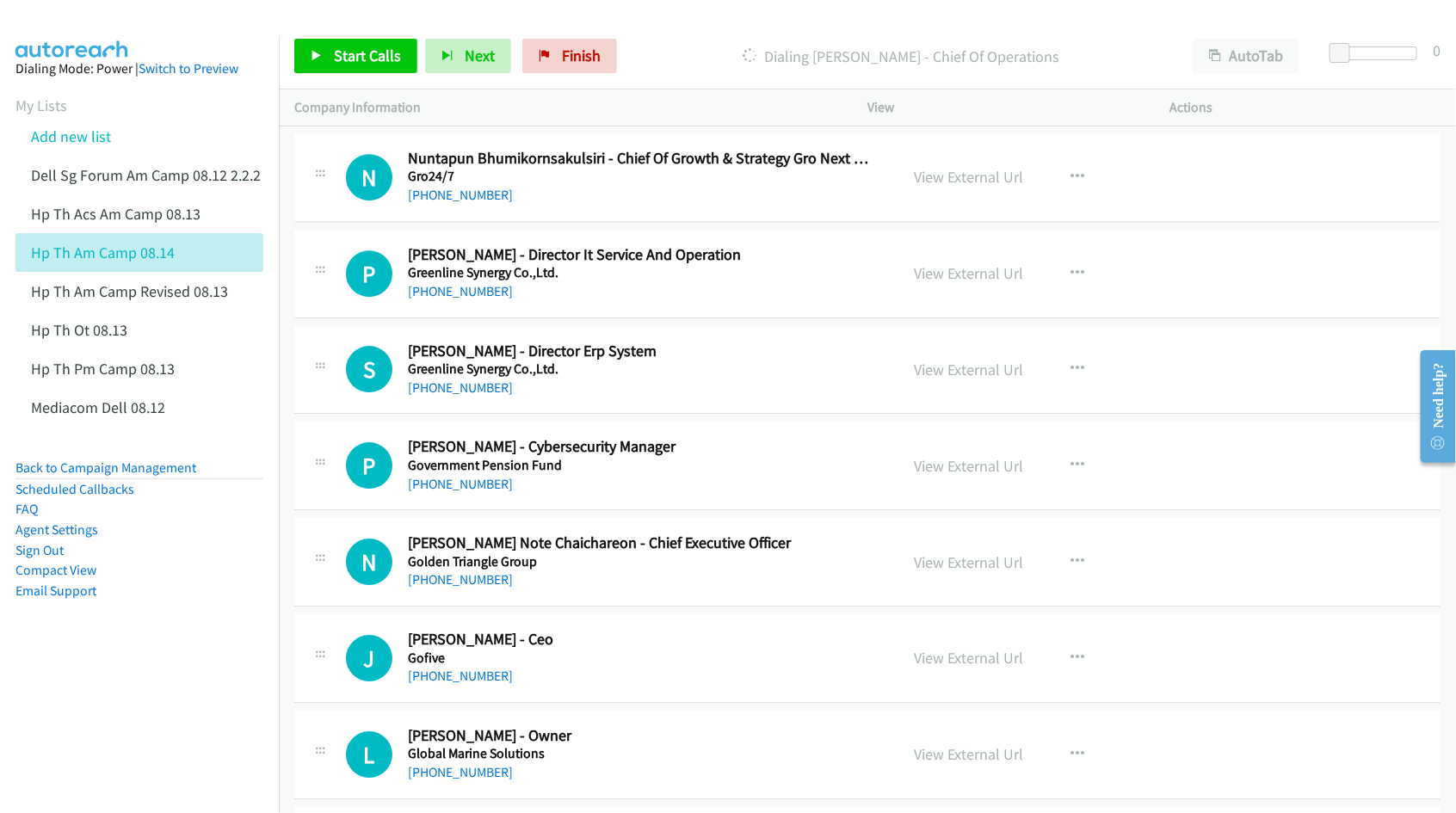
scroll to position [5377, 0]
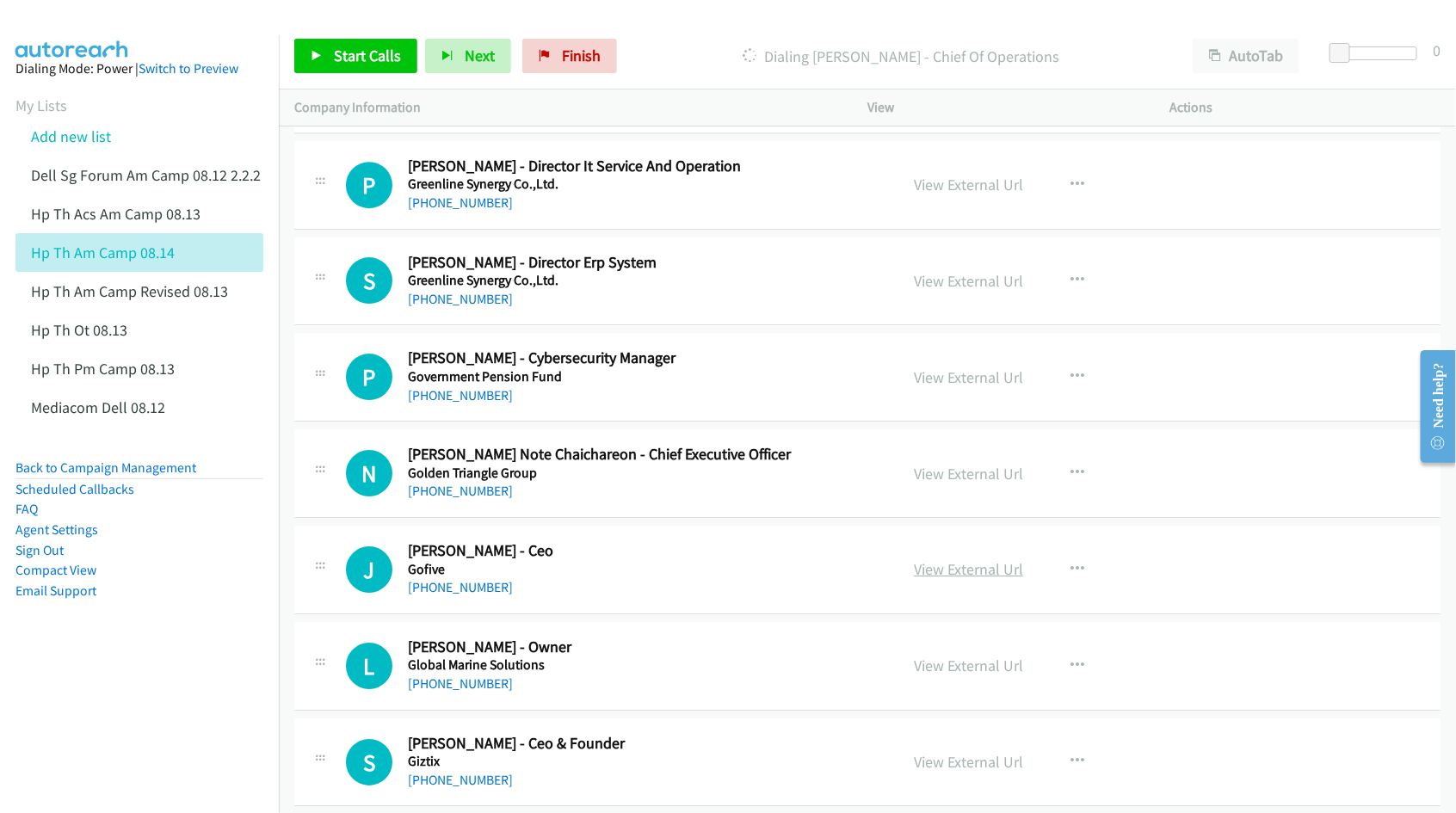
click at [958, 579] on link "View External Url" at bounding box center [968, 569] width 109 height 20
click at [964, 676] on link "View External Url" at bounding box center [968, 665] width 109 height 20
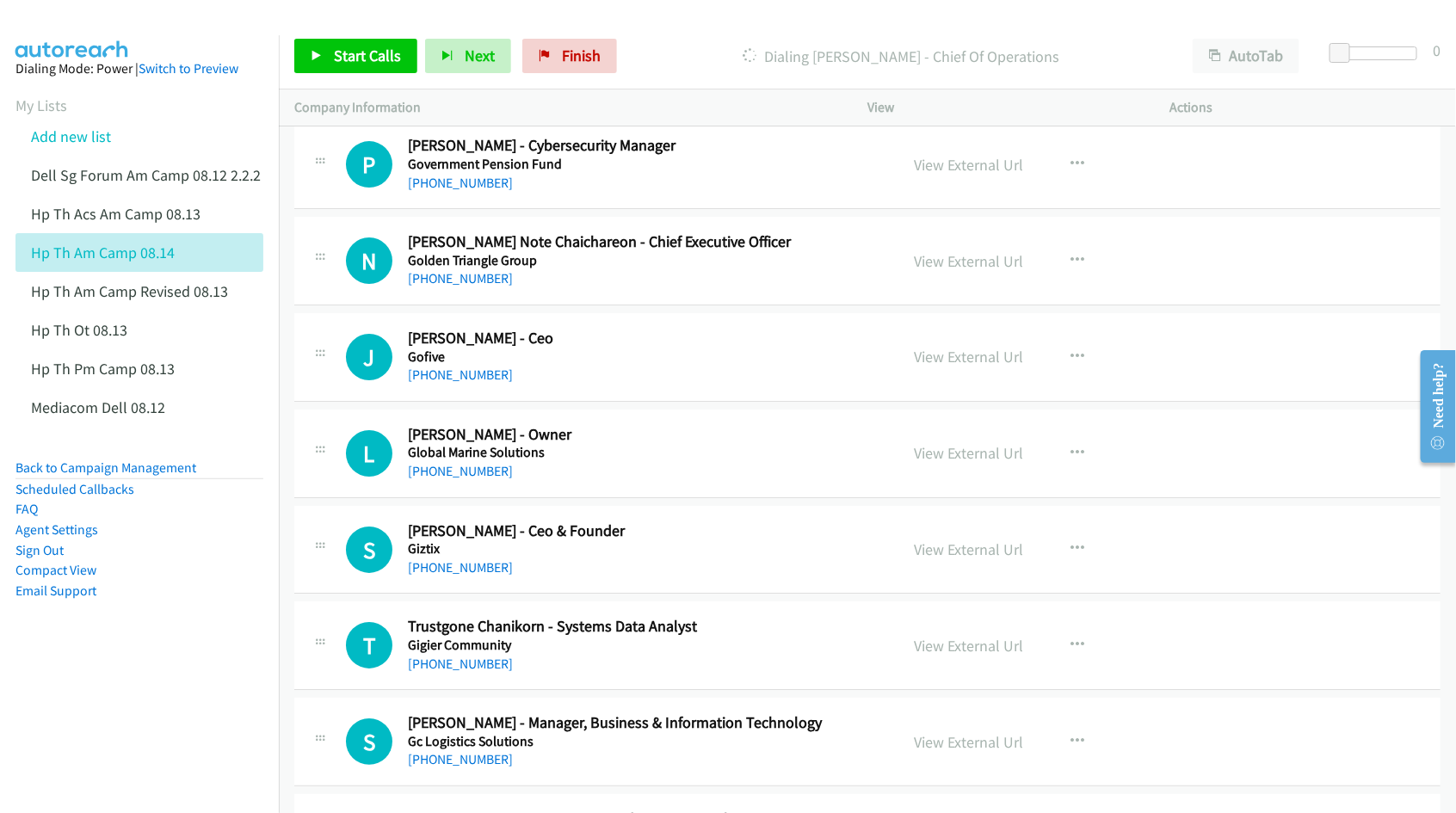
scroll to position [5592, 0]
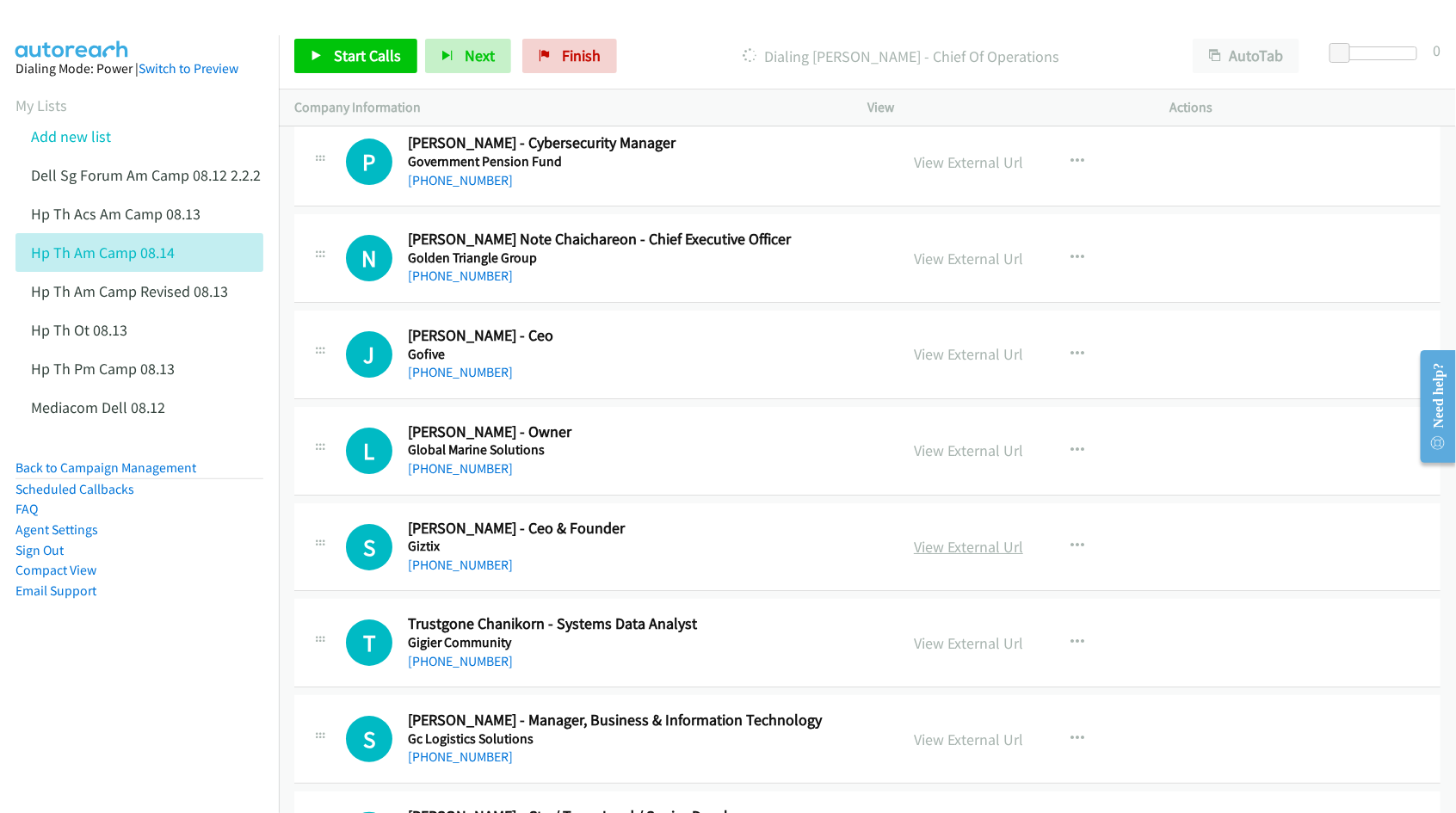
click at [957, 556] on link "View External Url" at bounding box center [968, 547] width 109 height 20
click at [951, 653] on link "View External Url" at bounding box center [968, 643] width 109 height 20
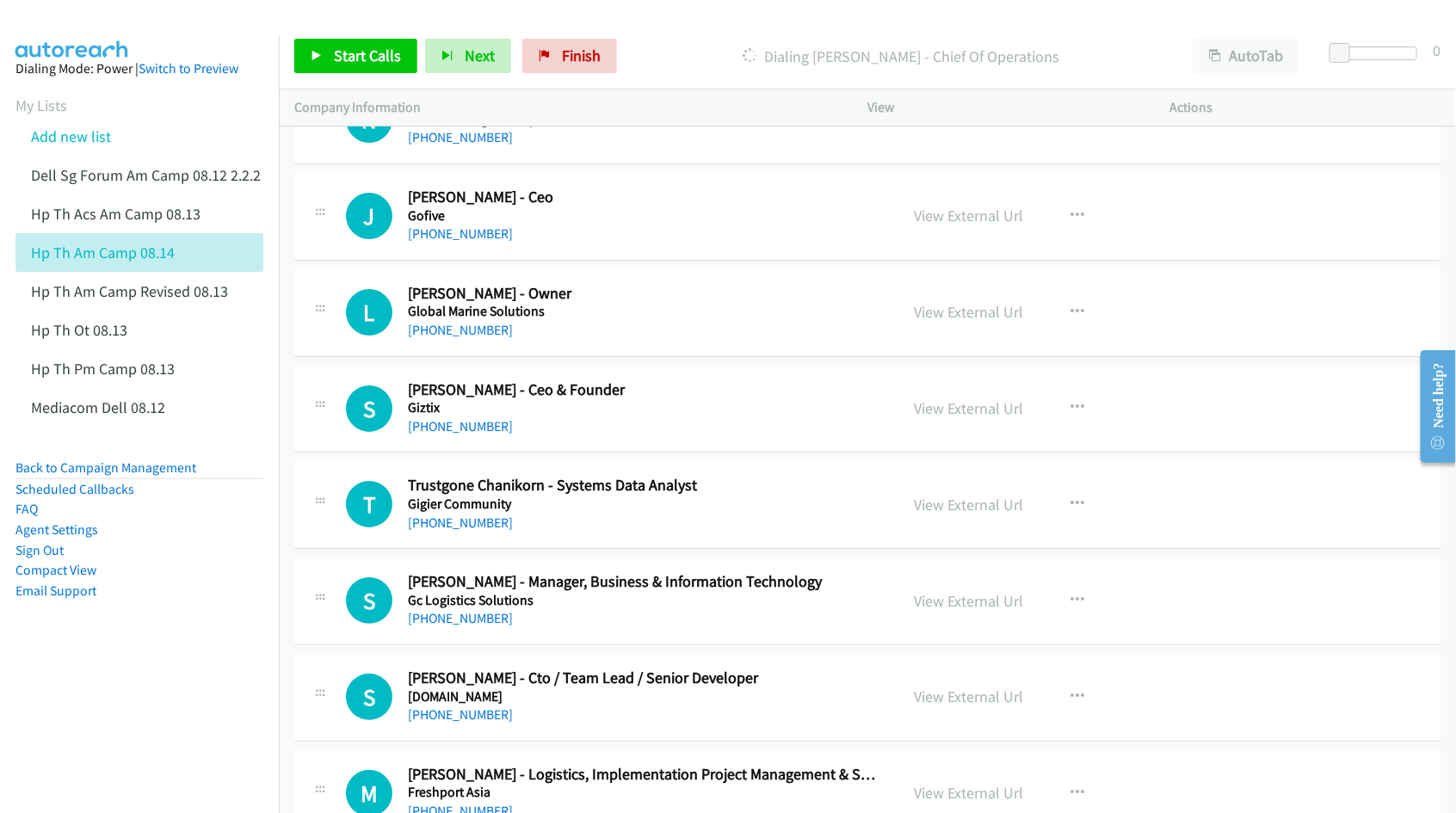
scroll to position [5806, 0]
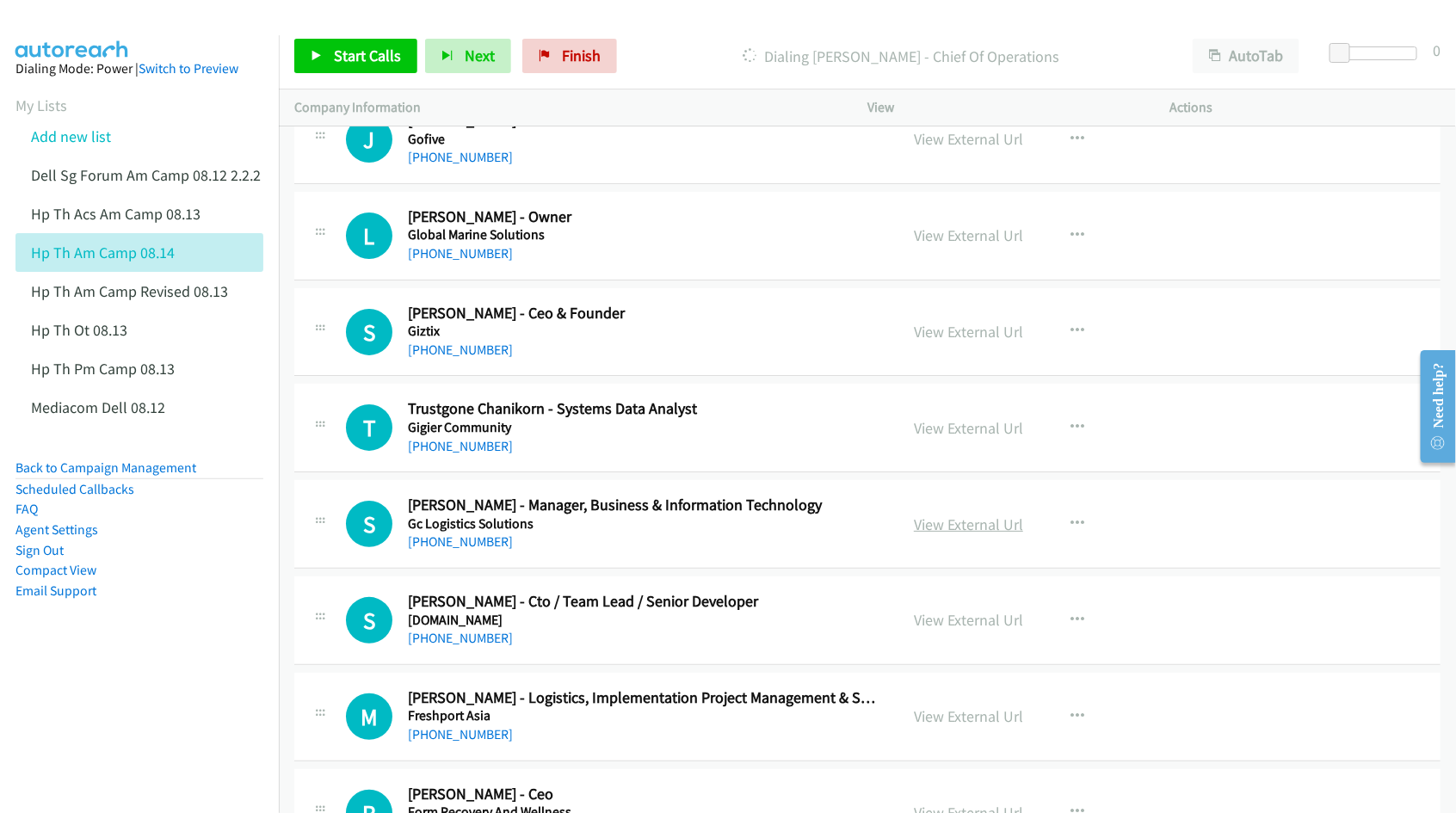
click at [966, 534] on link "View External Url" at bounding box center [968, 524] width 109 height 20
click at [961, 630] on link "View External Url" at bounding box center [968, 620] width 109 height 20
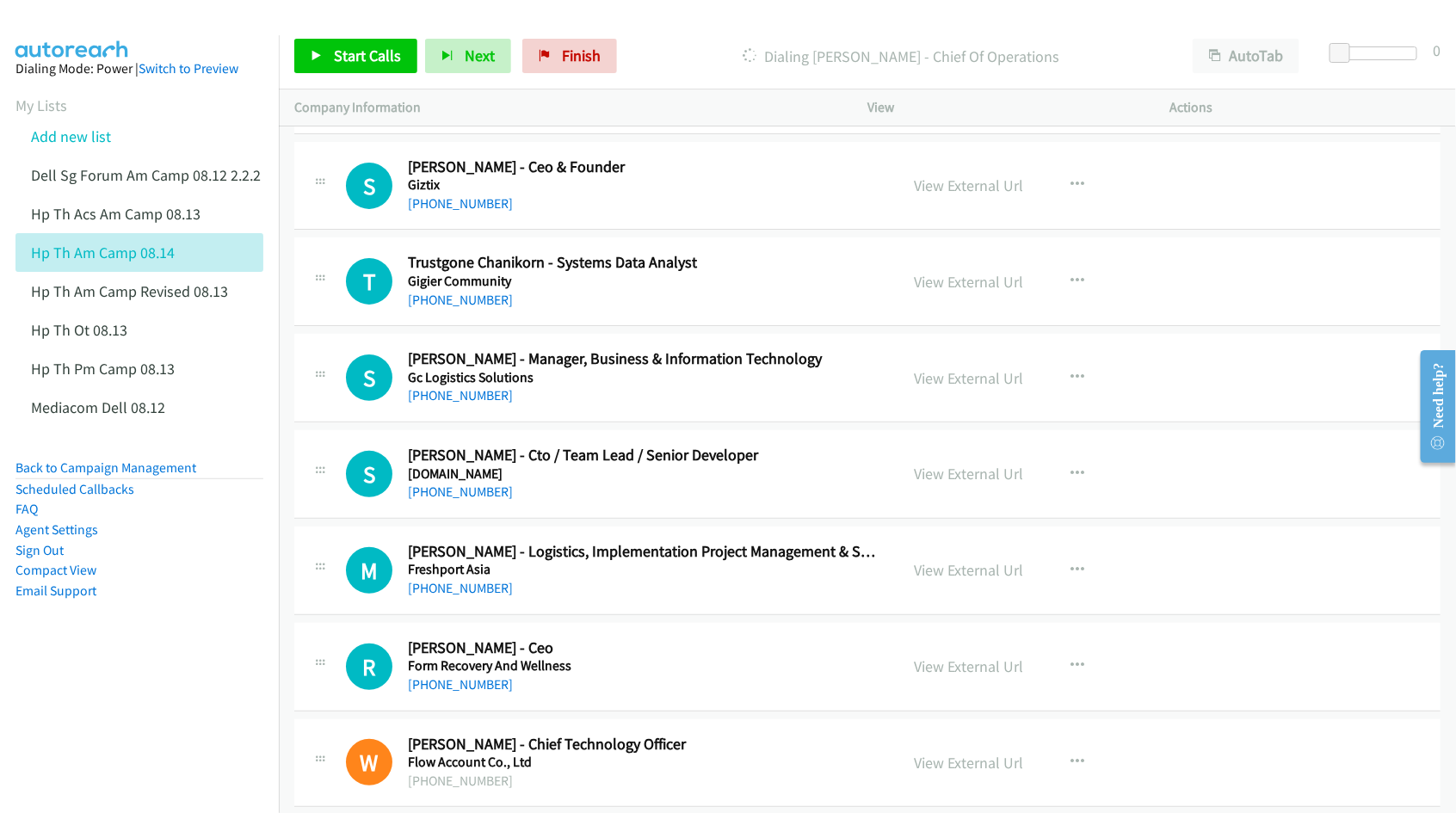
scroll to position [6022, 0]
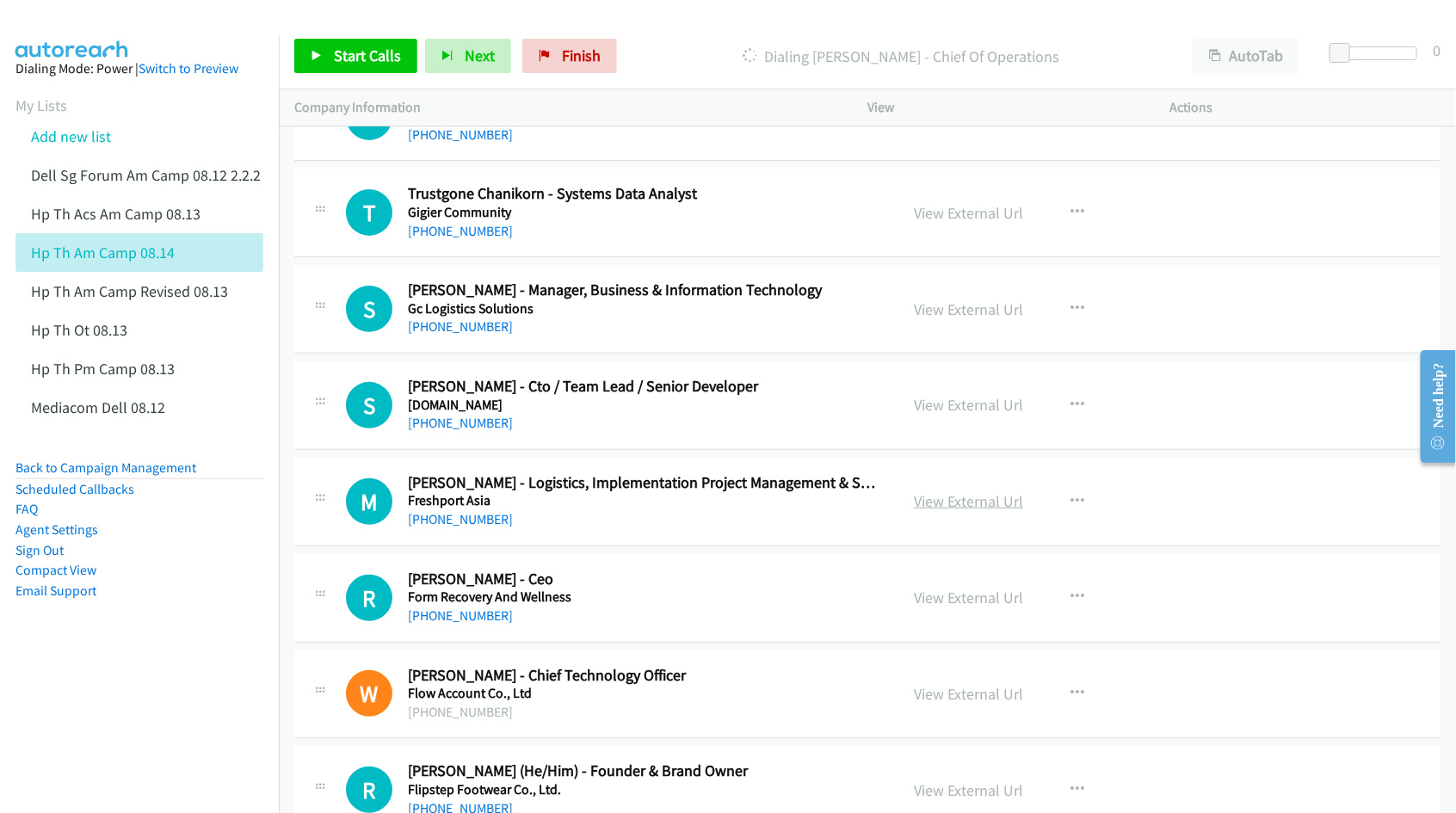
click at [956, 506] on link "View External Url" at bounding box center [968, 501] width 109 height 20
click at [953, 608] on link "View External Url" at bounding box center [968, 598] width 109 height 20
click at [953, 699] on link "View External Url" at bounding box center [968, 694] width 109 height 20
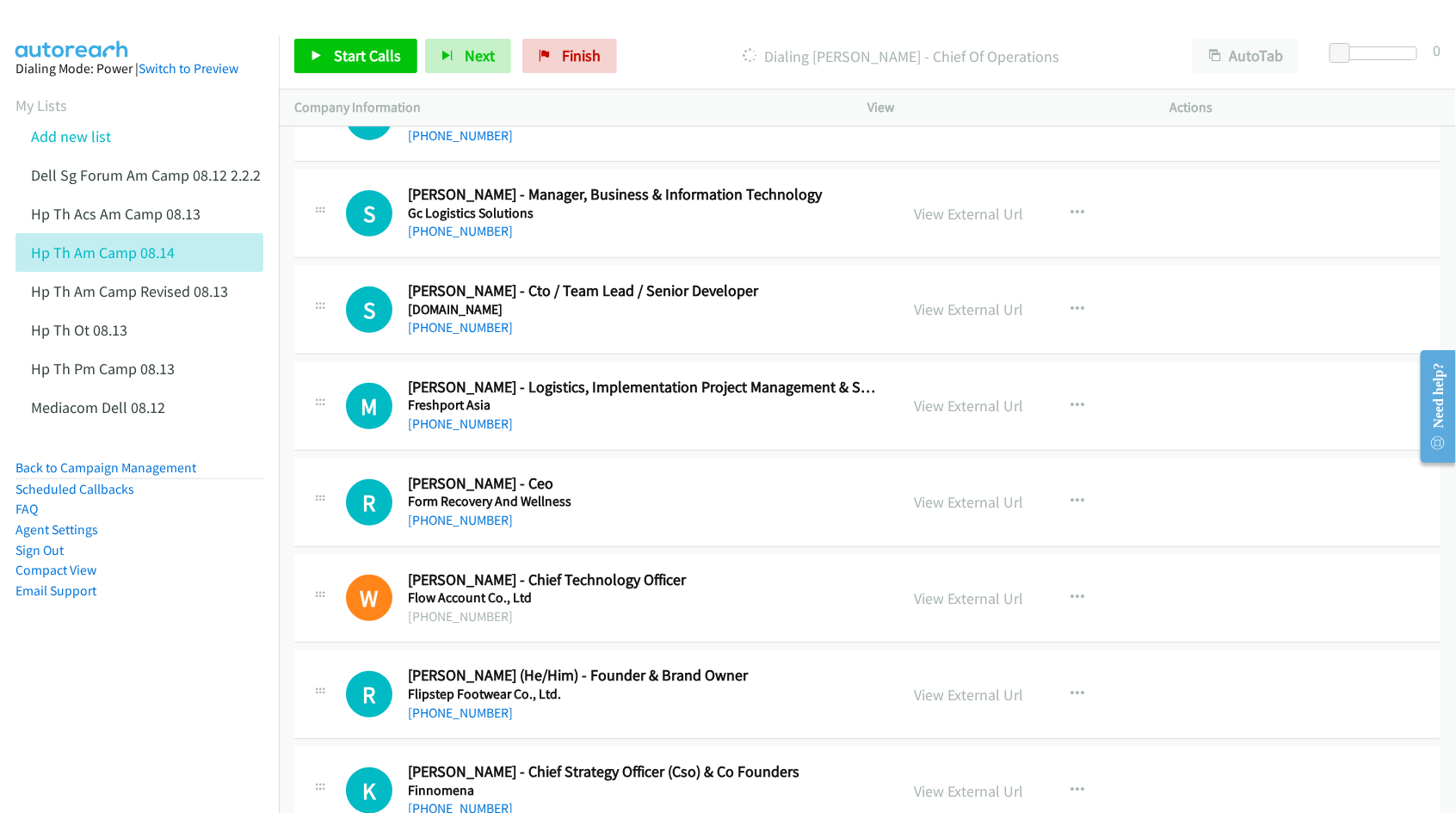
scroll to position [6129, 0]
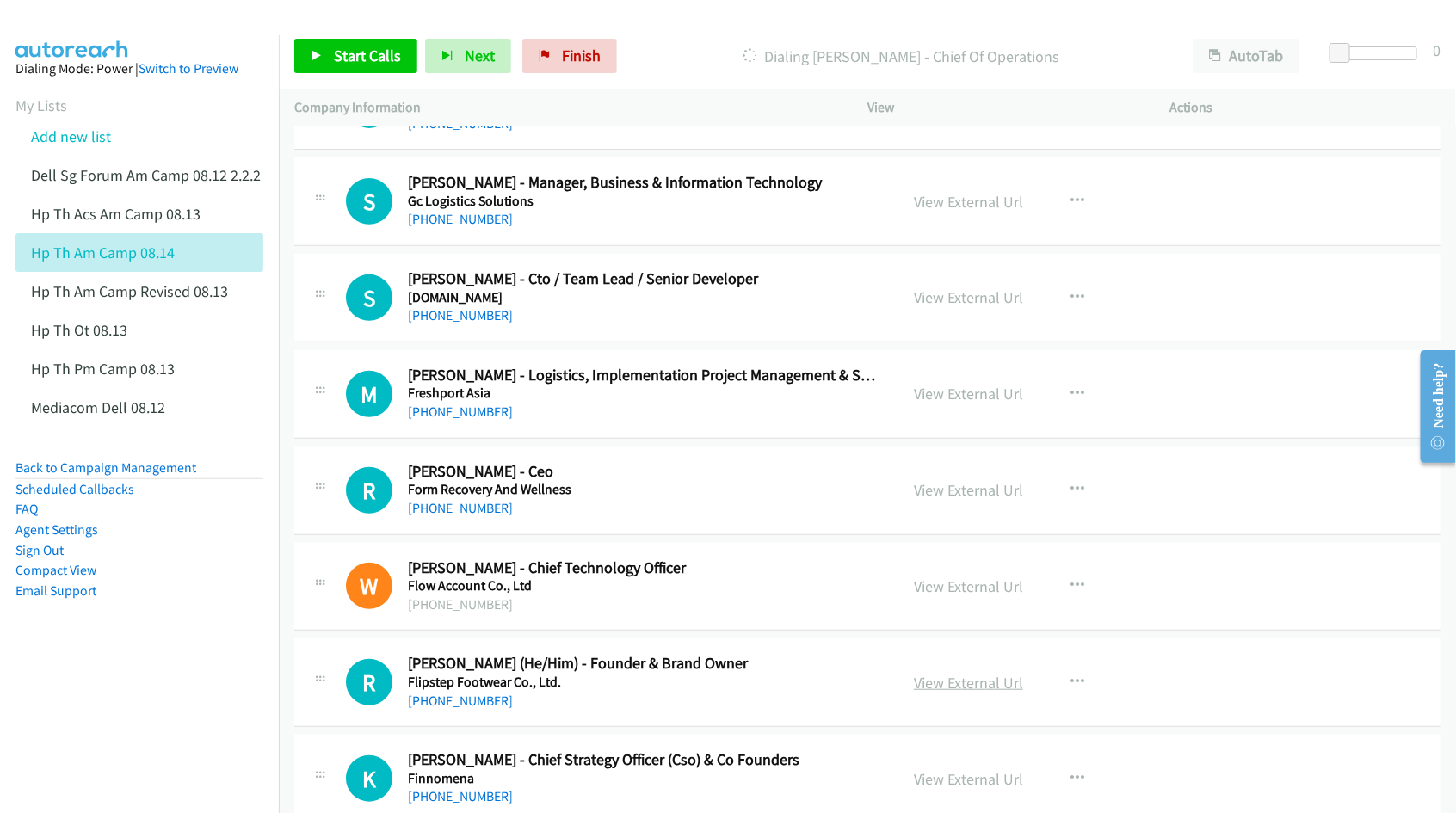
click at [965, 693] on link "View External Url" at bounding box center [968, 683] width 109 height 20
